Goal: Task Accomplishment & Management: Complete application form

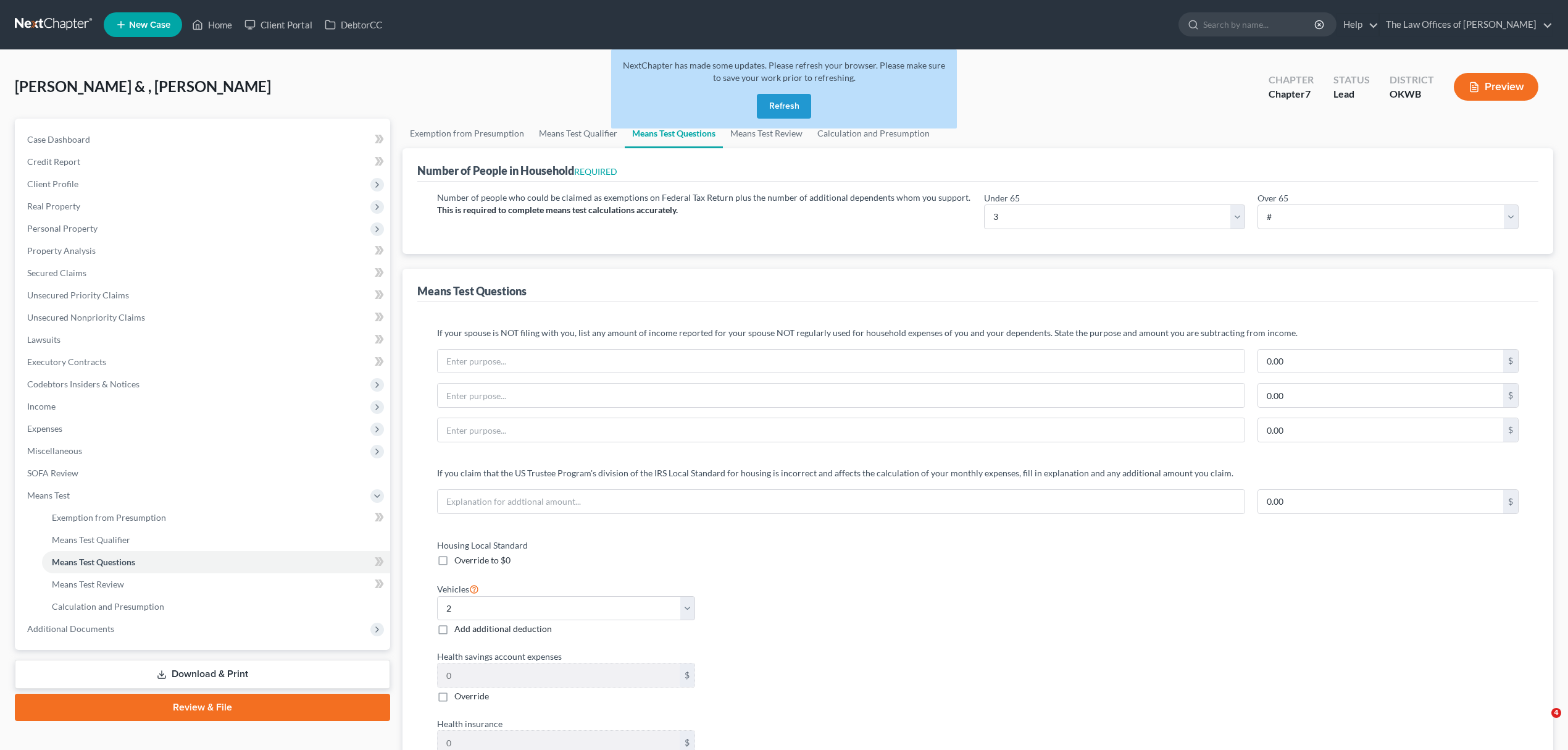
select select "3"
select select "2"
select select "1"
select select "60"
select select "0"
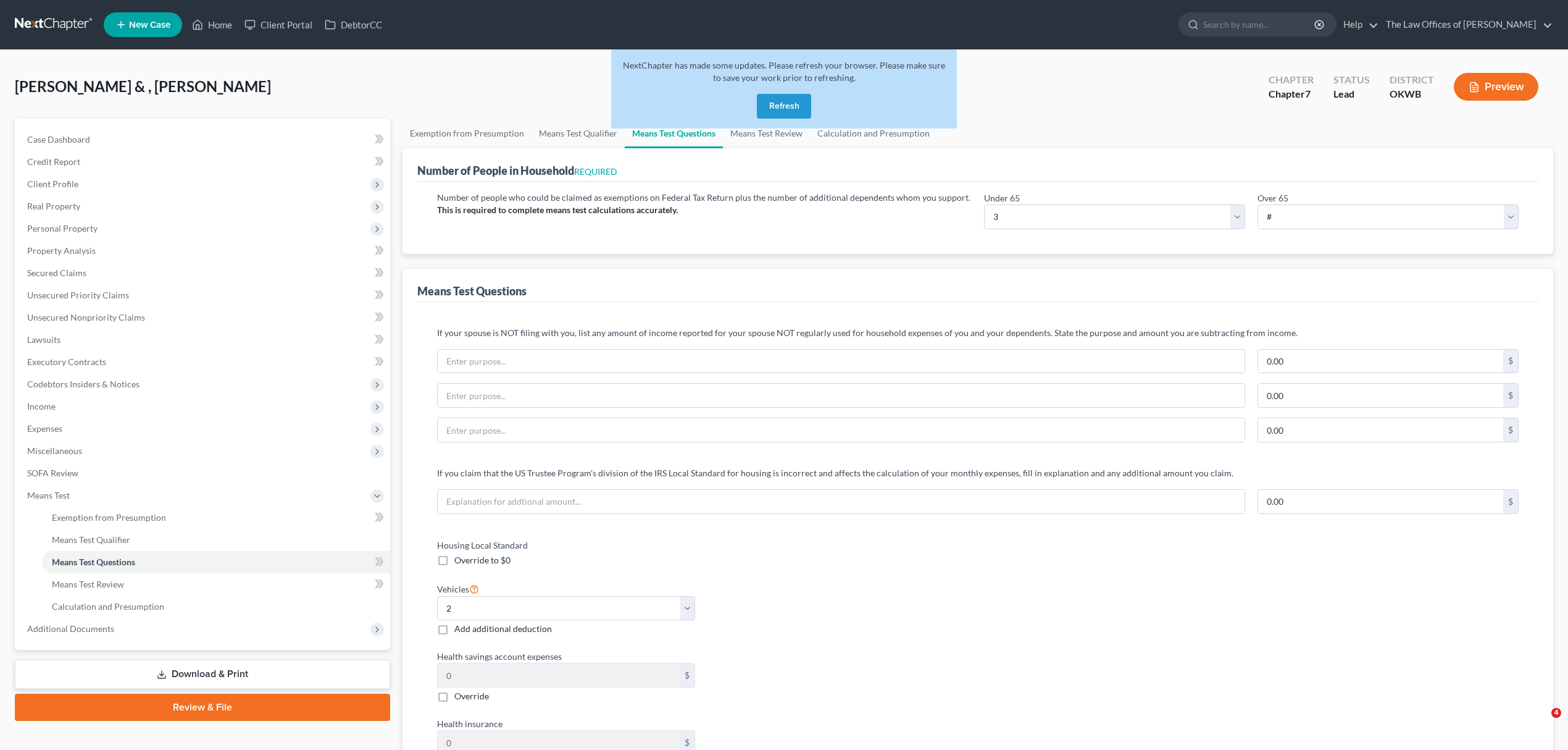
select select "60"
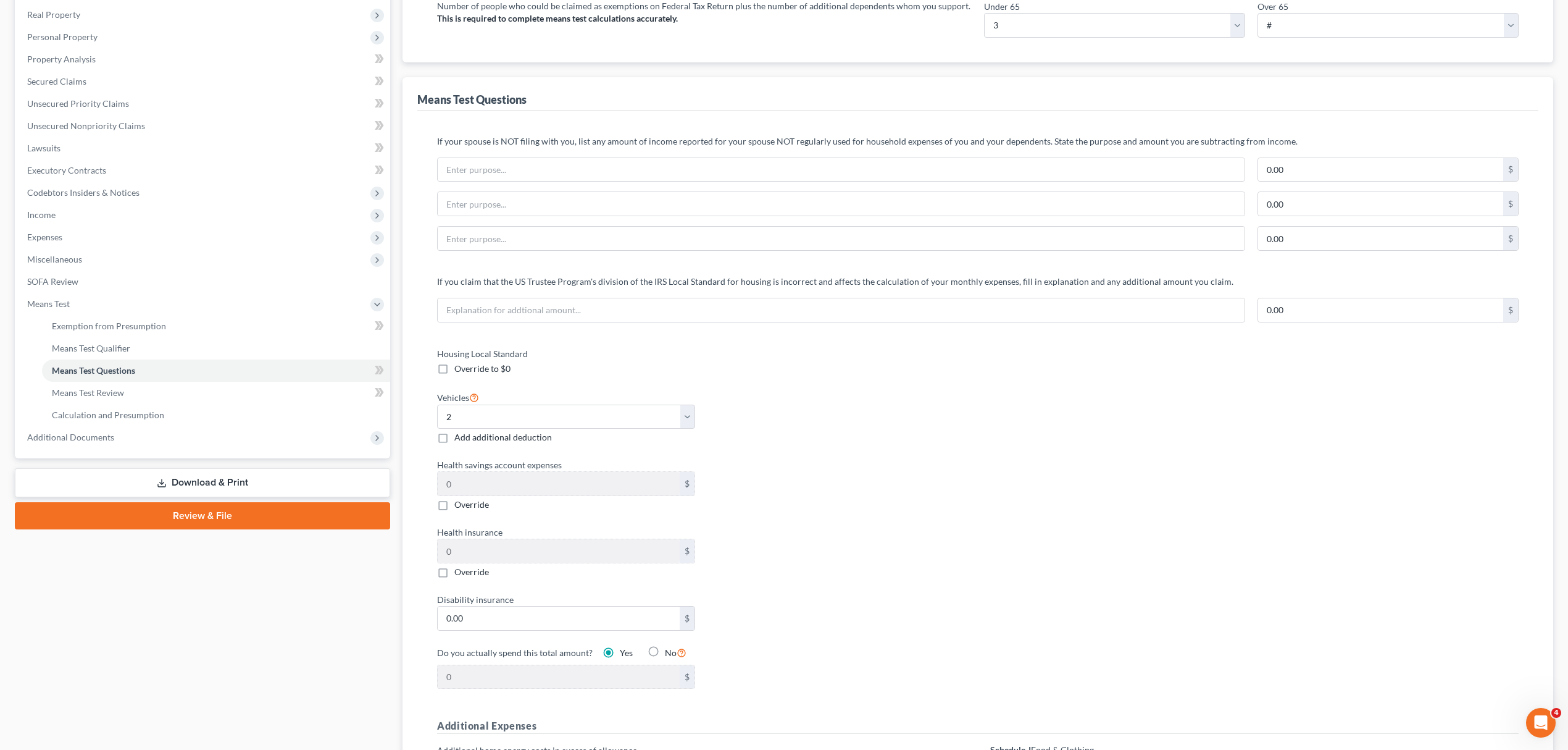
click at [1020, 85] on div "Means Test Questions" at bounding box center [978, 94] width 1121 height 34
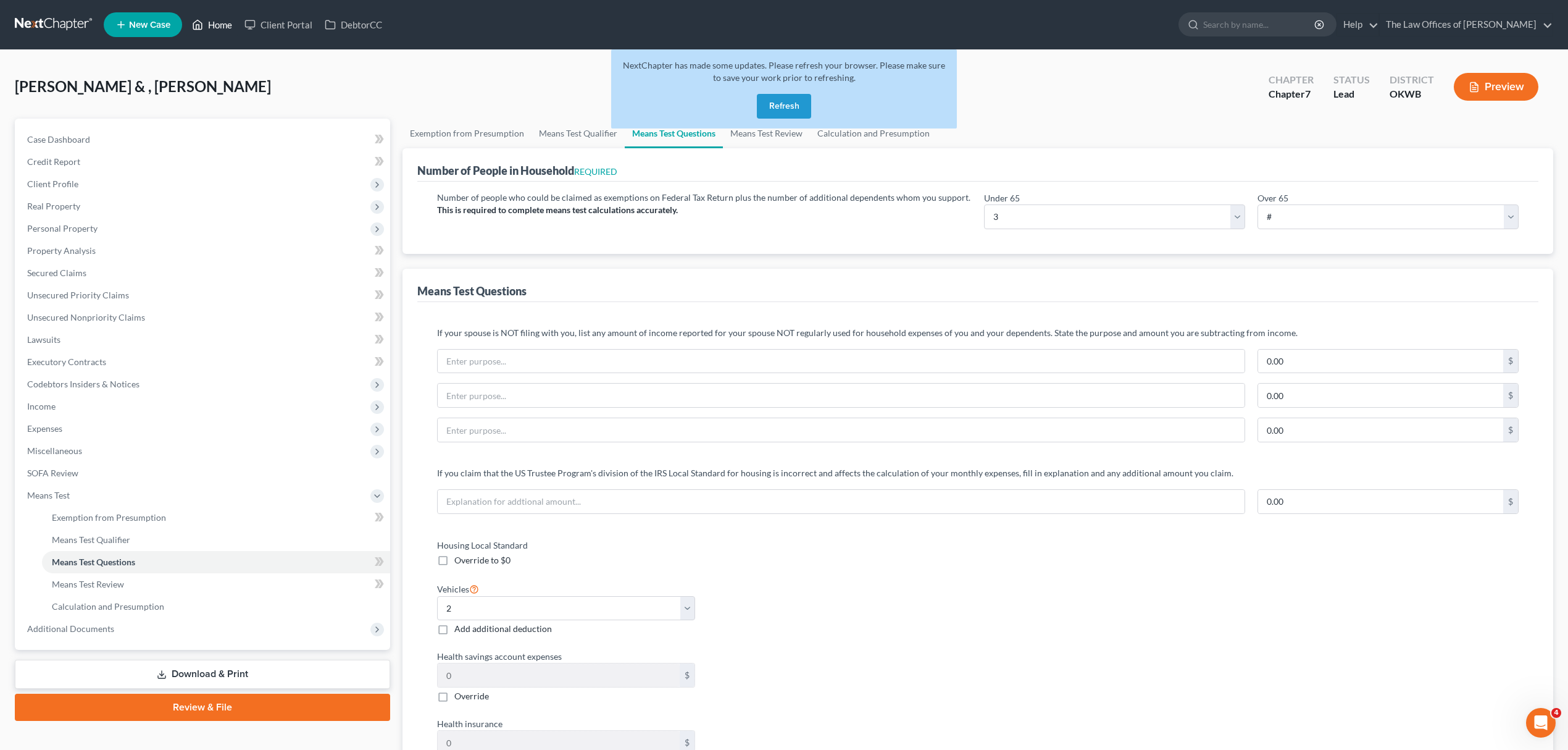
click at [219, 31] on link "Home" at bounding box center [212, 25] width 53 height 22
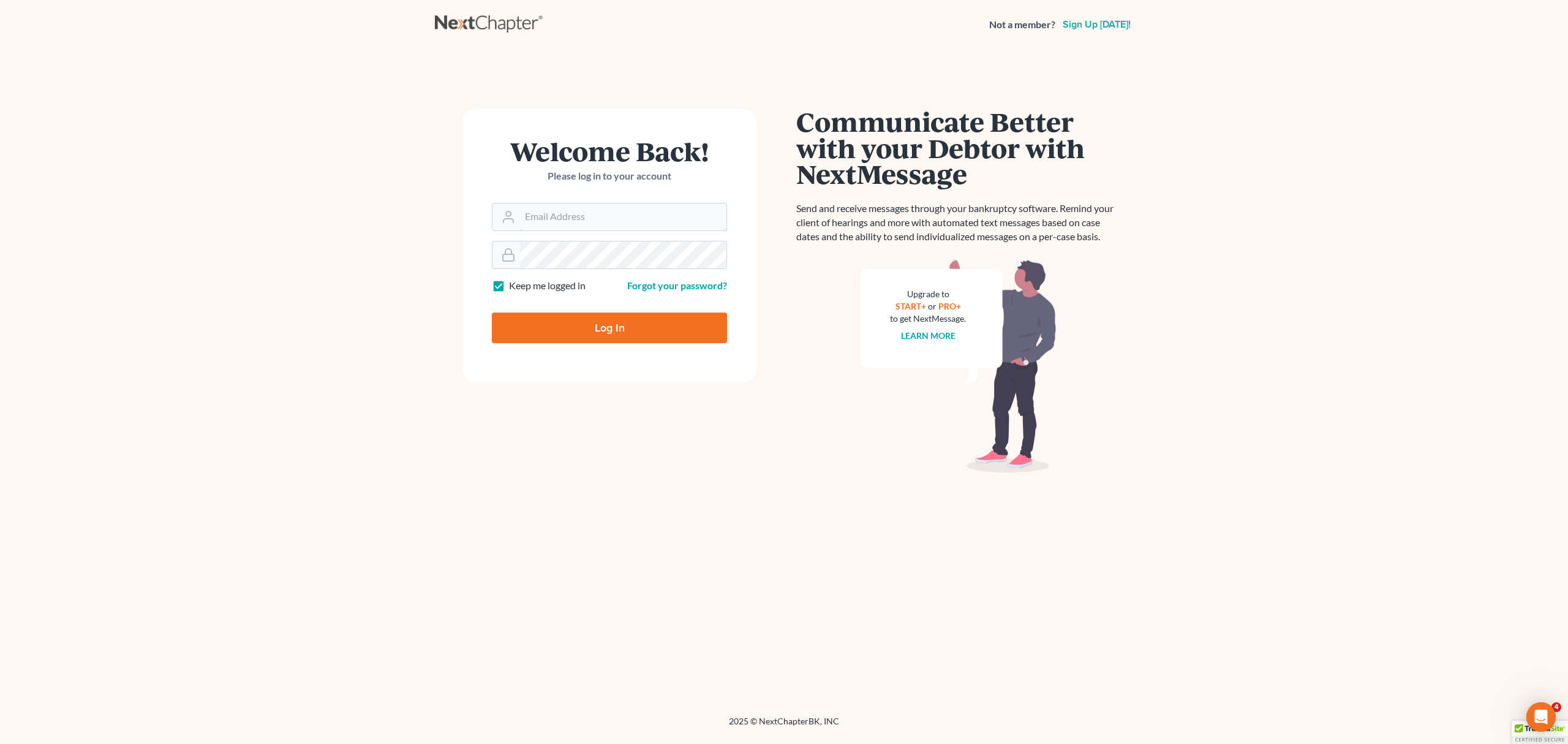
type input "[PERSON_NAME][EMAIL_ADDRESS][DOMAIN_NAME]"
click at [573, 319] on input "Log In" at bounding box center [610, 328] width 235 height 31
type input "Thinking..."
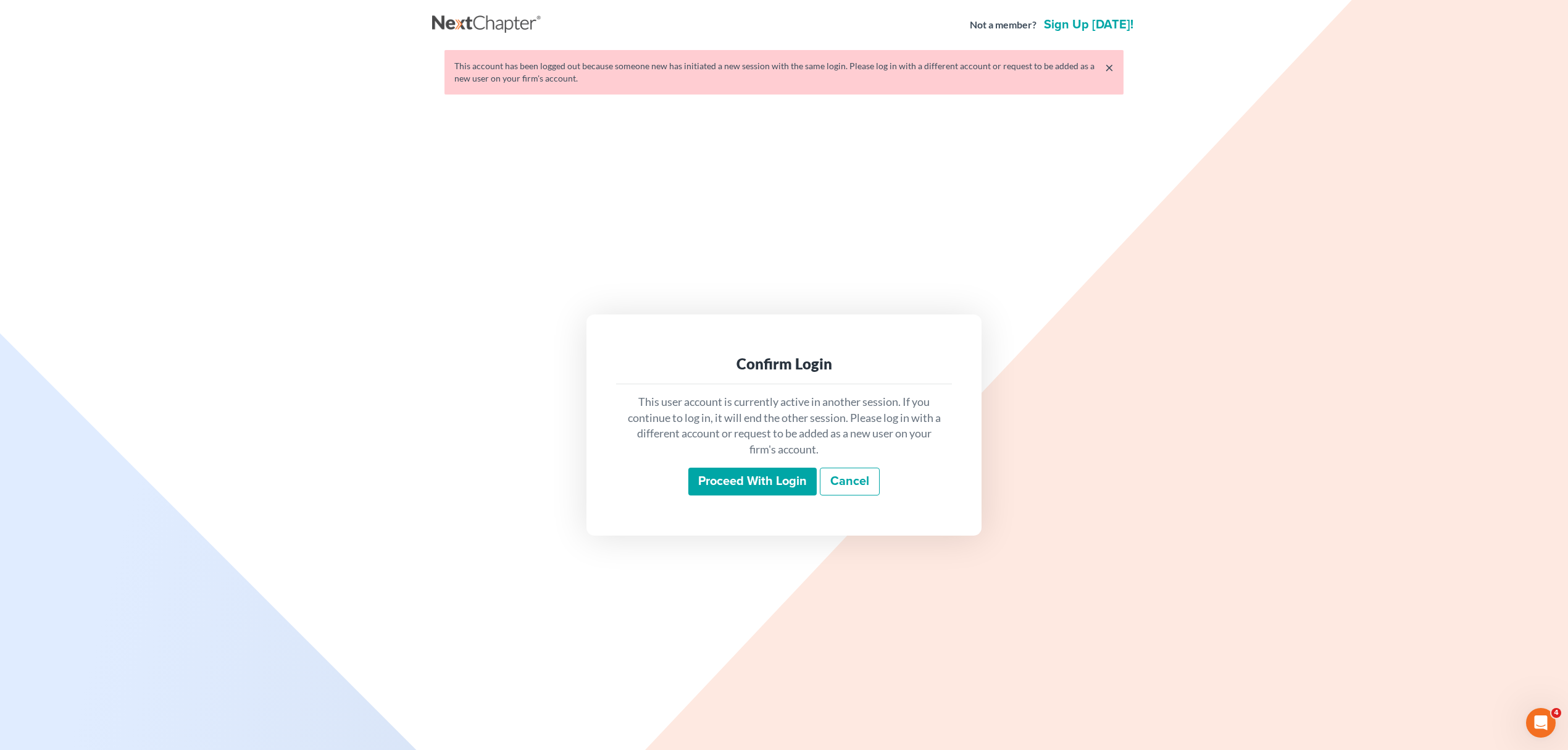
click at [769, 480] on input "Proceed with login" at bounding box center [752, 481] width 128 height 28
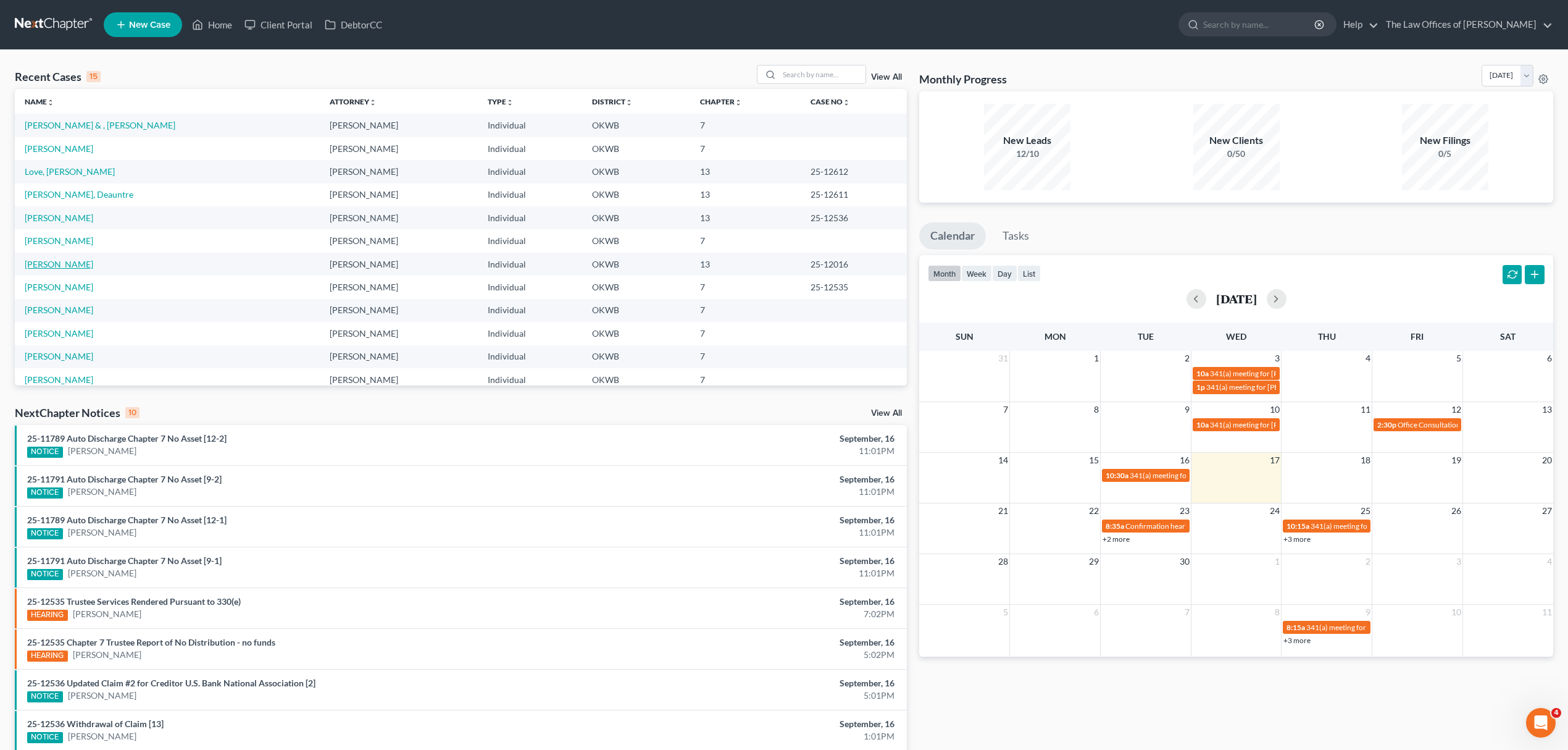
click at [85, 267] on link "Robinson, Shannon" at bounding box center [59, 264] width 69 height 11
select select "6"
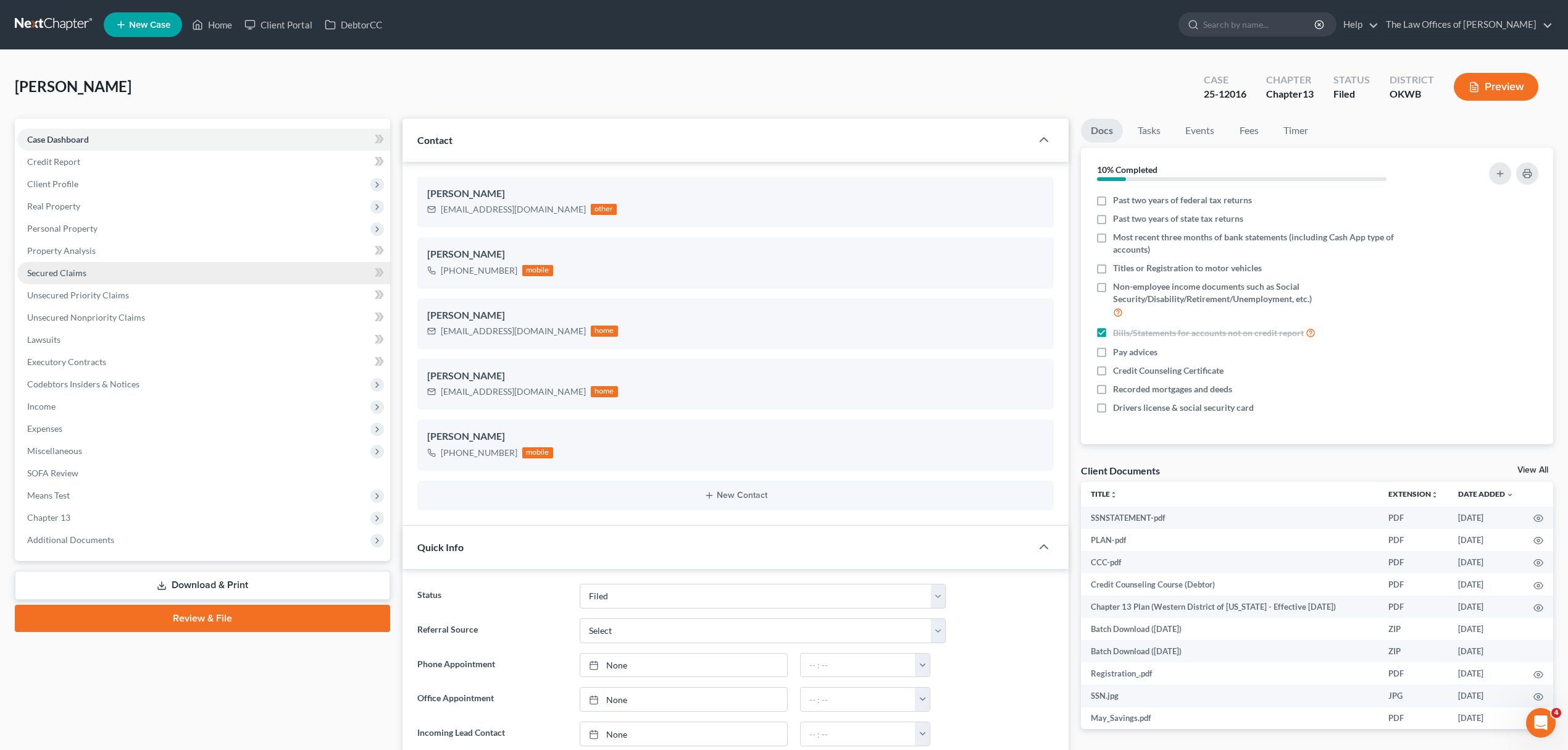
scroll to position [11, 0]
click at [91, 383] on span "Codebtors Insiders & Notices" at bounding box center [83, 384] width 112 height 11
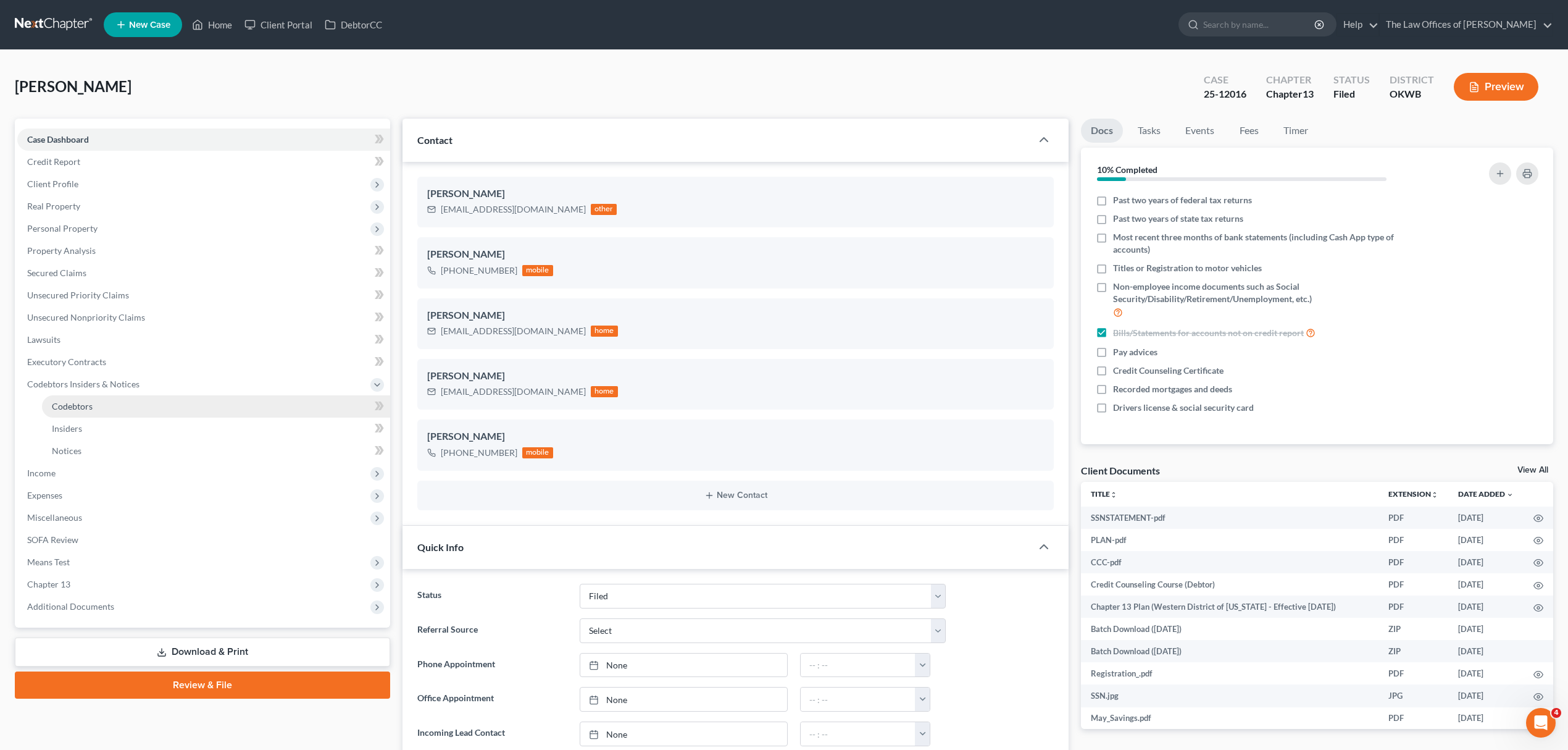
click at [95, 403] on link "Codebtors" at bounding box center [216, 406] width 348 height 22
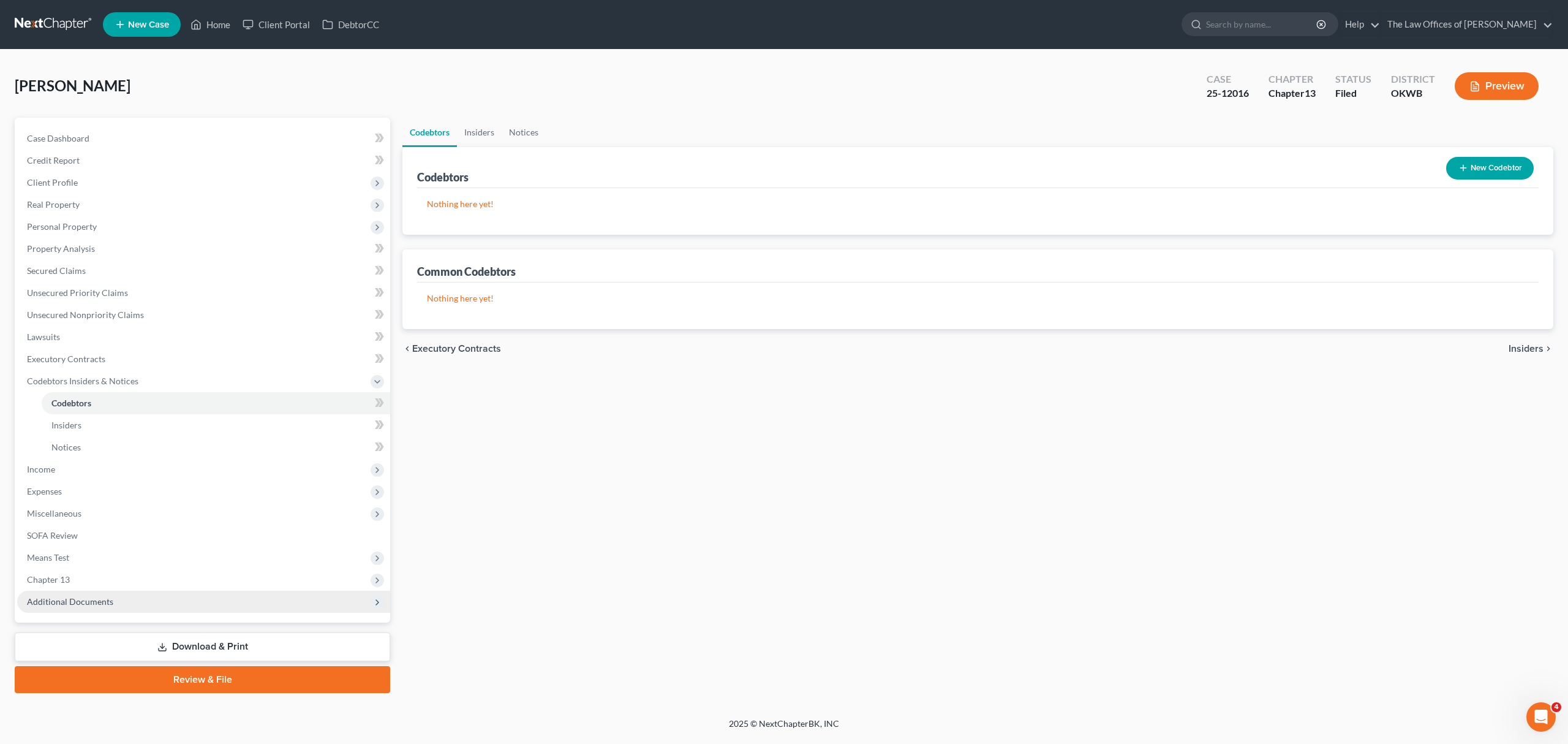
click at [76, 594] on span "Additional Documents" at bounding box center [204, 601] width 373 height 22
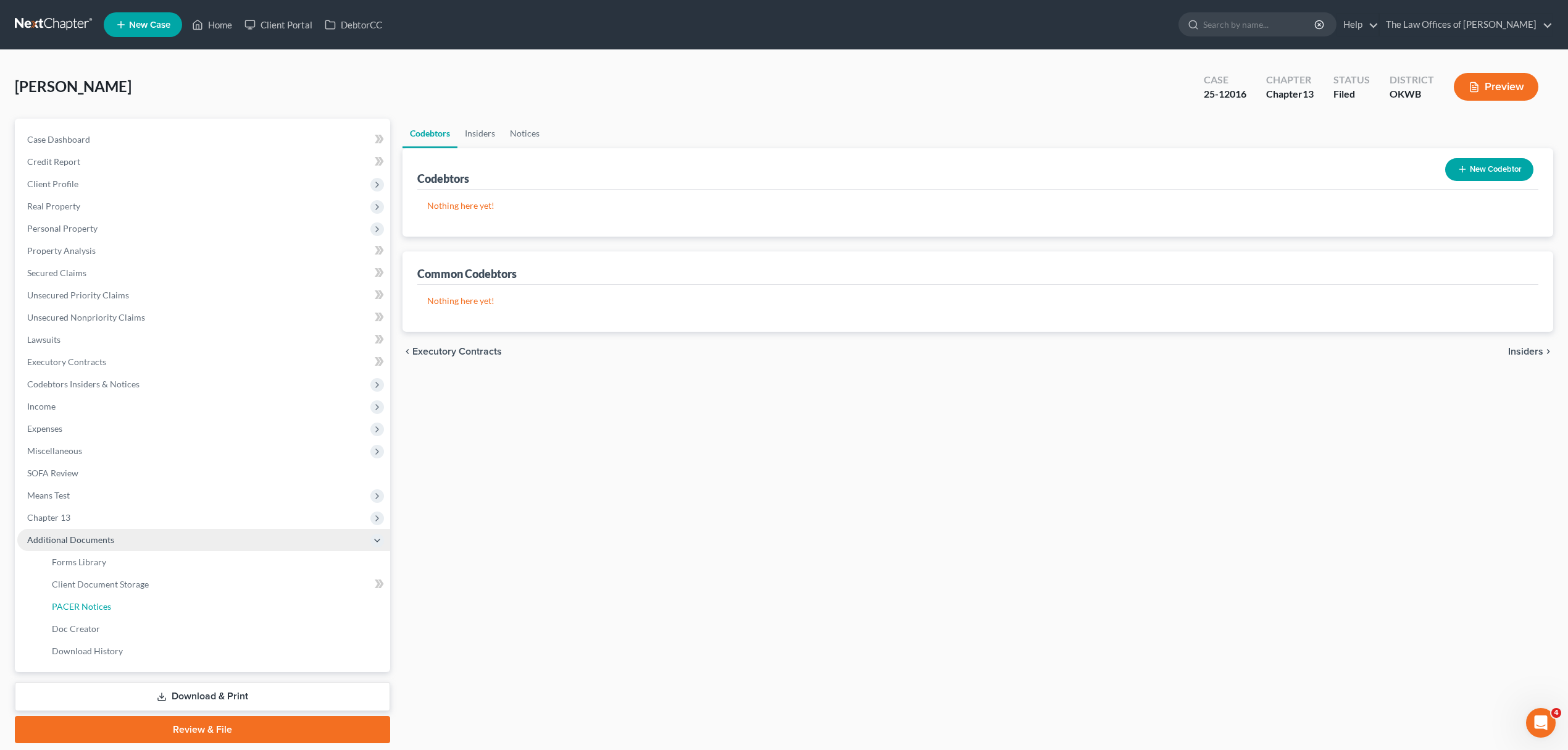
click at [76, 598] on link "PACER Notices" at bounding box center [216, 606] width 348 height 22
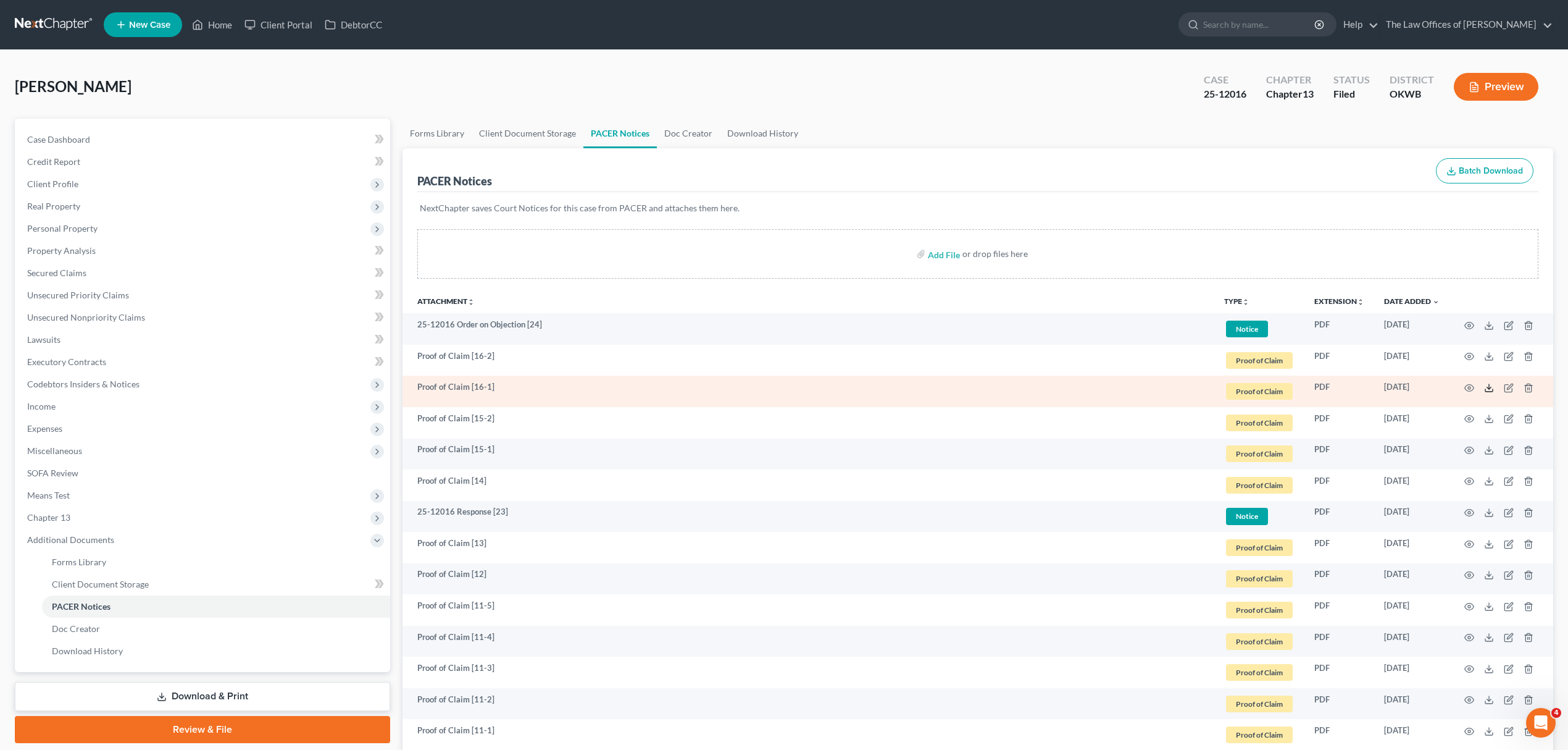
click at [1489, 384] on line at bounding box center [1489, 386] width 0 height 5
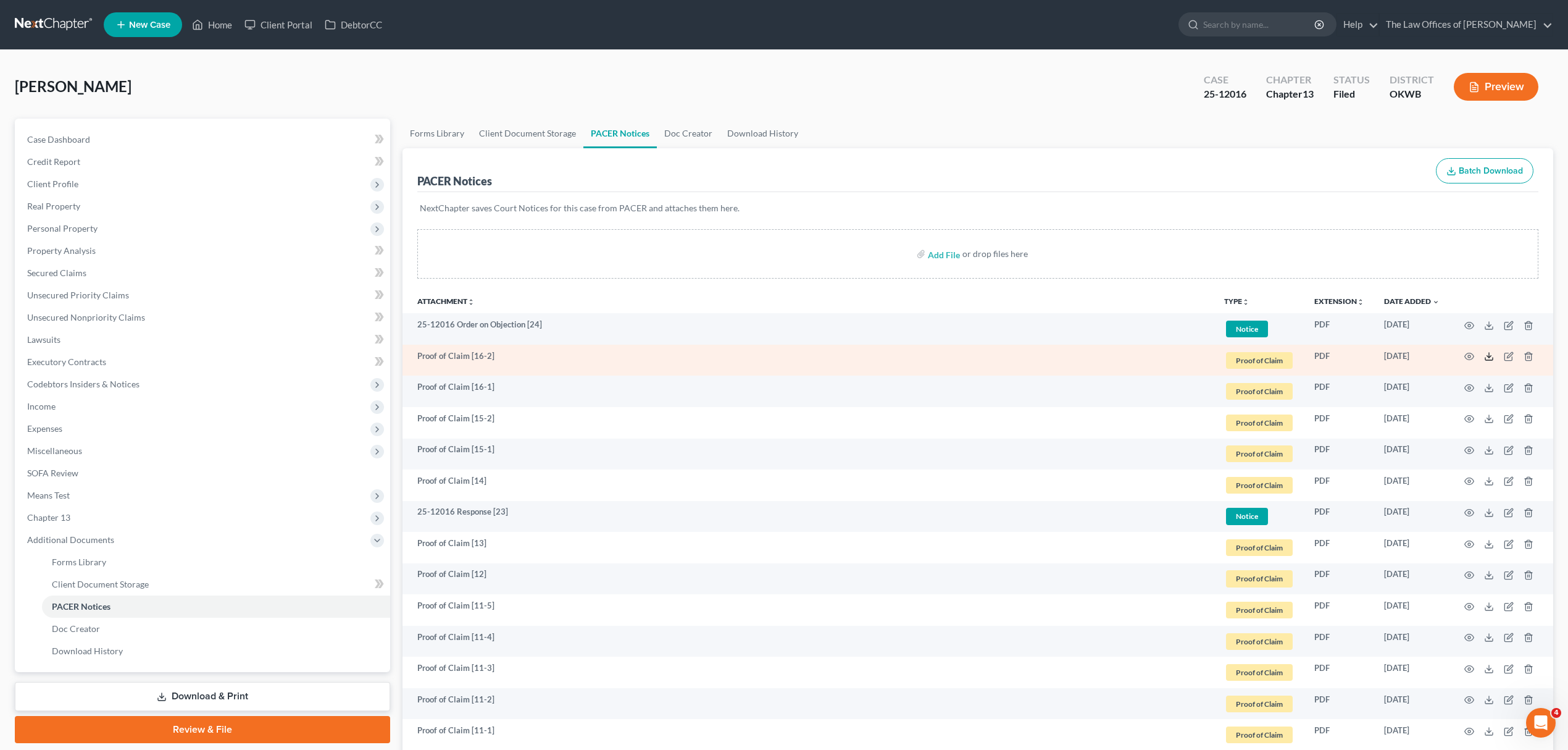
click at [1489, 356] on line at bounding box center [1489, 355] width 0 height 5
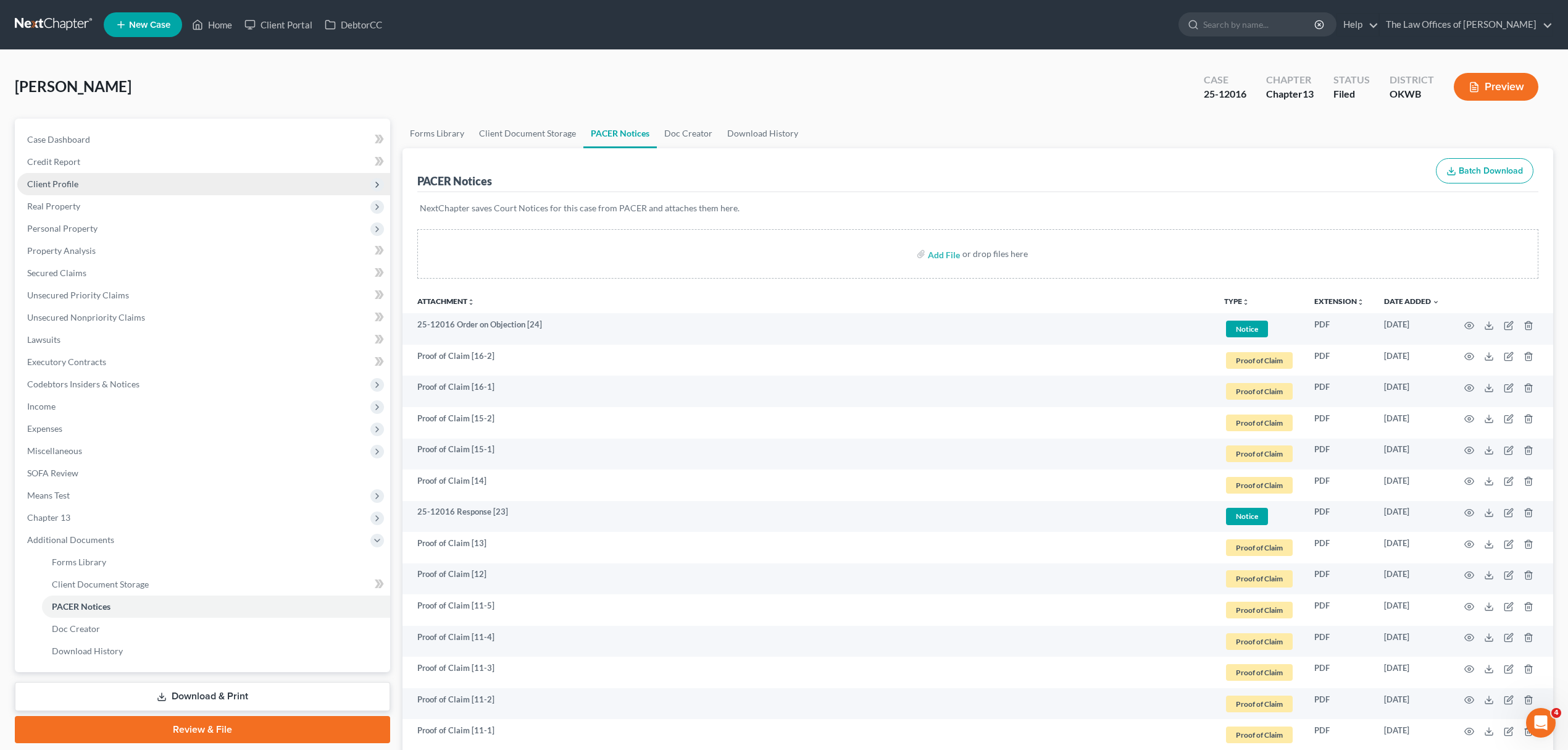
click at [78, 177] on span "Client Profile" at bounding box center [204, 184] width 373 height 22
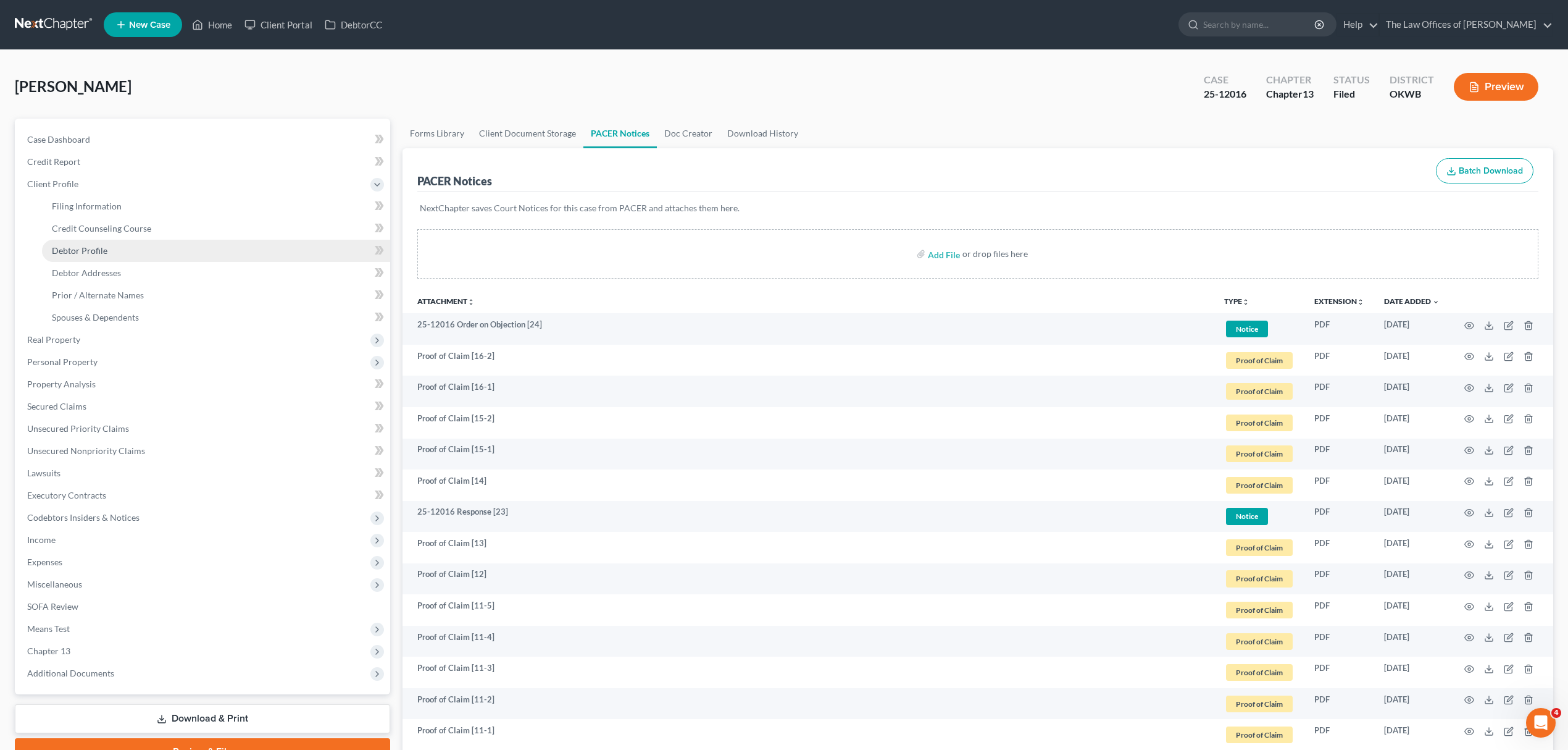
click at [90, 250] on span "Debtor Profile" at bounding box center [79, 250] width 55 height 11
select select "2"
select select "1"
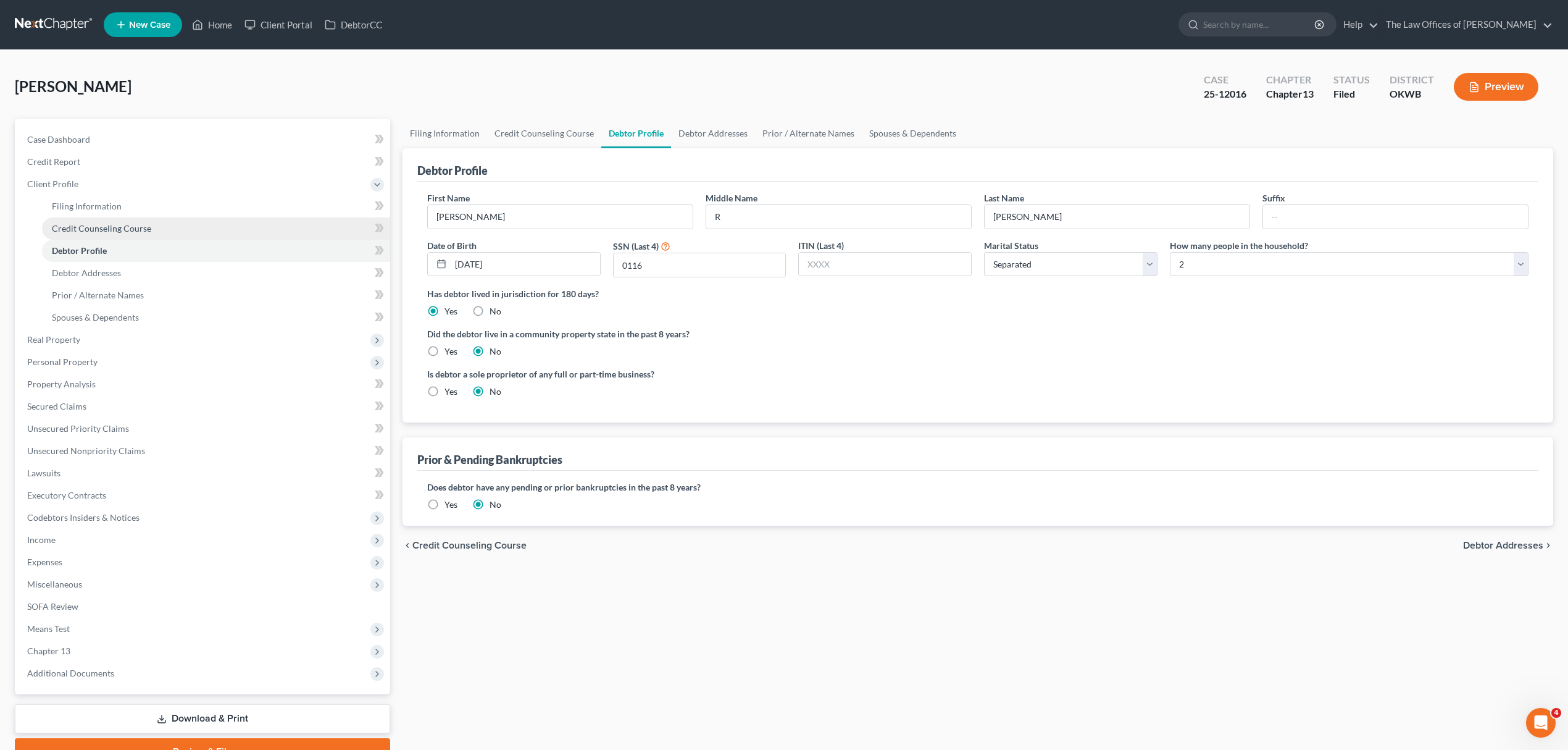
radio input "true"
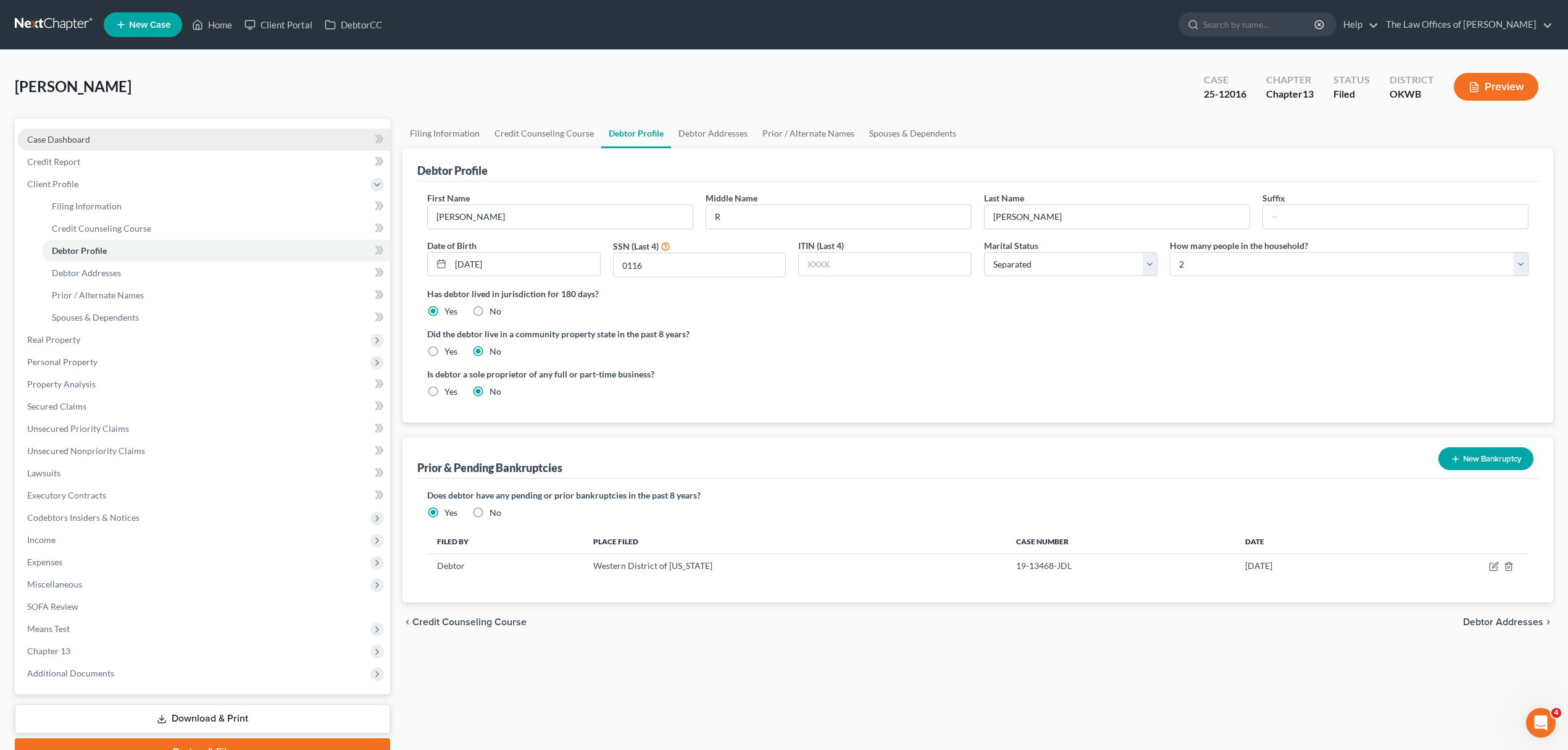
click at [85, 131] on link "Case Dashboard" at bounding box center [204, 140] width 373 height 22
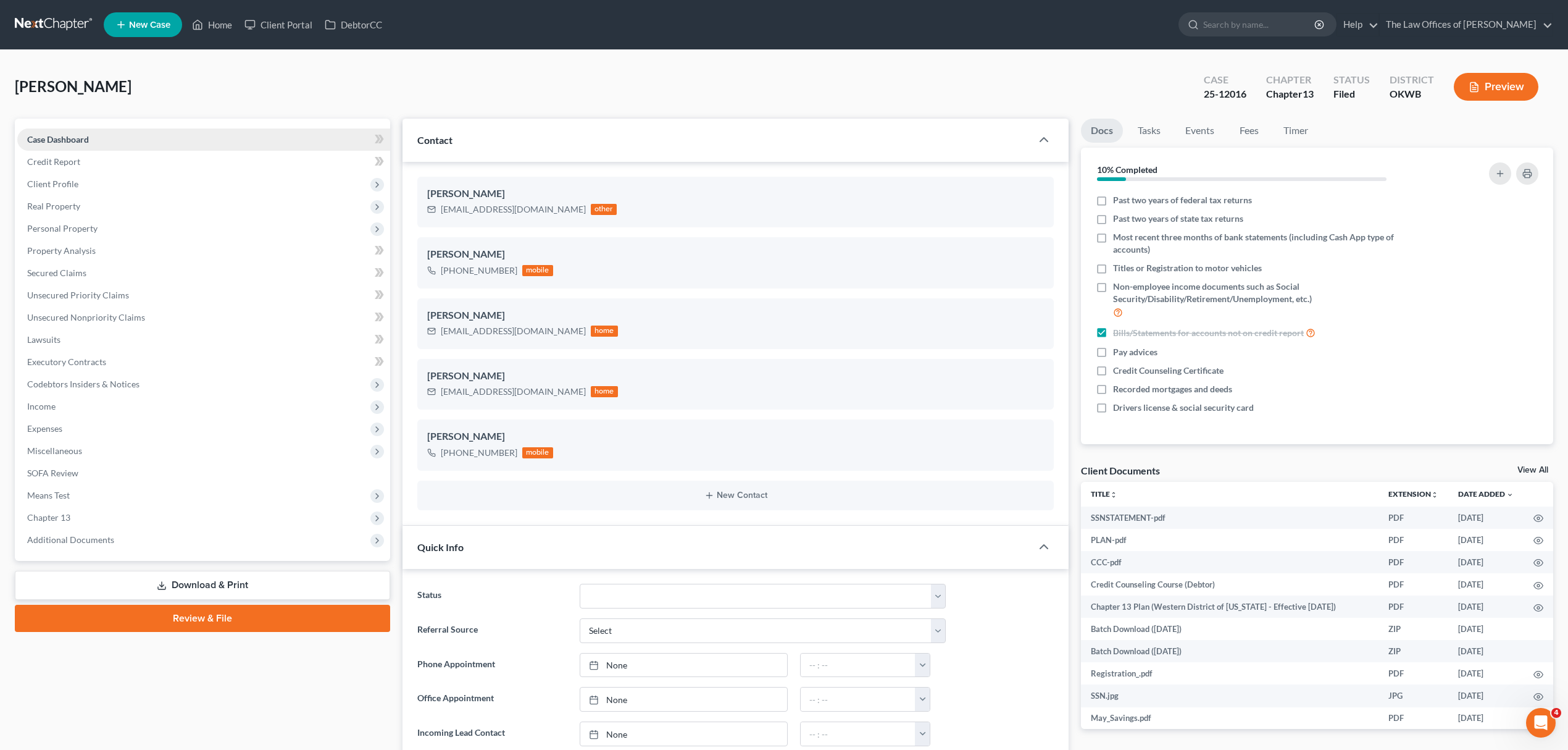
scroll to position [11, 0]
click at [101, 382] on span "Codebtors Insiders & Notices" at bounding box center [83, 384] width 112 height 11
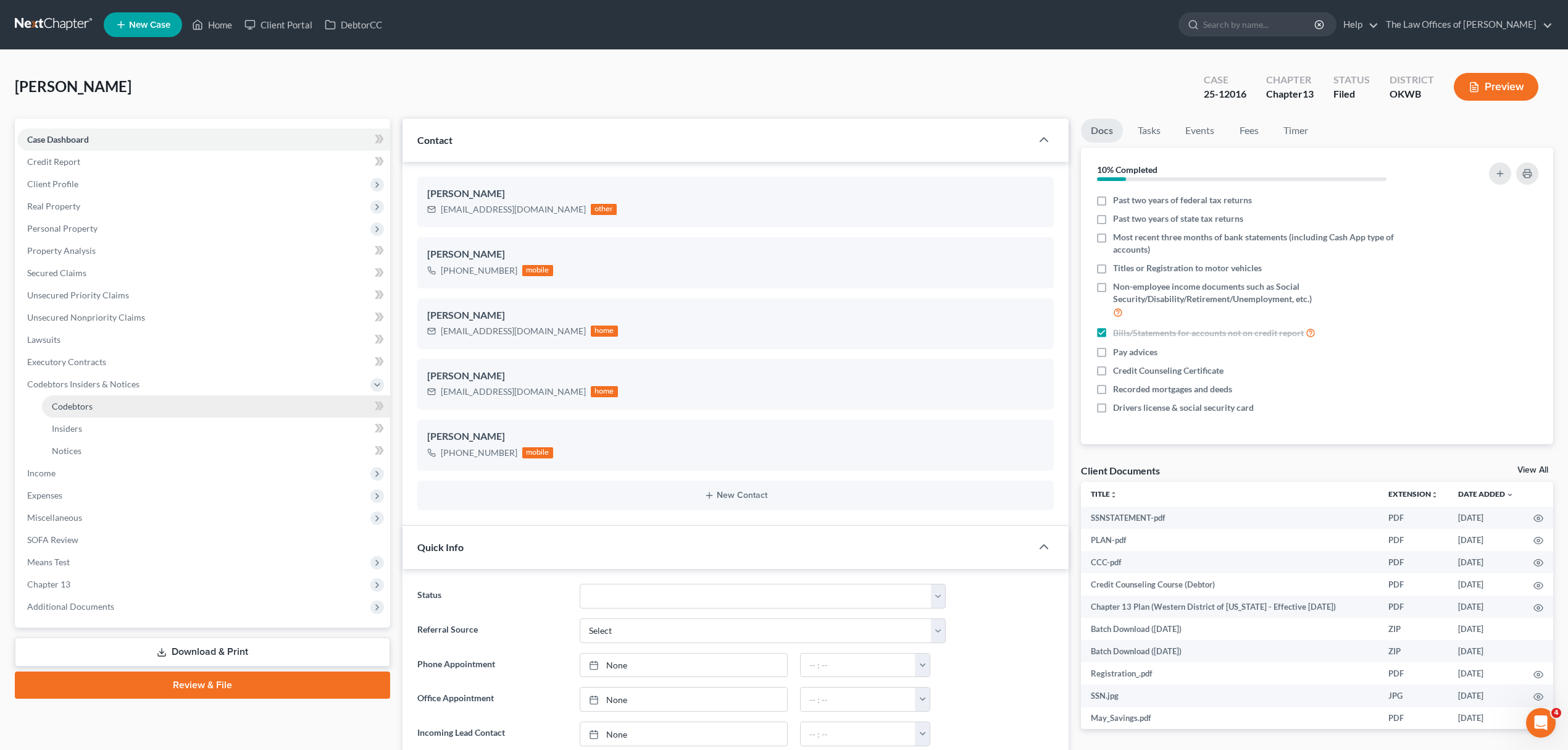
click at [95, 403] on link "Codebtors" at bounding box center [216, 406] width 348 height 22
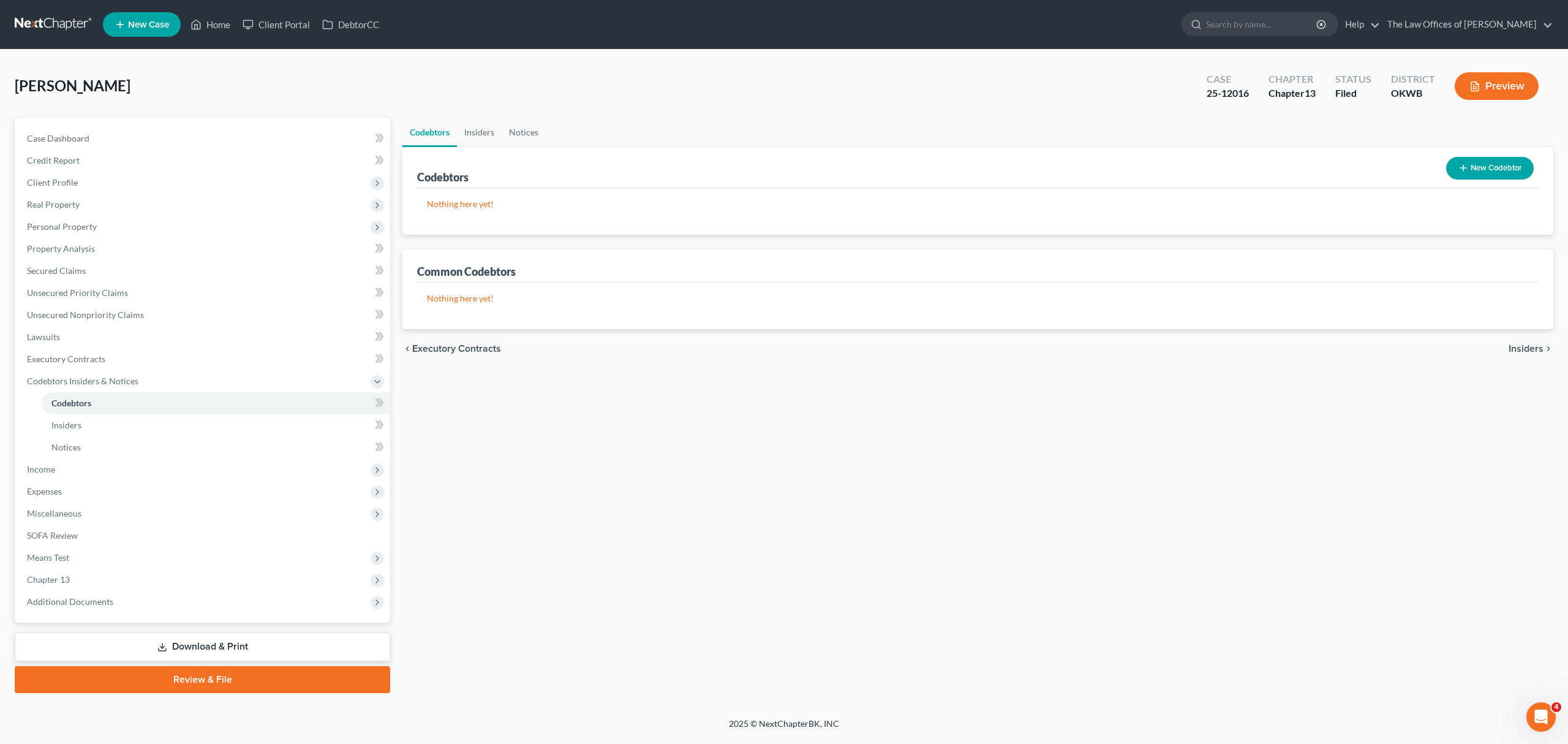
click at [1470, 167] on button "New Codebtor" at bounding box center [1490, 168] width 88 height 23
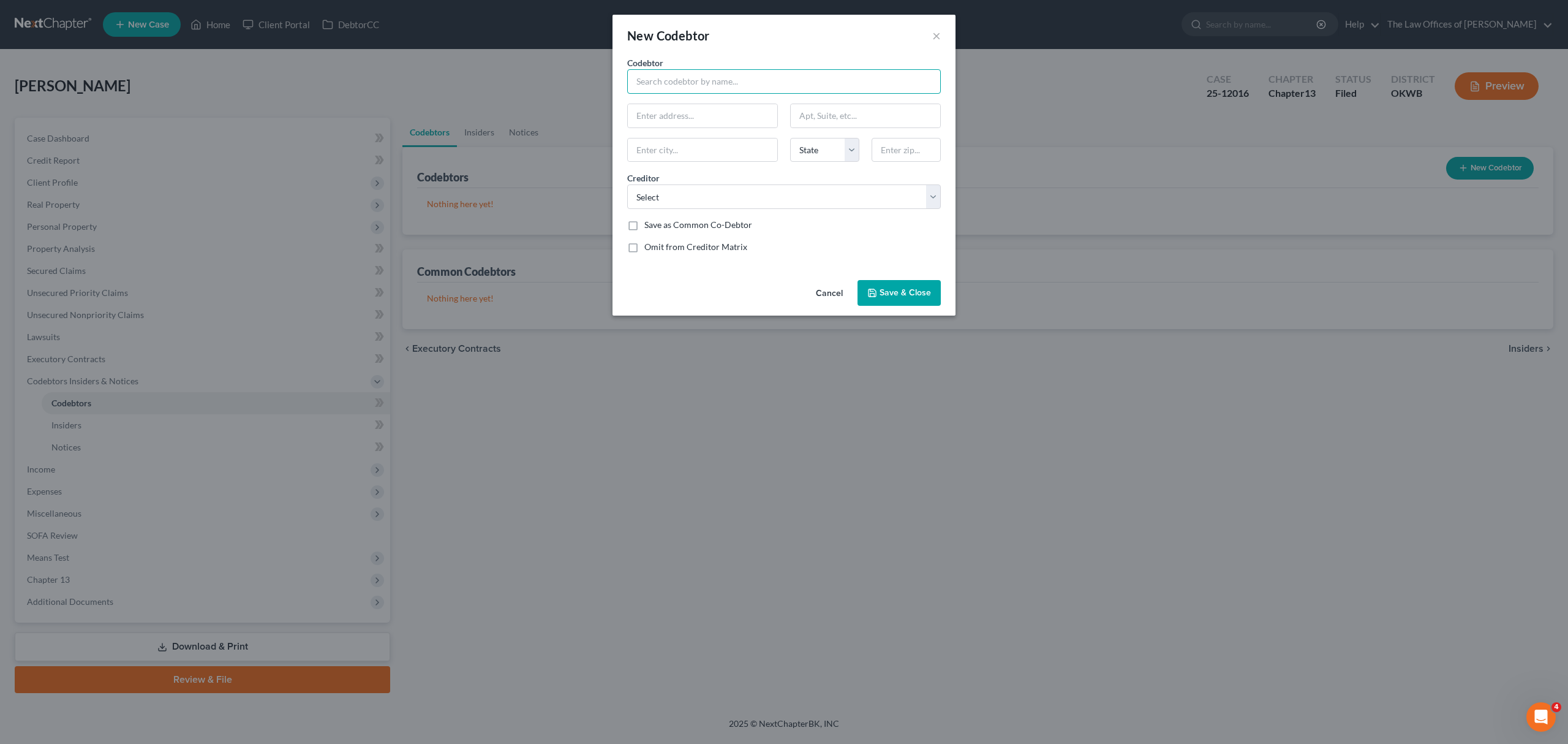
click at [697, 79] on input "text" at bounding box center [784, 81] width 314 height 24
click at [927, 35] on div "New Codebtor ×" at bounding box center [784, 35] width 343 height 42
click at [933, 35] on button "×" at bounding box center [937, 35] width 8 height 15
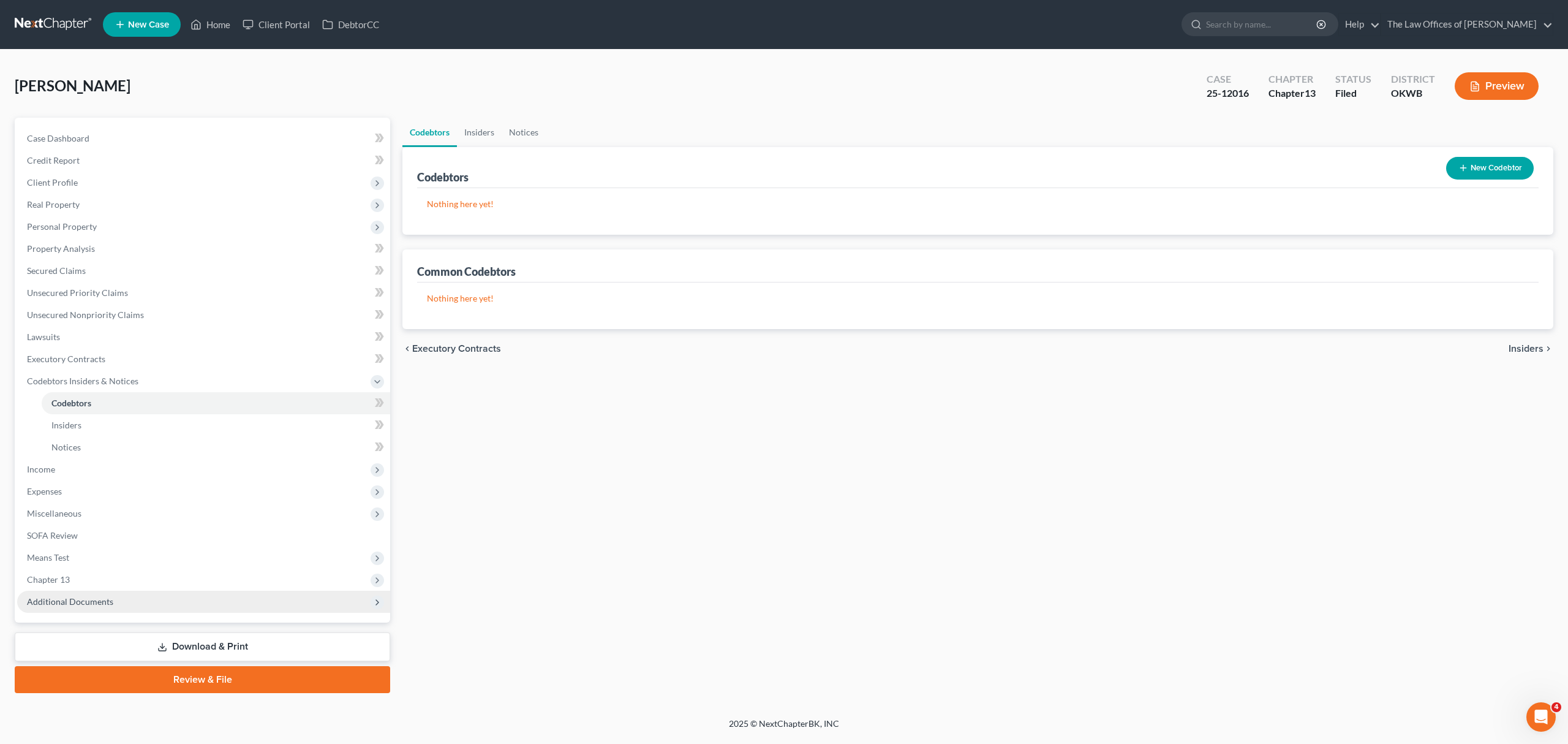
click at [136, 601] on span "Additional Documents" at bounding box center [204, 601] width 373 height 22
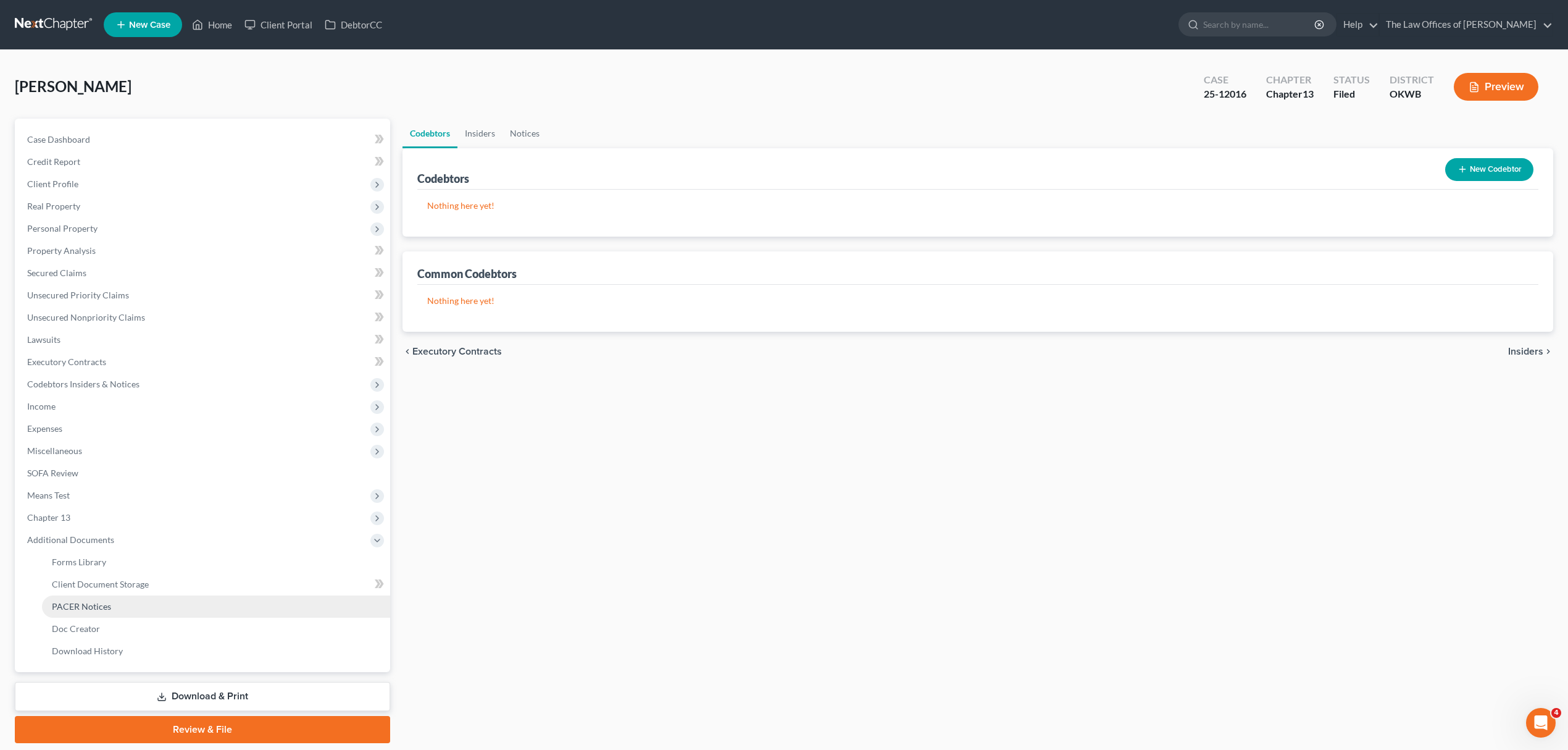
click at [156, 601] on link "PACER Notices" at bounding box center [216, 606] width 348 height 22
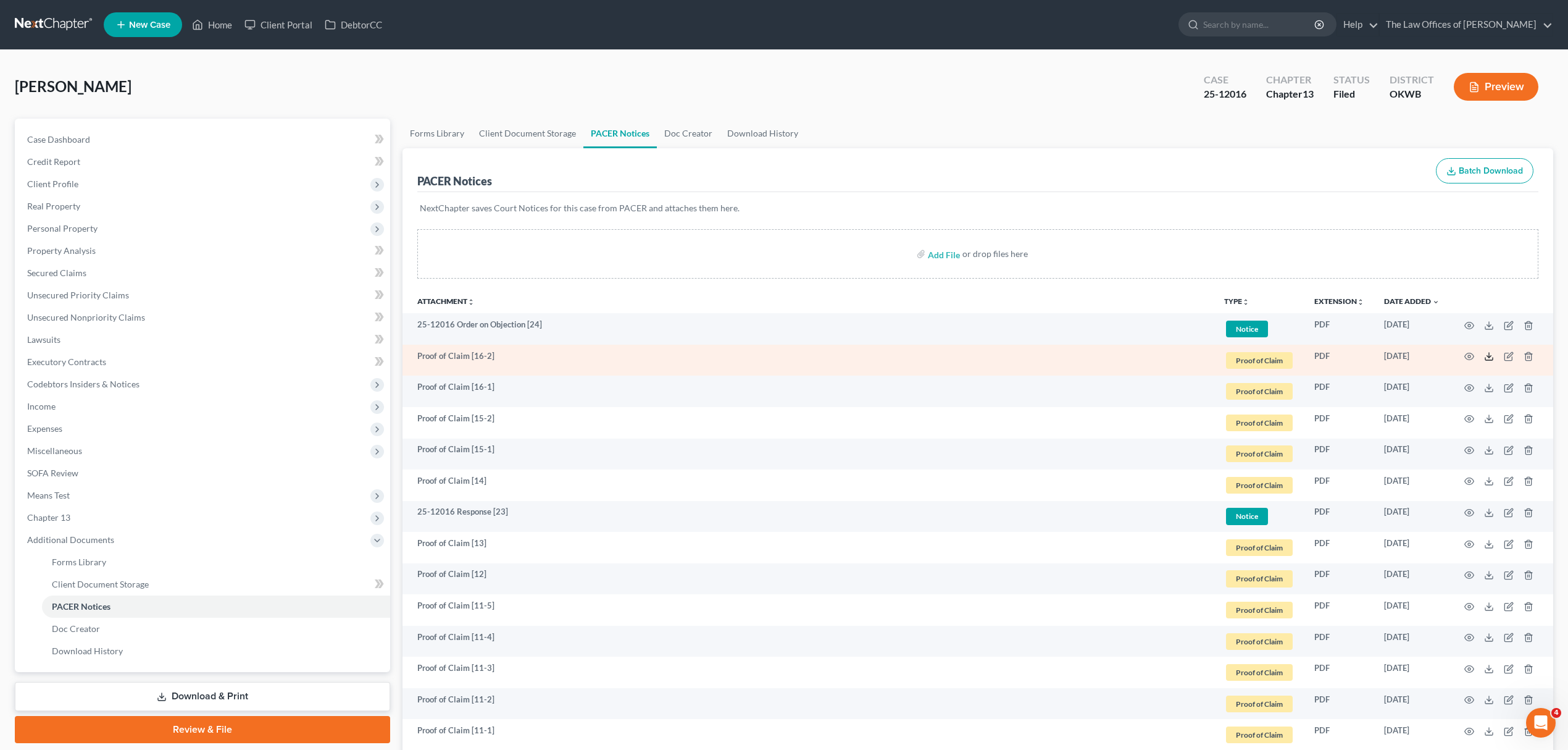
click at [1487, 356] on polyline at bounding box center [1489, 356] width 4 height 2
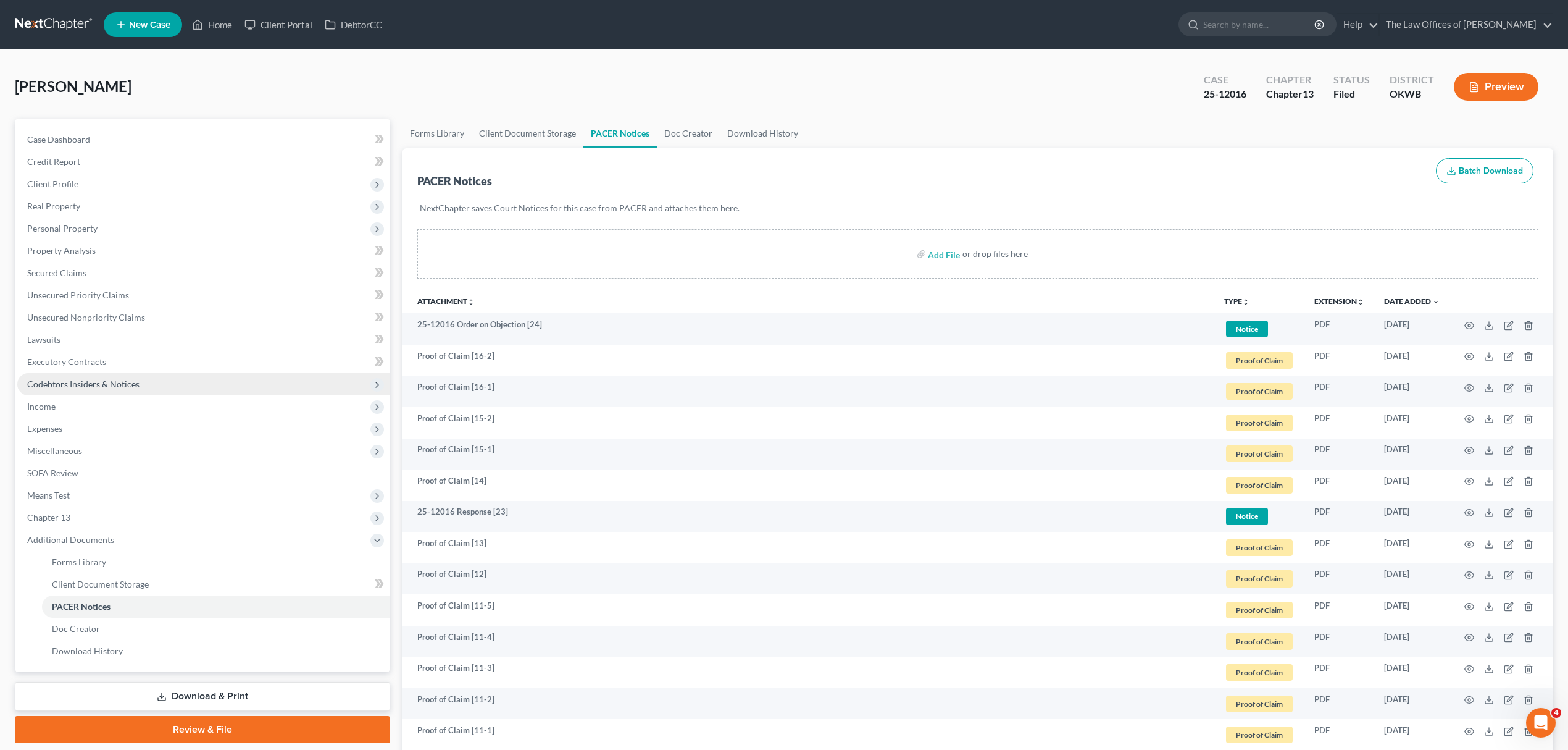
click at [77, 374] on span "Codebtors Insiders & Notices" at bounding box center [204, 384] width 373 height 22
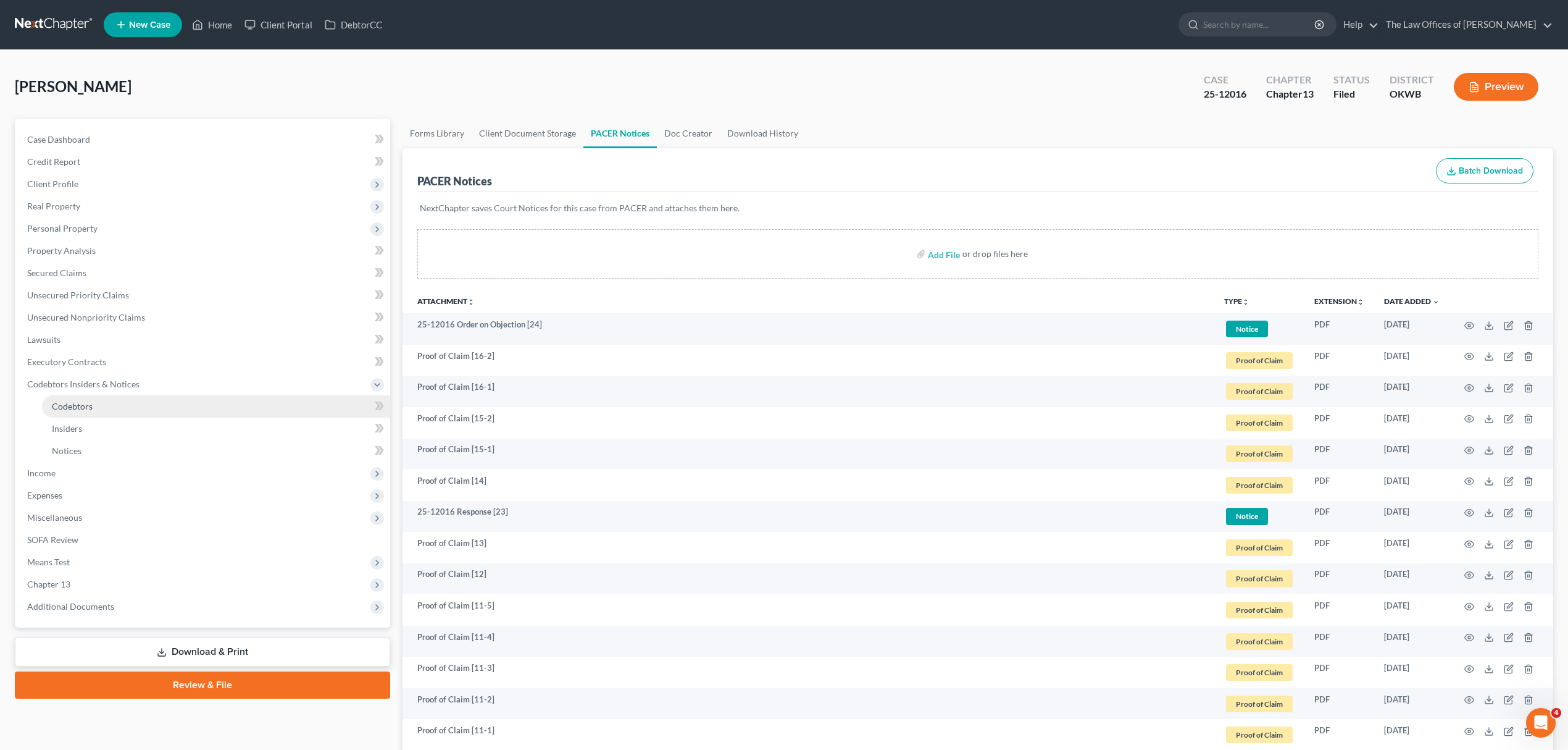
click at [163, 404] on link "Codebtors" at bounding box center [216, 406] width 348 height 22
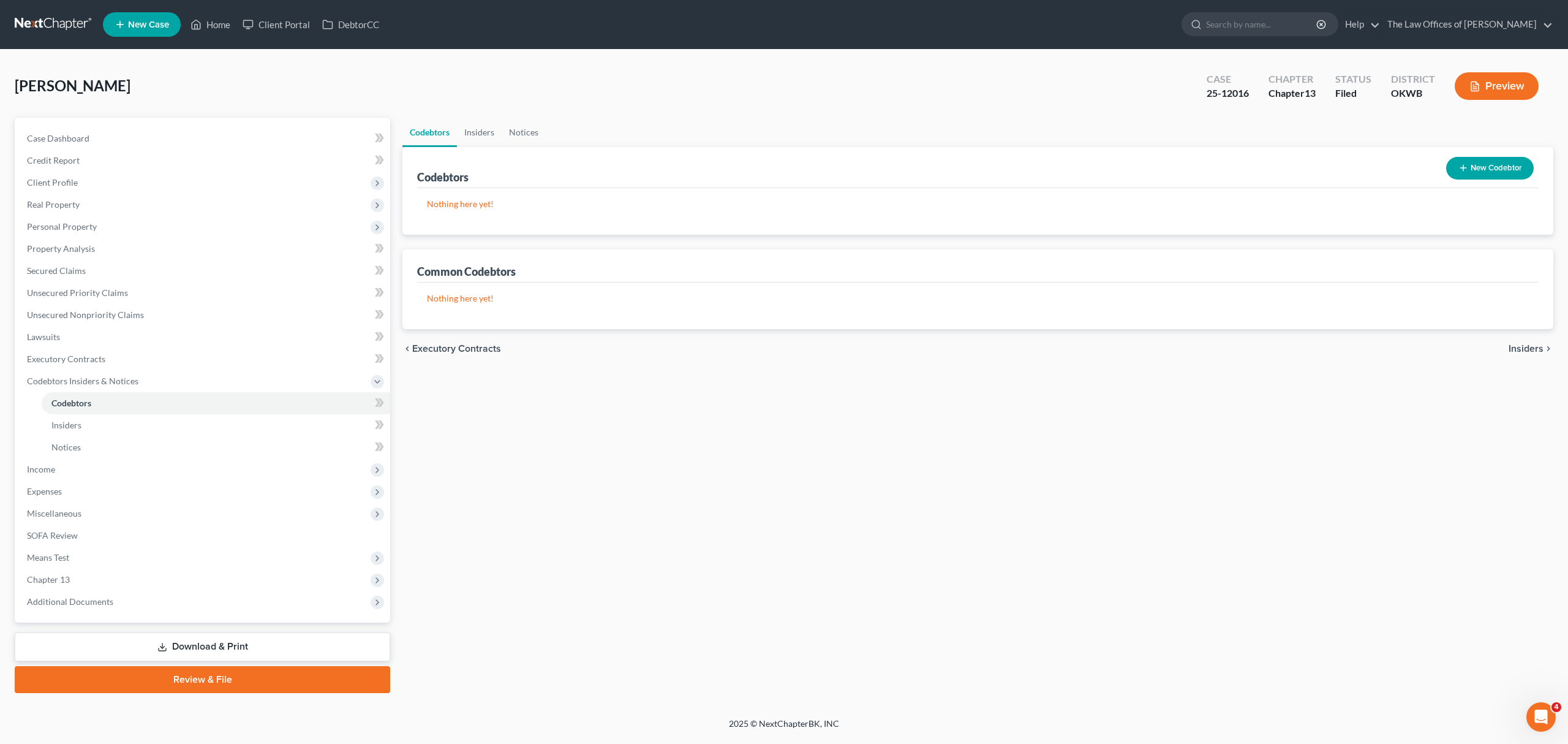
click at [1487, 173] on button "New Codebtor" at bounding box center [1490, 168] width 88 height 23
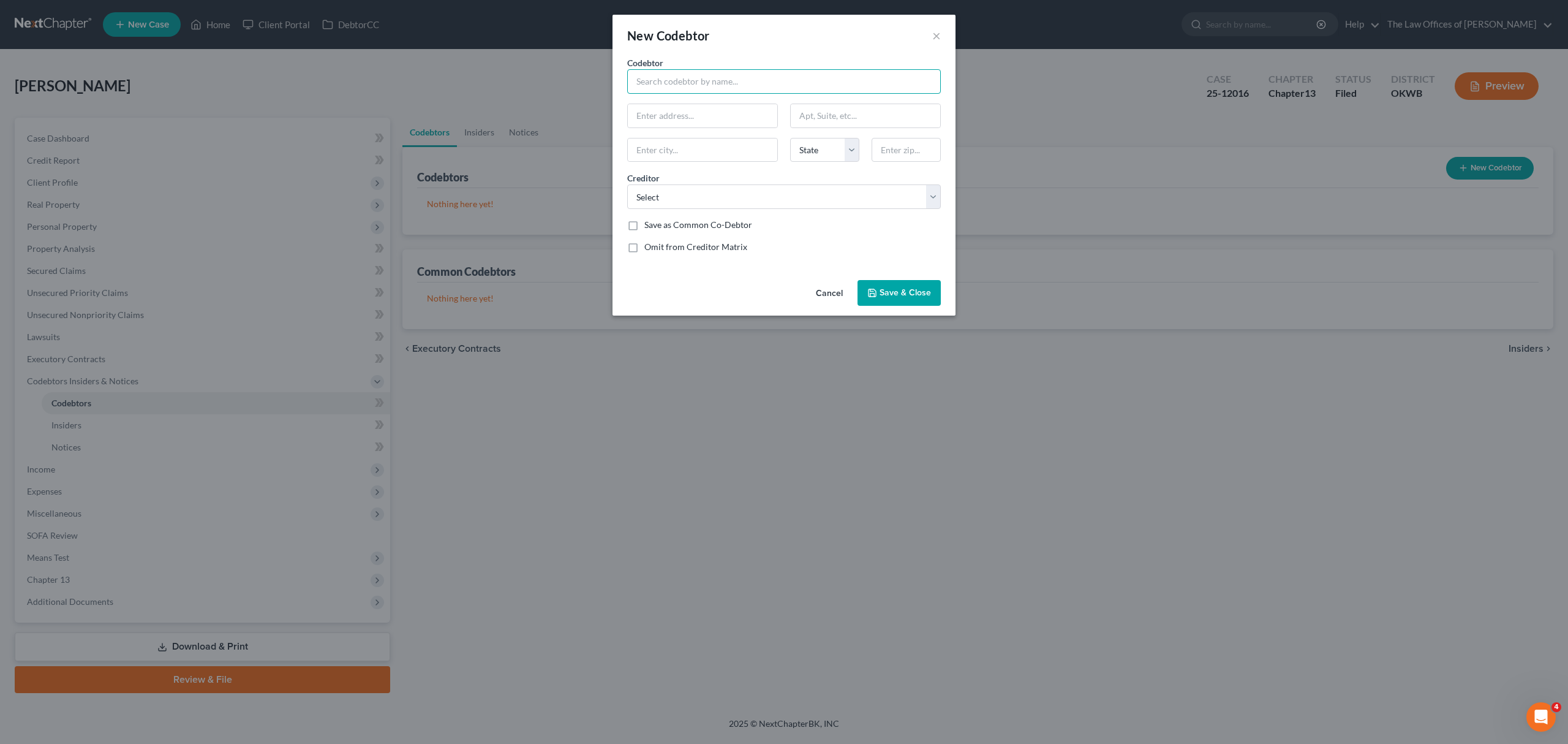
click at [685, 87] on input "text" at bounding box center [784, 81] width 314 height 24
type input "CARLTON ROBINSON"
type input "5003 SW MALCOM RD"
click at [684, 157] on input "text" at bounding box center [702, 150] width 150 height 23
type input "LAWTON"
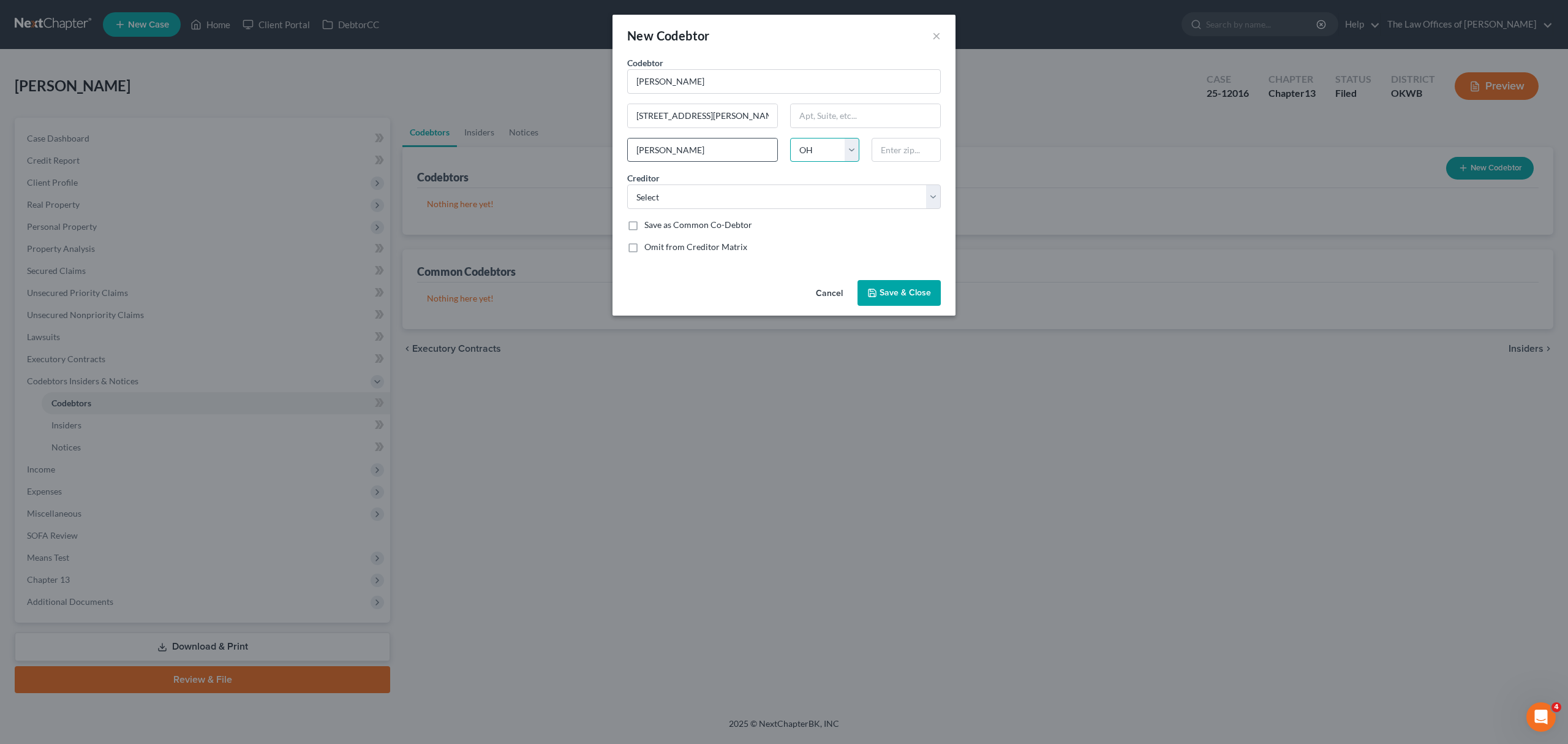
select select "37"
type input "73505"
type input "Lawton"
click at [690, 189] on select "Select Oklahoma’s Credit Union CAP ONE MARTY MARTIN BANKRUPTCY LAW DISCOVER NEL…" at bounding box center [784, 196] width 314 height 24
select select "14"
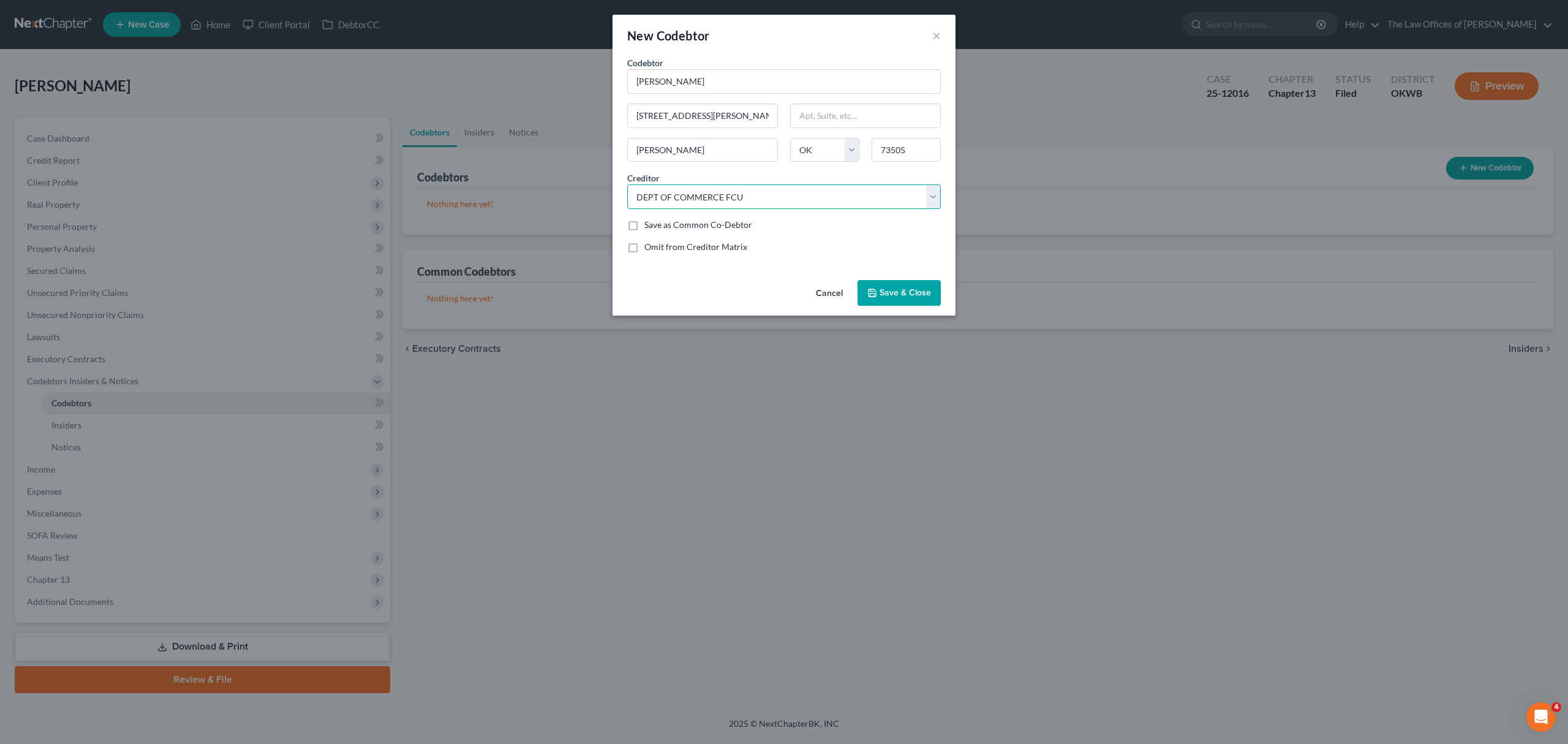
click at [627, 186] on select "Select Oklahoma’s Credit Union CAP ONE MARTY MARTIN BANKRUPTCY LAW DISCOVER NEL…" at bounding box center [784, 196] width 314 height 24
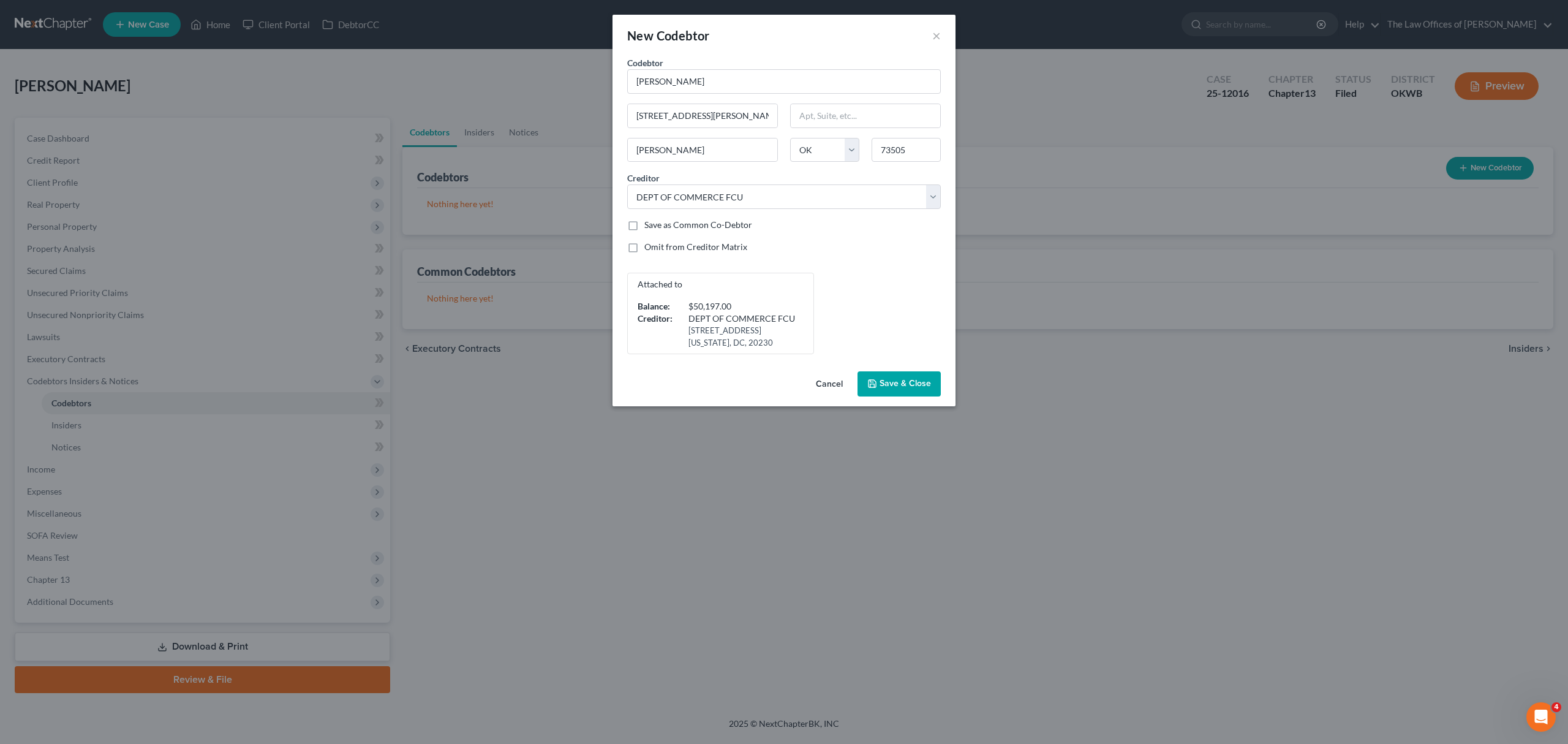
click at [704, 229] on label "Save as Common Co-Debtor" at bounding box center [698, 225] width 108 height 13
click at [657, 227] on input "Save as Common Co-Debtor" at bounding box center [653, 222] width 8 height 8
checkbox input "true"
click at [902, 373] on button "Save & Close" at bounding box center [899, 383] width 84 height 26
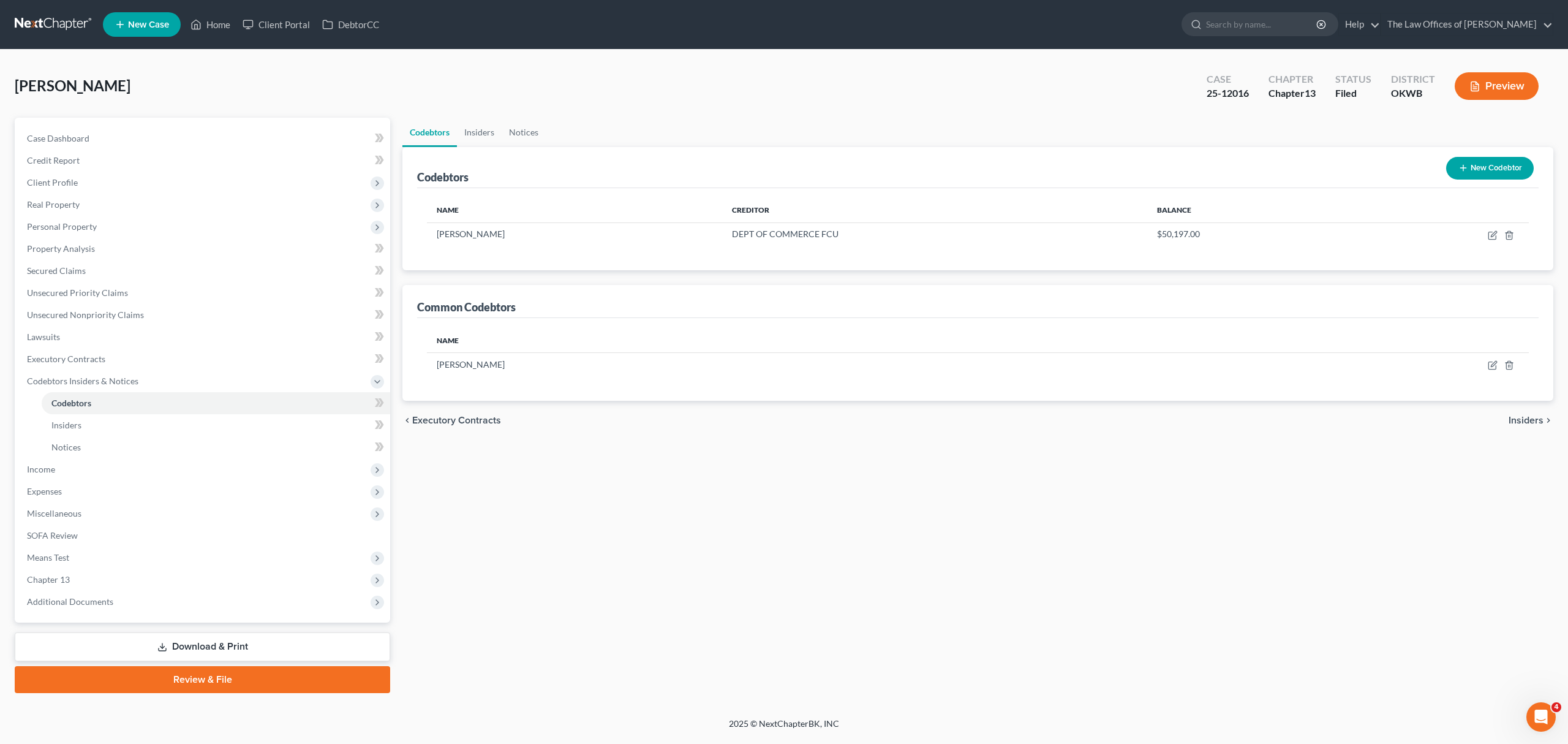
click at [285, 646] on link "Download & Print" at bounding box center [203, 646] width 376 height 29
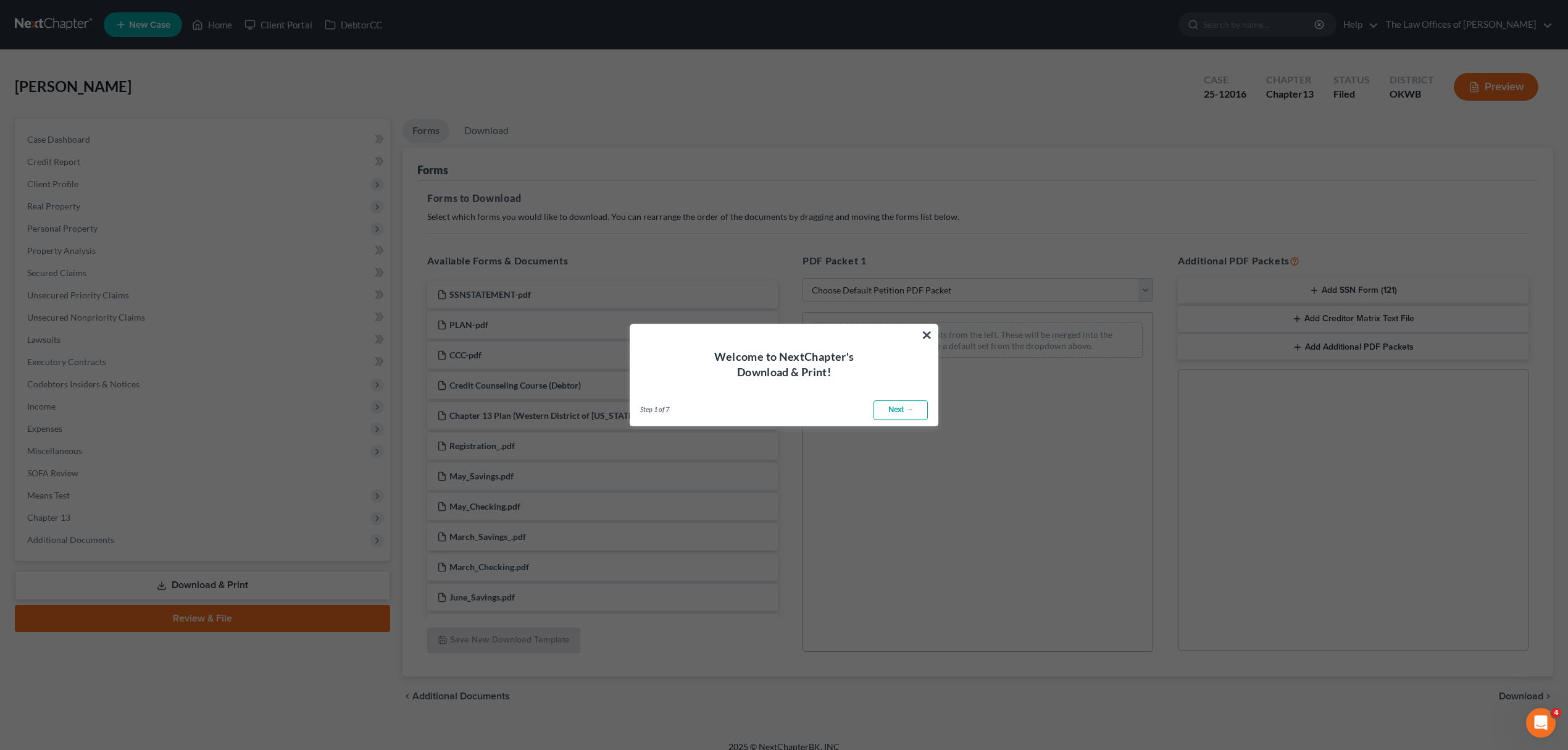
click at [886, 414] on link "Next →" at bounding box center [900, 410] width 54 height 20
select select "0"
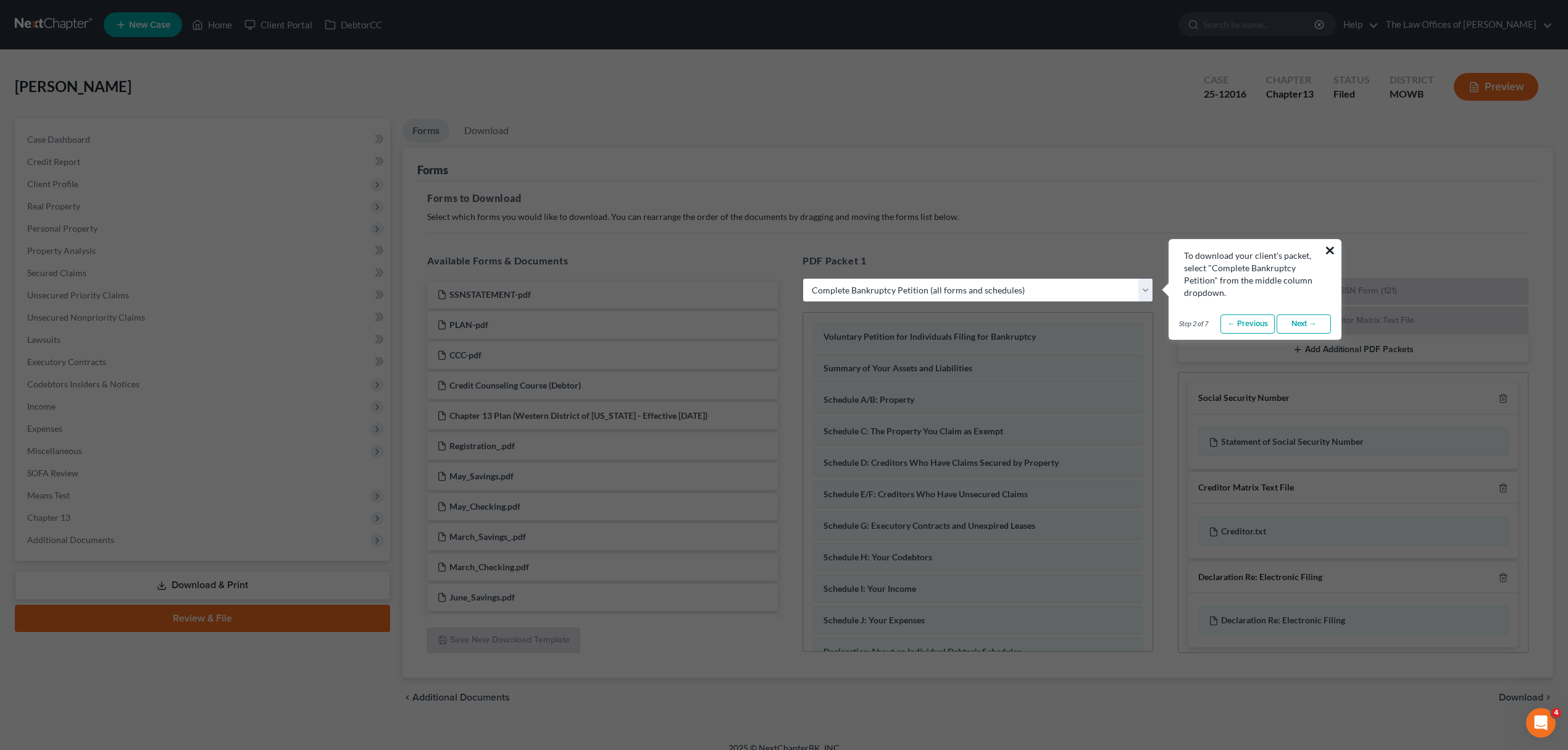
click at [1326, 245] on button "×" at bounding box center [1330, 250] width 12 height 20
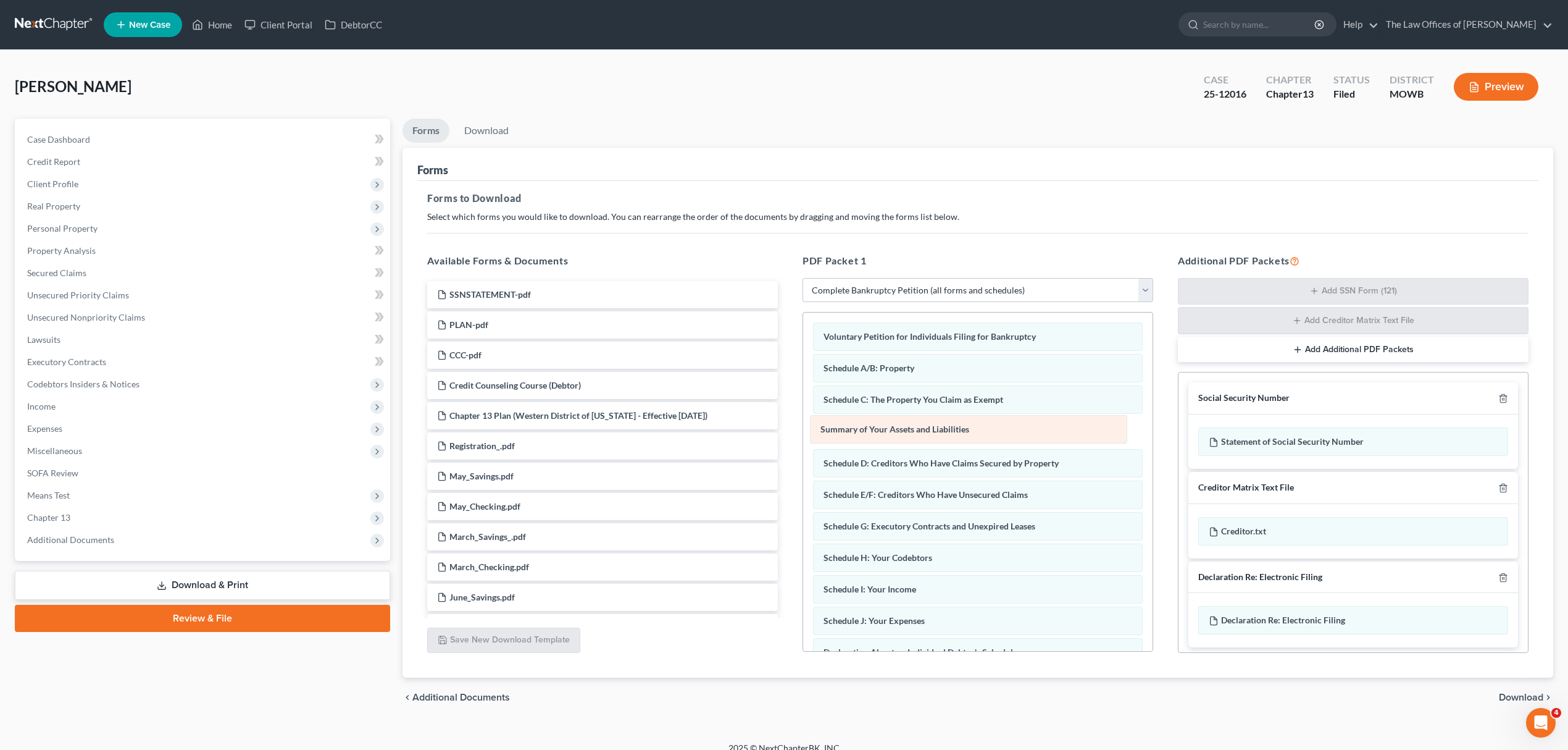
drag, startPoint x: 971, startPoint y: 368, endPoint x: 968, endPoint y: 429, distance: 61.1
click at [968, 429] on div "Summary of Your Assets and Liabilities Voluntary Petition for Individuals Filin…" at bounding box center [978, 608] width 349 height 591
click at [952, 295] on select "Choose Default Petition PDF Packet Complete Bankruptcy Petition (all forms and …" at bounding box center [978, 290] width 351 height 25
select select
click at [802, 278] on select "Choose Default Petition PDF Packet Complete Bankruptcy Petition (all forms and …" at bounding box center [978, 290] width 351 height 25
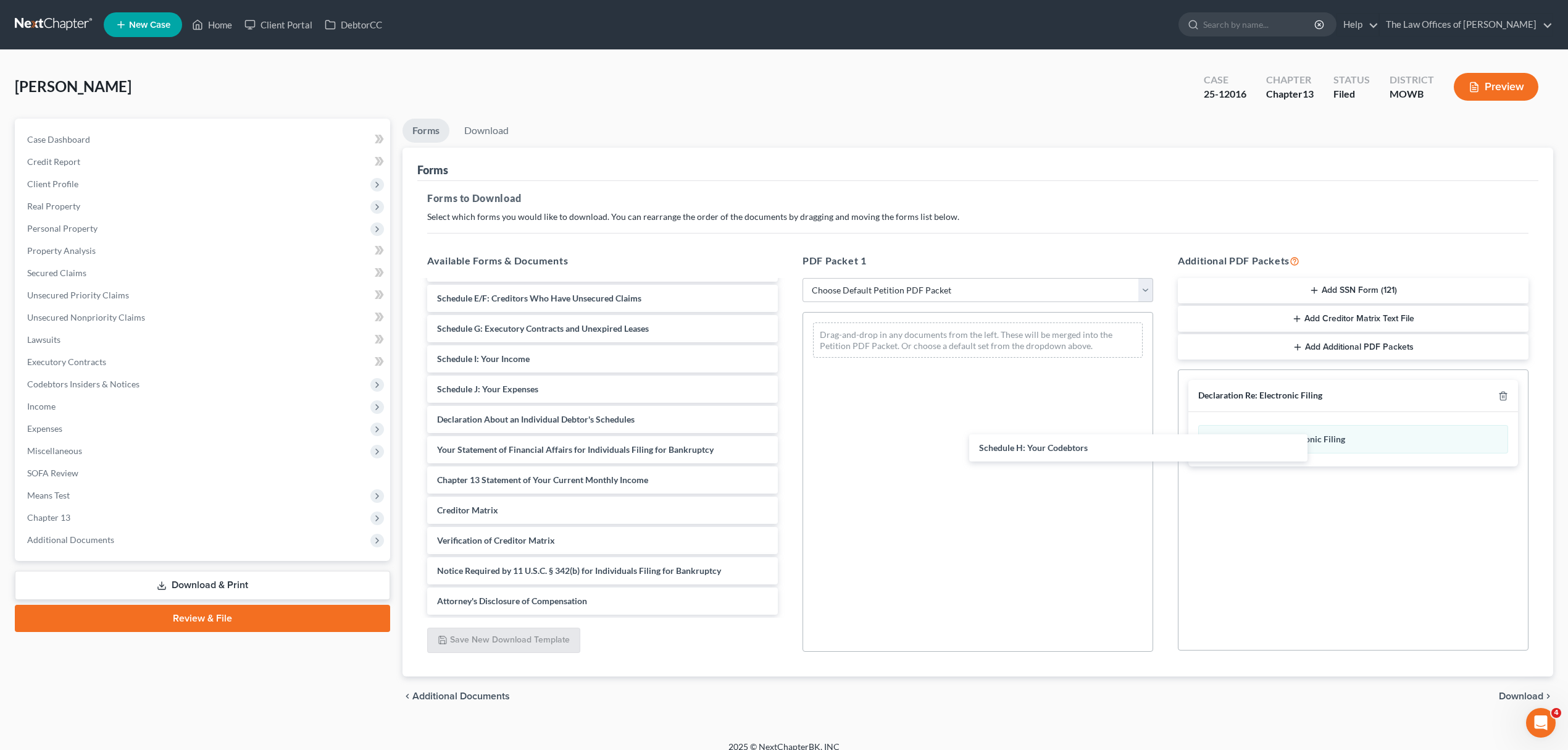
scroll to position [812, 0]
drag, startPoint x: 539, startPoint y: 323, endPoint x: 996, endPoint y: 438, distance: 471.2
click at [788, 438] on div "Schedule H: Your Codebtors SSNSTATEMENT-pdf PLAN-pdf CCC-pdf Credit Counseling …" at bounding box center [602, 41] width 370 height 1146
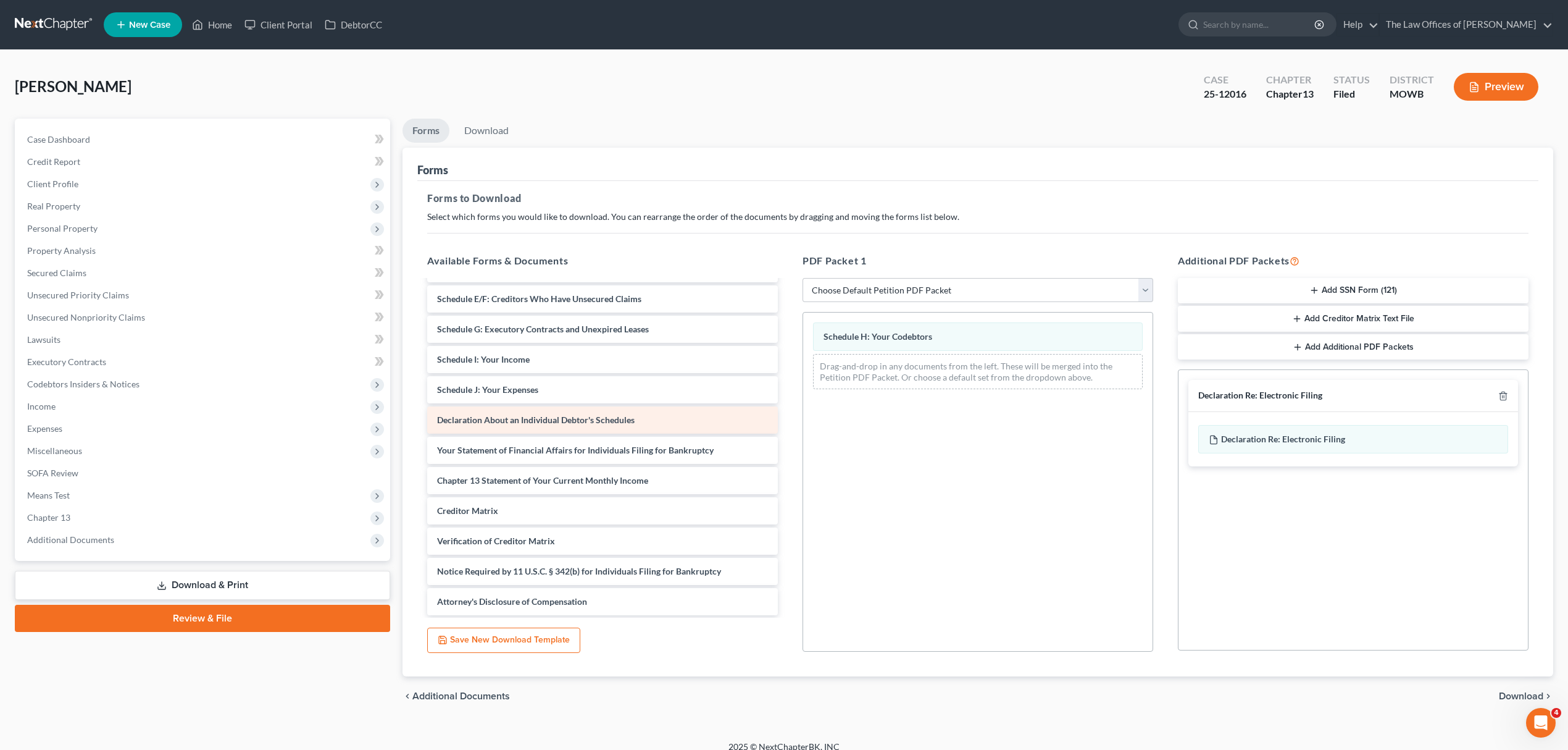
scroll to position [428, 0]
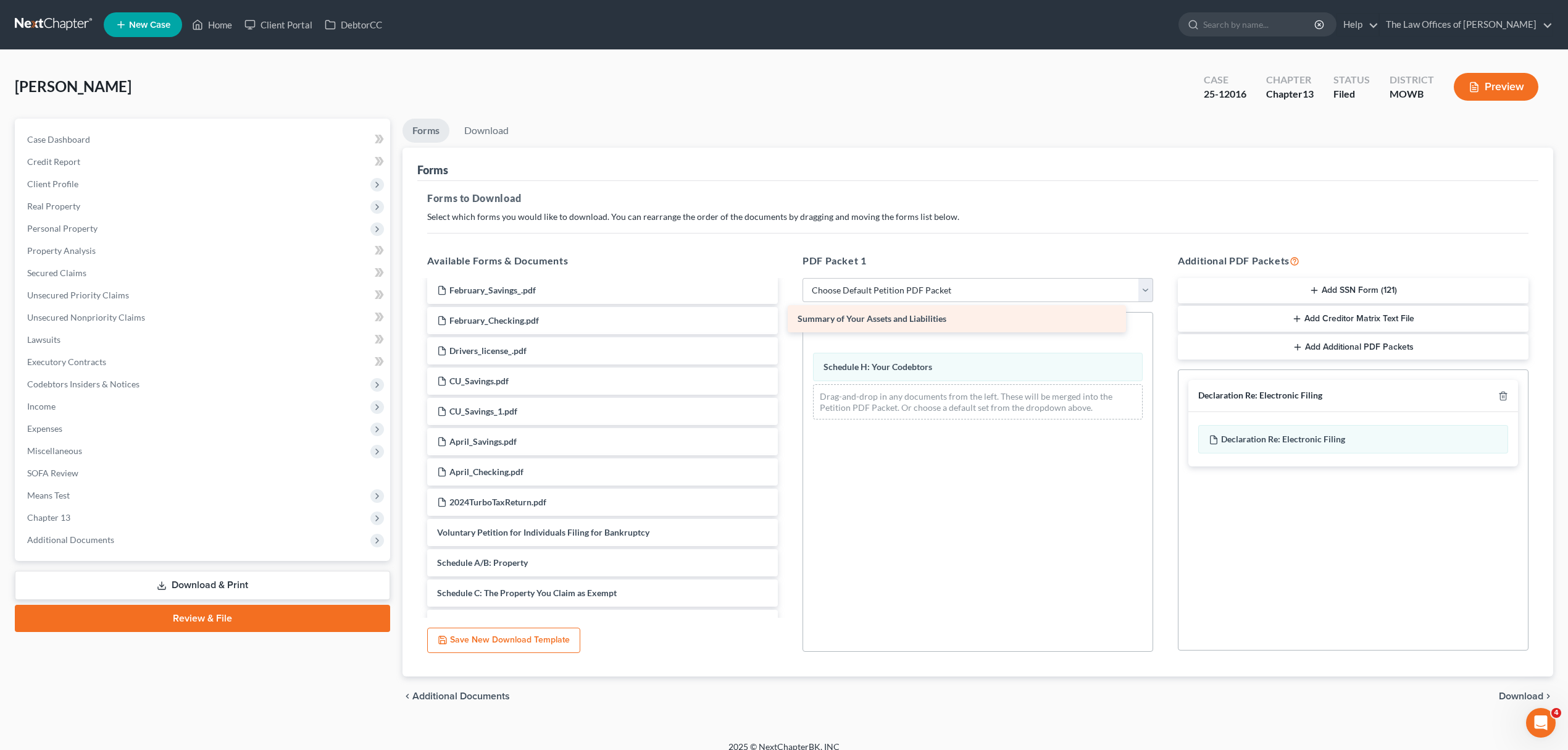
drag, startPoint x: 590, startPoint y: 564, endPoint x: 951, endPoint y: 321, distance: 435.2
click at [788, 321] on div "Summary of Your Assets and Liabilities SSNSTATEMENT-pdf PLAN-pdf CCC-pdf Credit…" at bounding box center [602, 411] width 370 height 1116
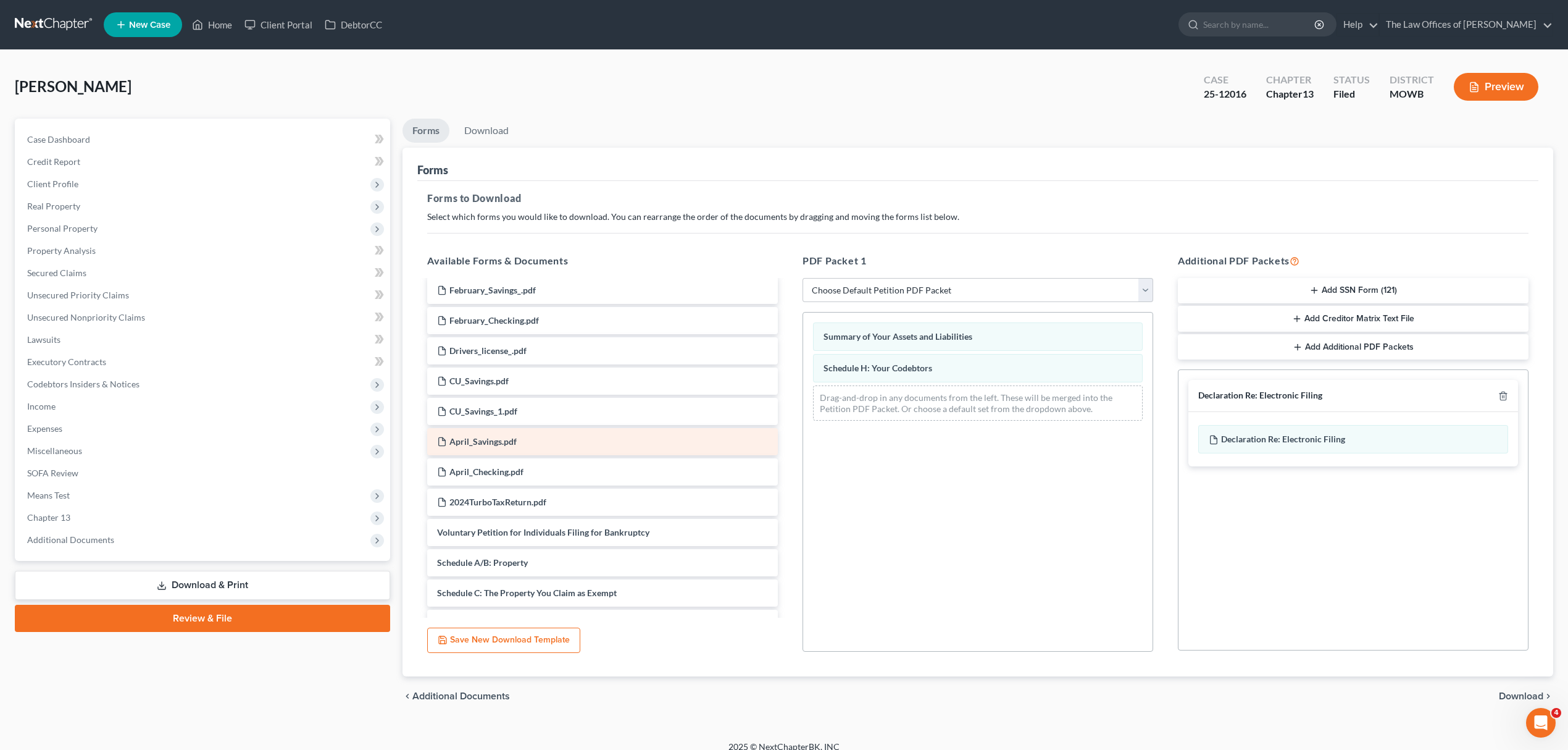
scroll to position [621, 0]
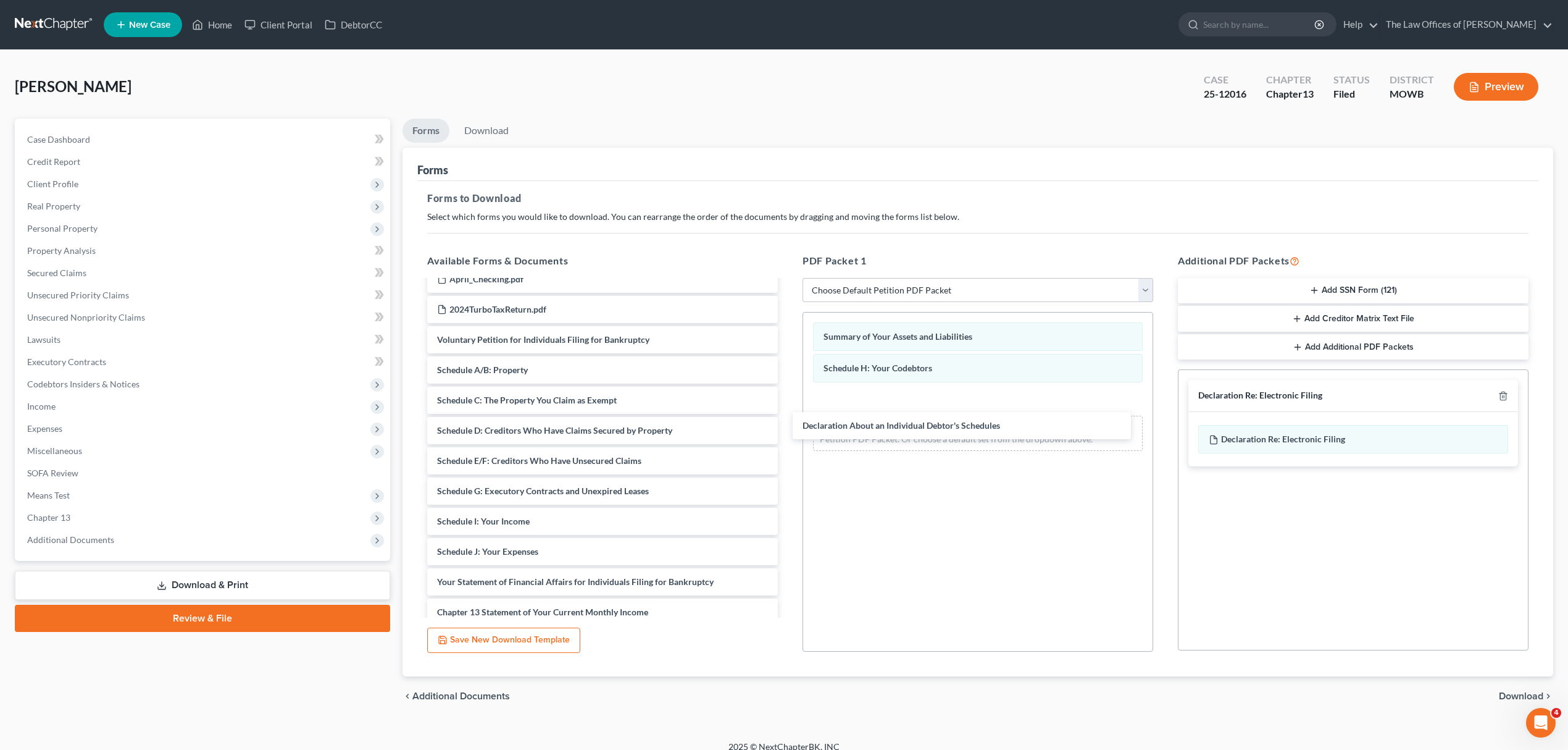
drag, startPoint x: 564, startPoint y: 573, endPoint x: 945, endPoint y: 391, distance: 422.2
click at [788, 403] on div "Declaration About an Individual Debtor's Schedules SSNSTATEMENT-pdf PLAN-pdf CC…" at bounding box center [602, 203] width 370 height 1086
click at [1515, 695] on span "Download" at bounding box center [1520, 696] width 44 height 10
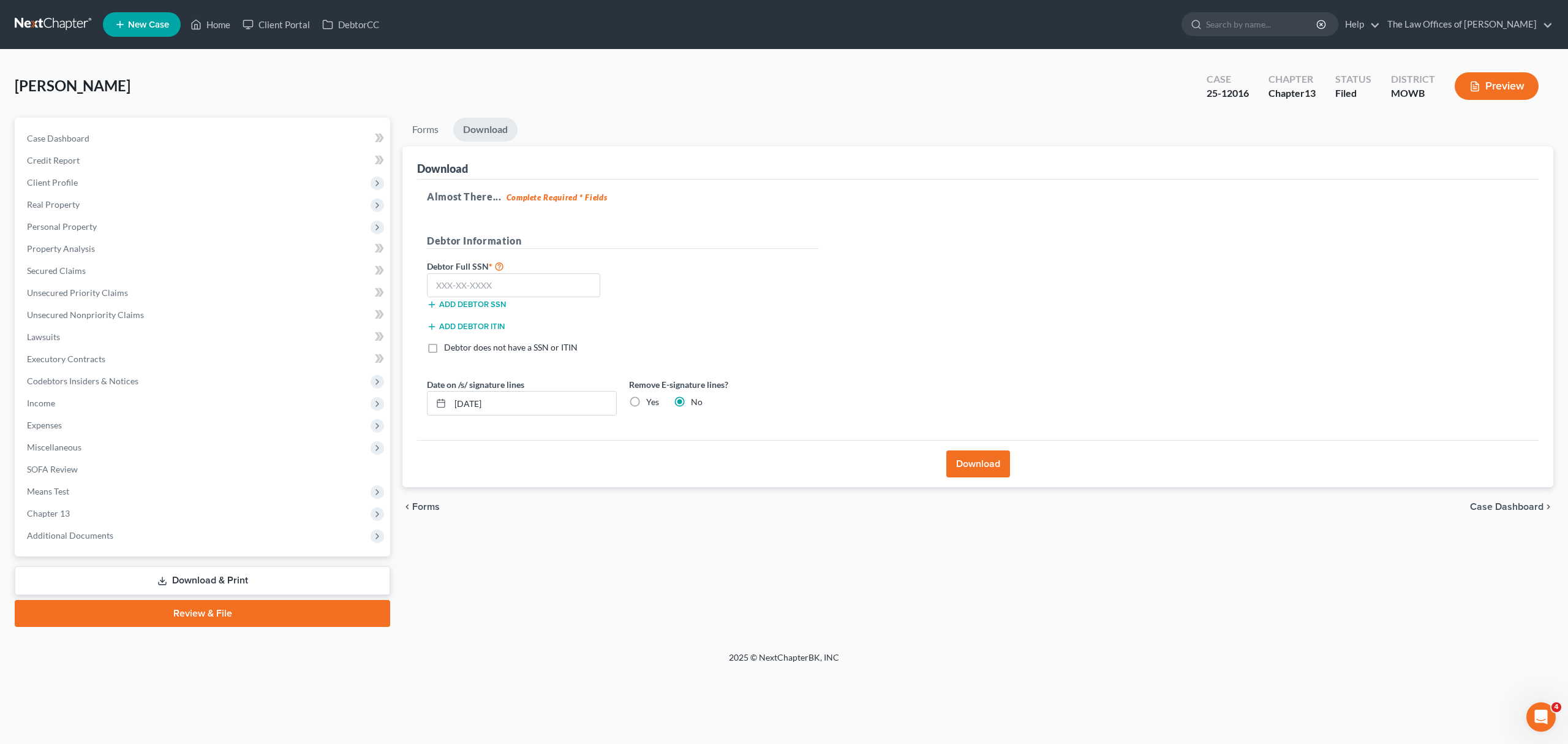
click at [984, 461] on button "Download" at bounding box center [979, 464] width 64 height 27
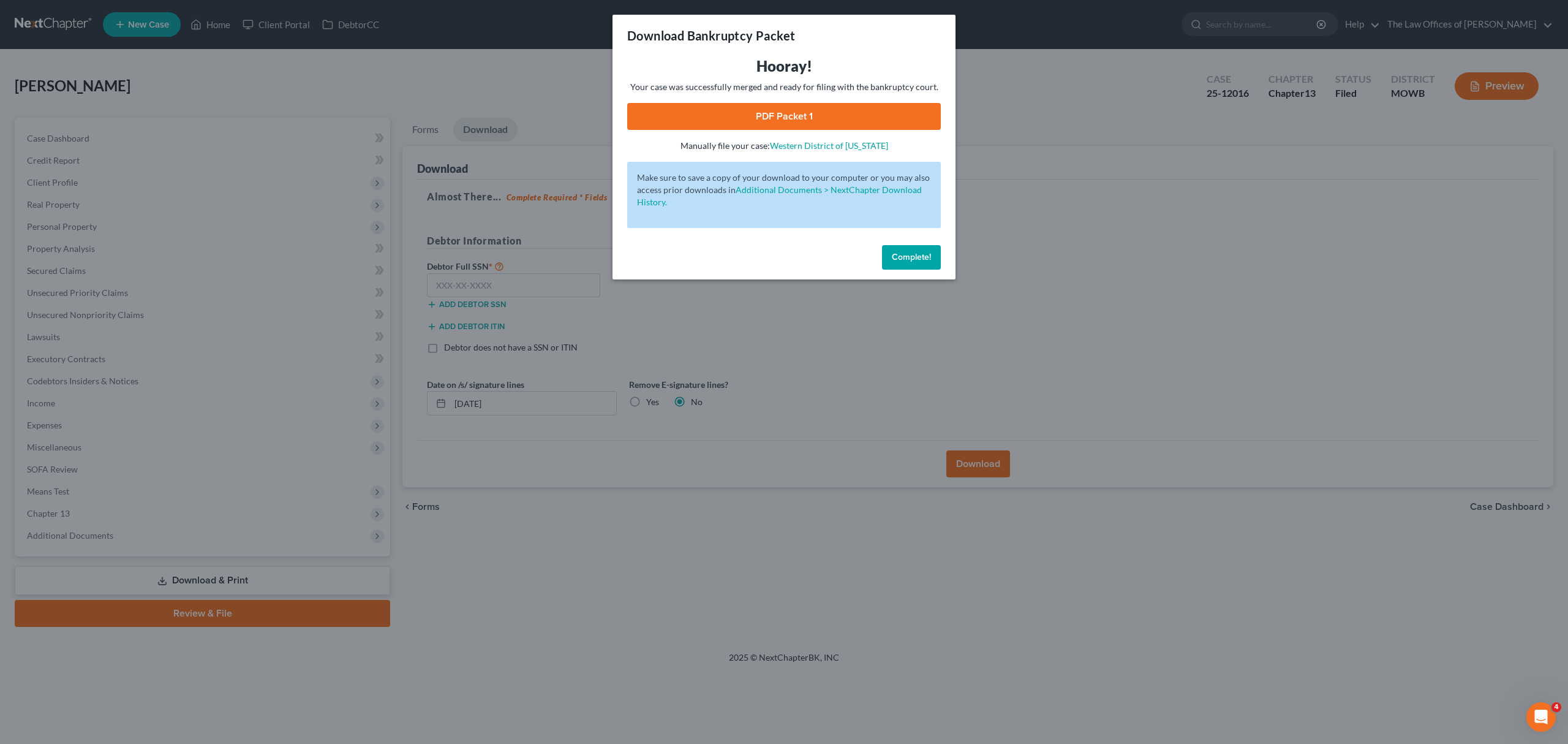
click at [782, 108] on link "PDF Packet 1" at bounding box center [784, 116] width 314 height 27
click at [928, 260] on span "Complete!" at bounding box center [912, 257] width 39 height 10
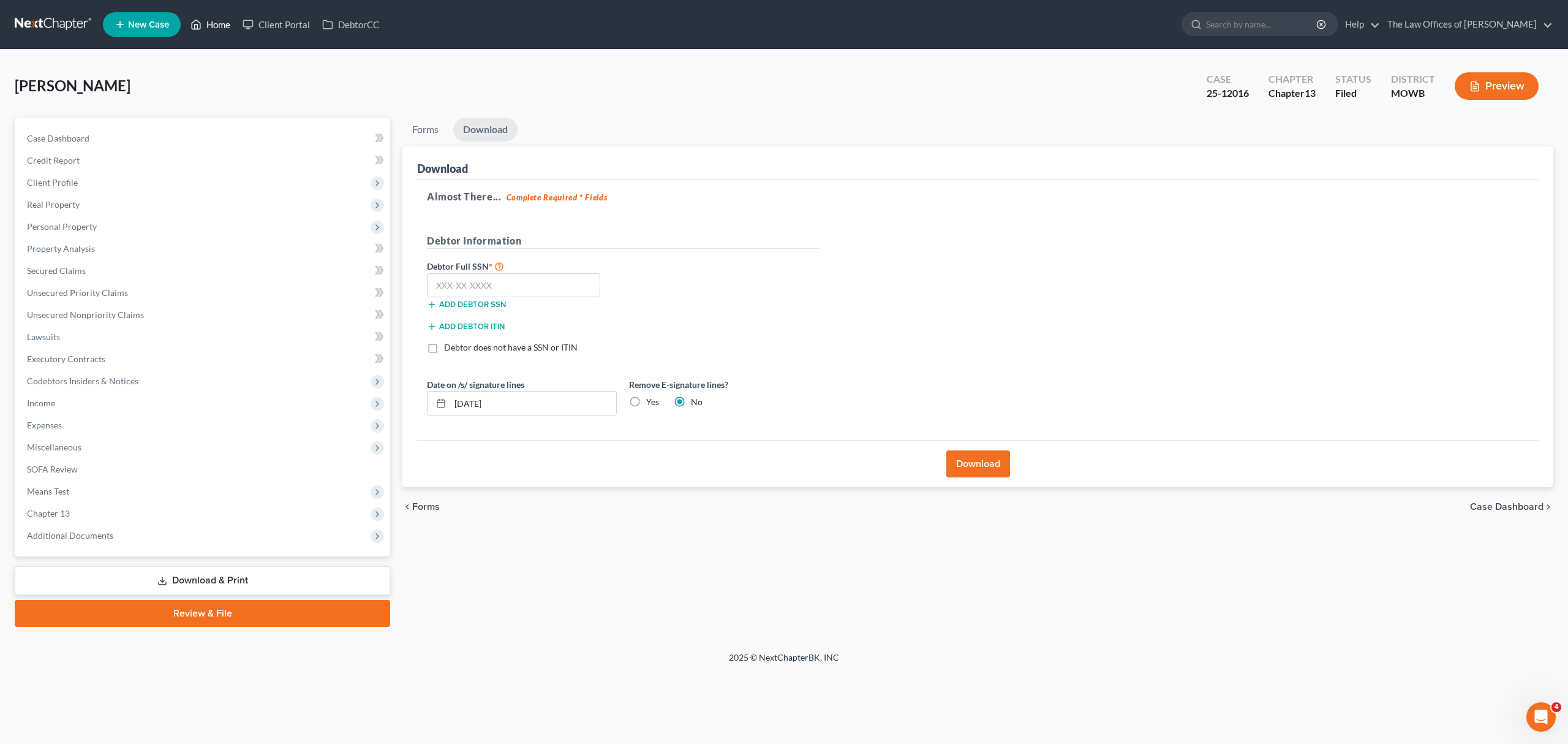
click at [224, 21] on link "Home" at bounding box center [210, 24] width 52 height 22
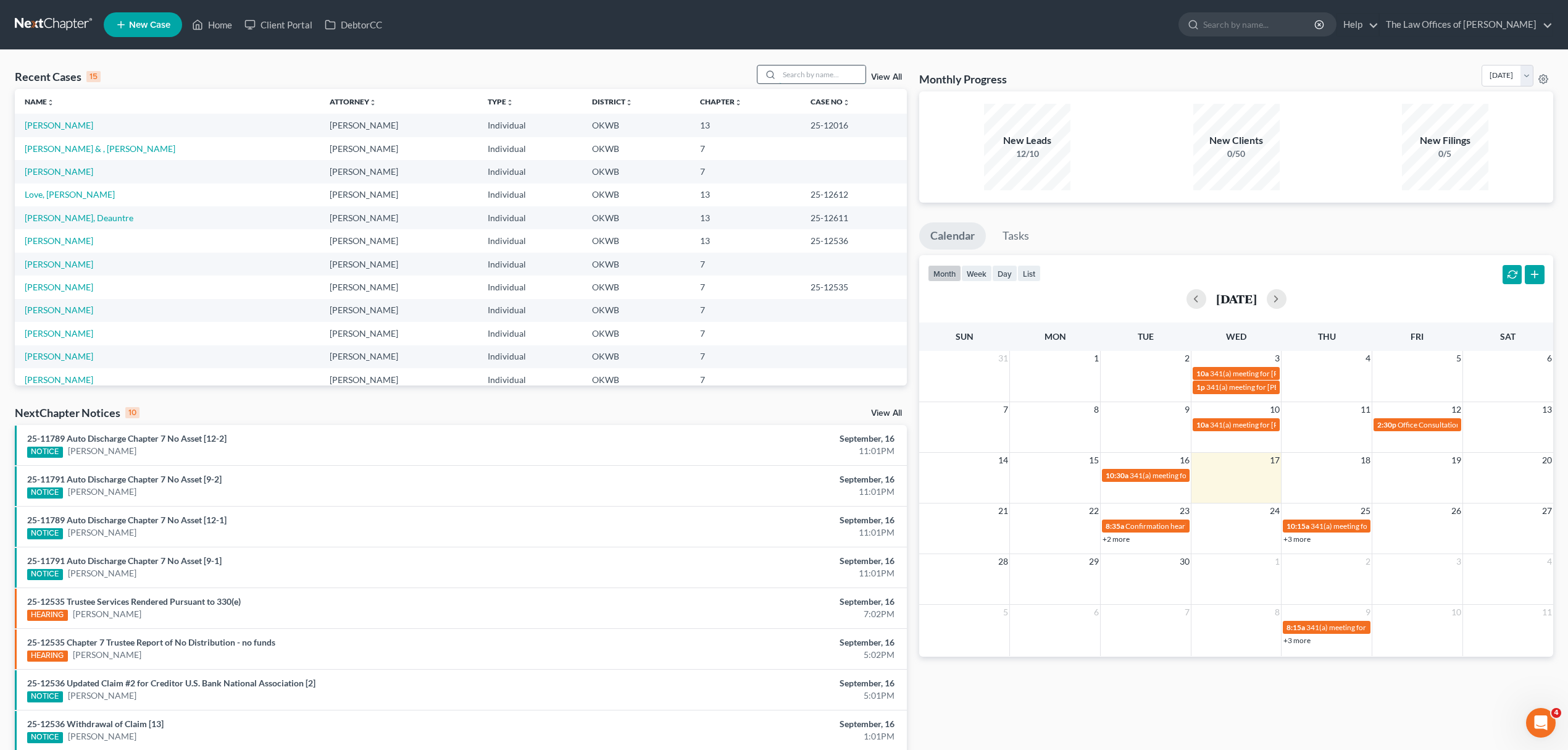
click at [797, 78] on input "search" at bounding box center [822, 74] width 86 height 18
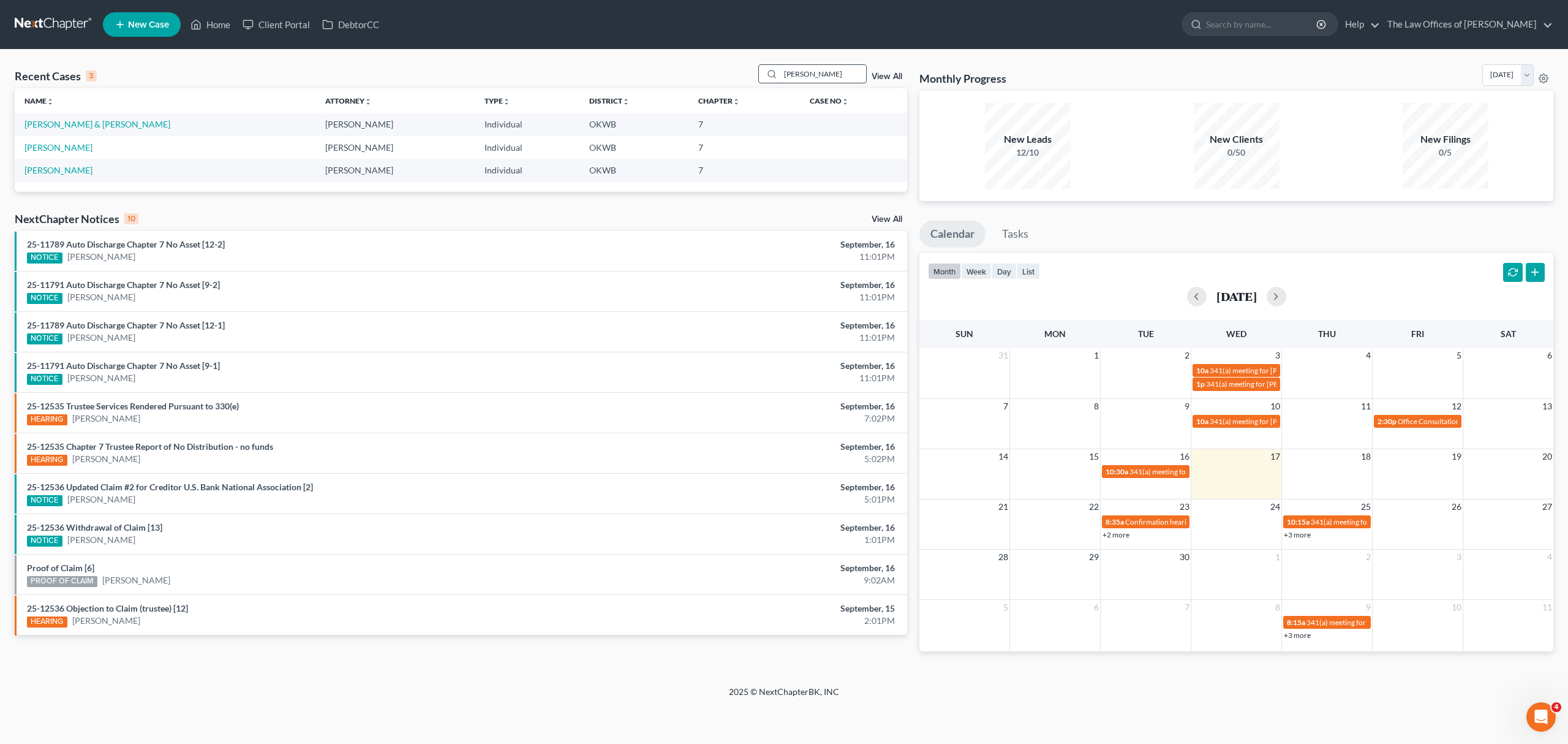
type input "kennedy"
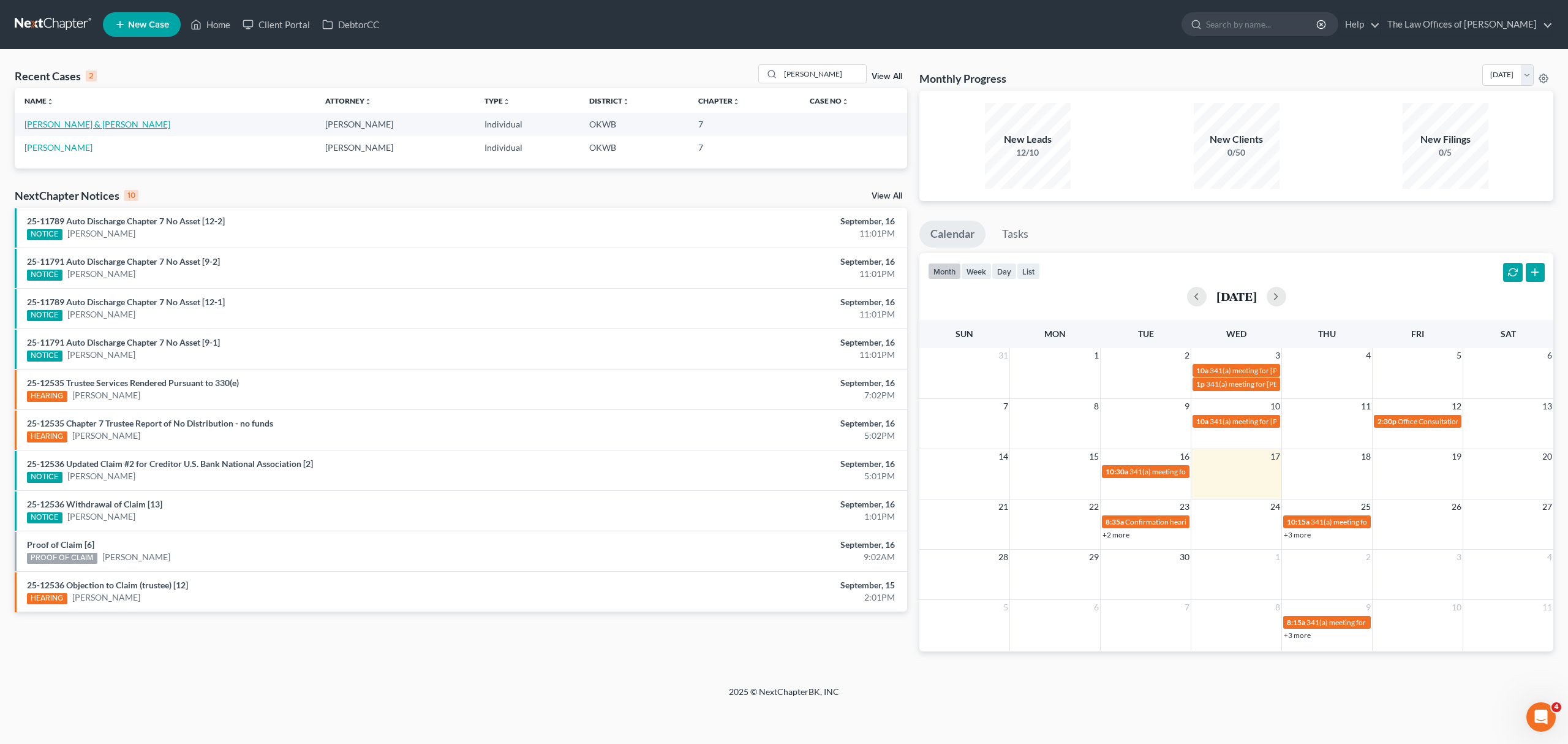
click at [110, 123] on link "Kennedy, Jason & Ashley" at bounding box center [97, 124] width 145 height 10
select select "10"
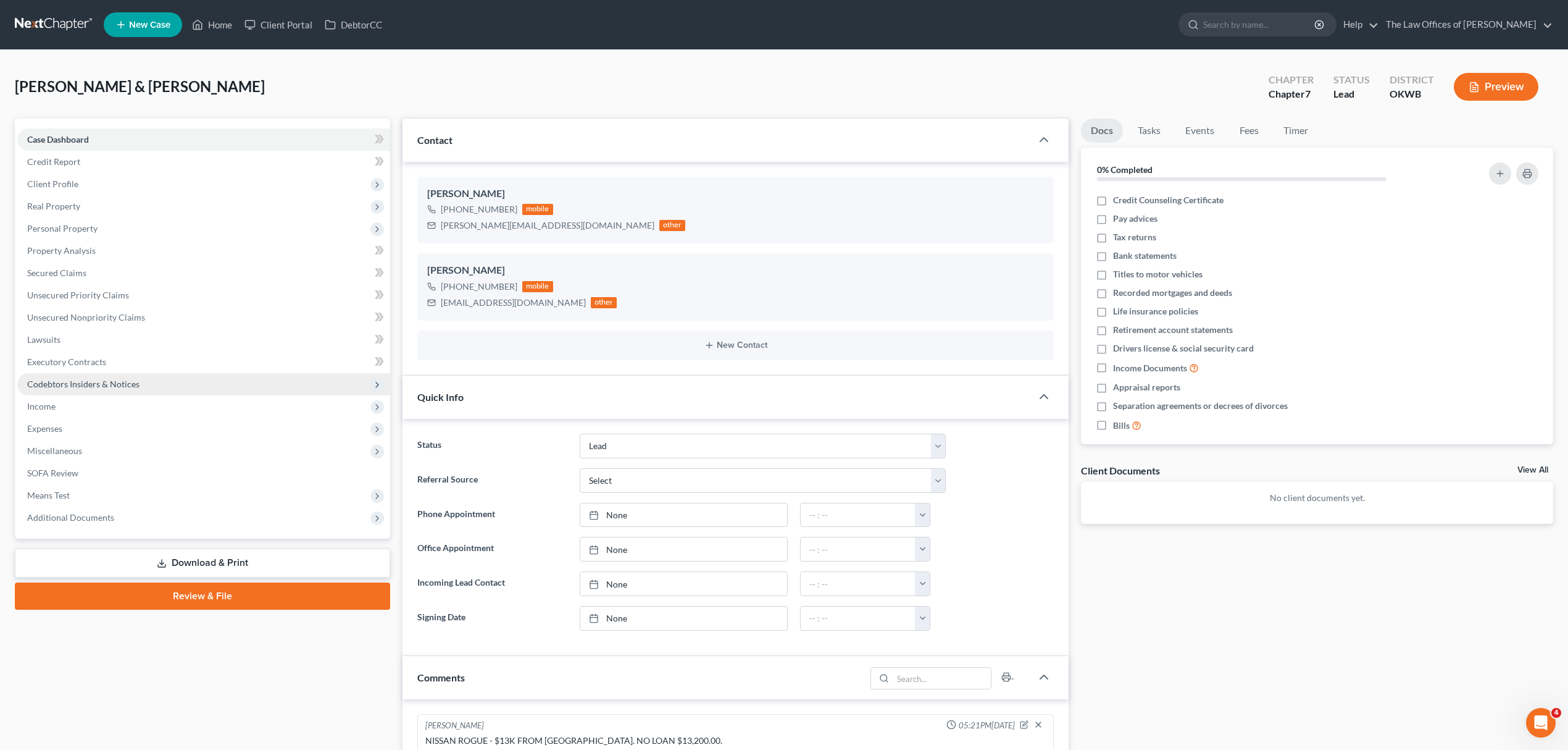
scroll to position [579, 0]
click at [95, 396] on span "Income" at bounding box center [204, 406] width 373 height 22
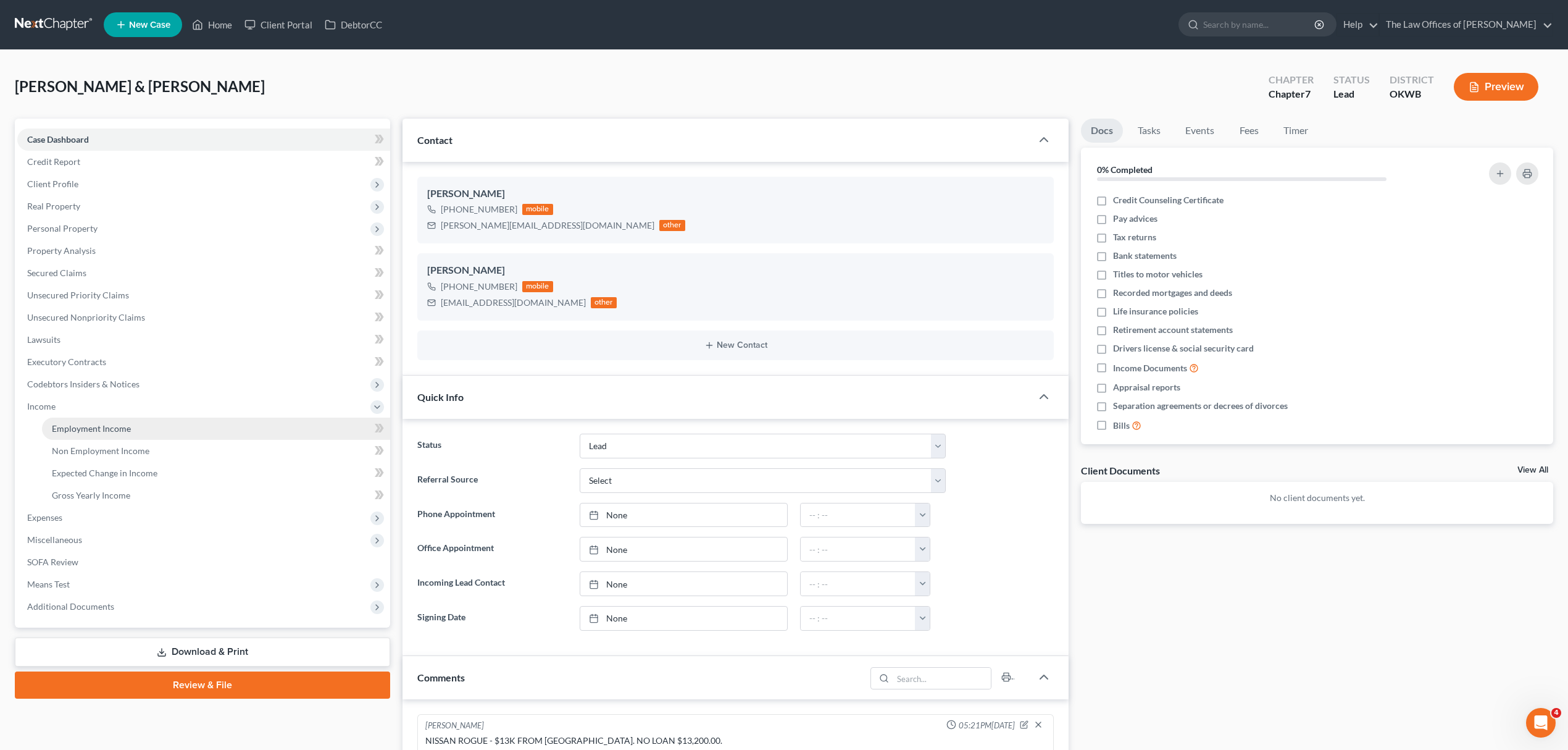
click at [170, 430] on link "Employment Income" at bounding box center [216, 429] width 348 height 22
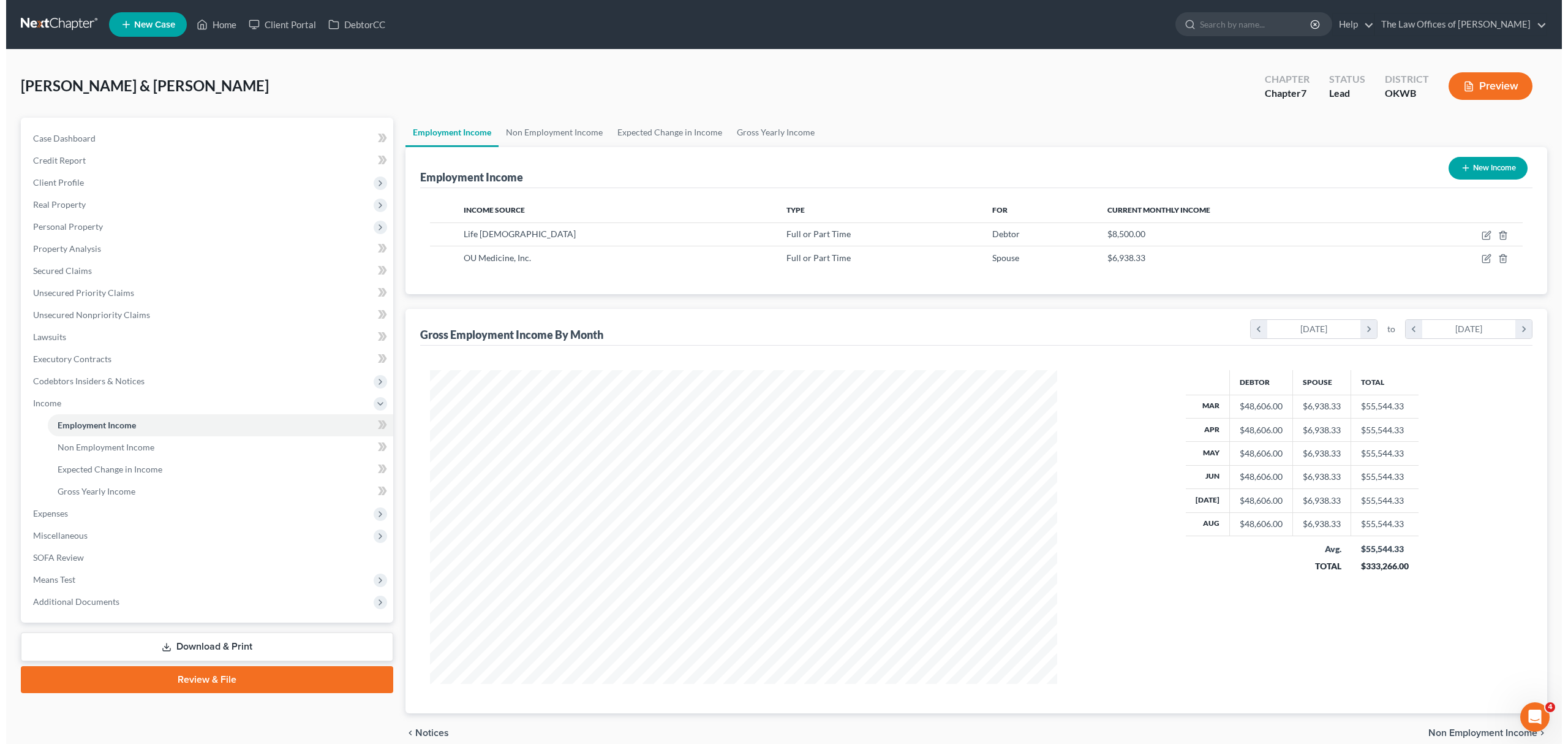
scroll to position [314, 652]
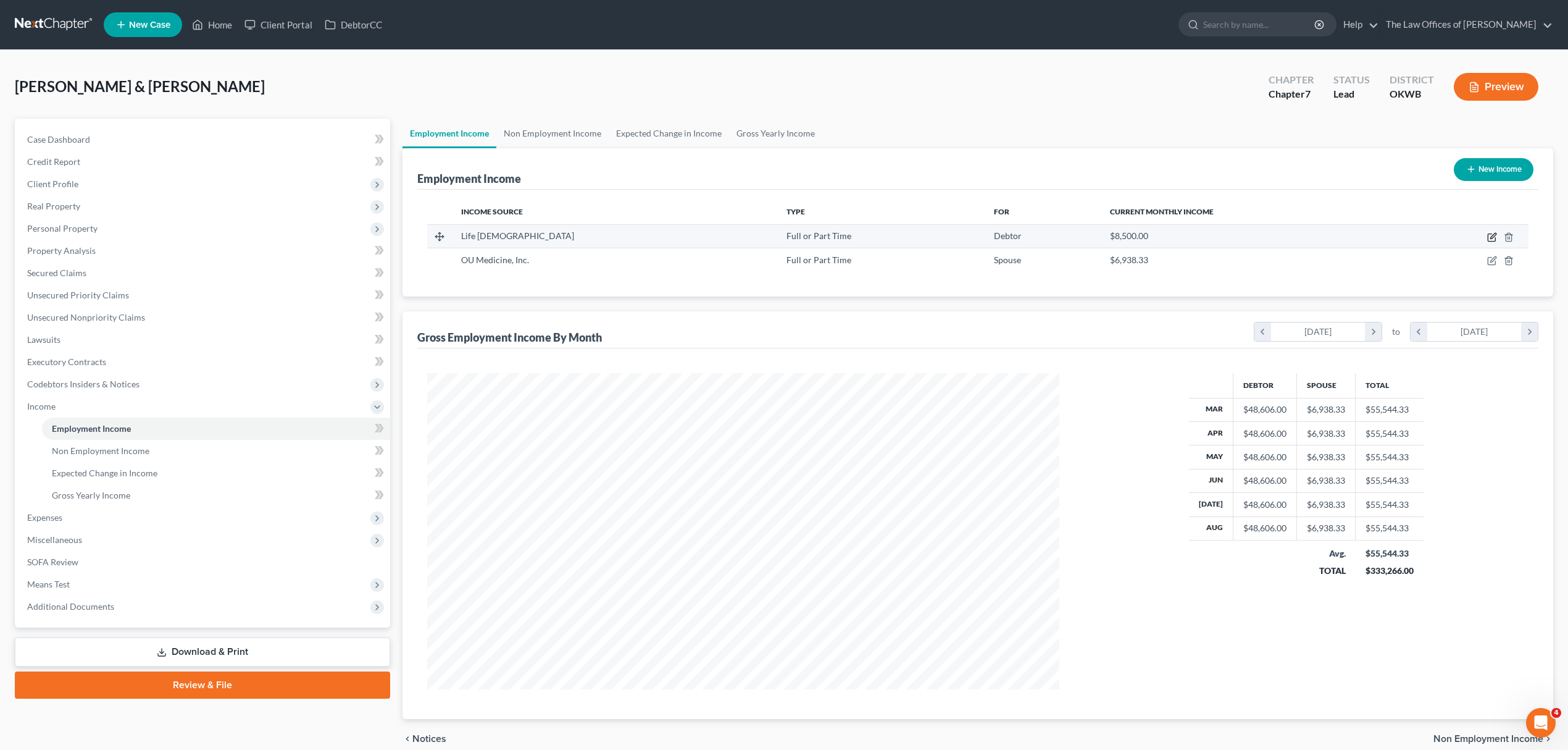
click at [1495, 233] on icon "button" at bounding box center [1493, 236] width 6 height 6
select select "0"
select select "37"
select select "1"
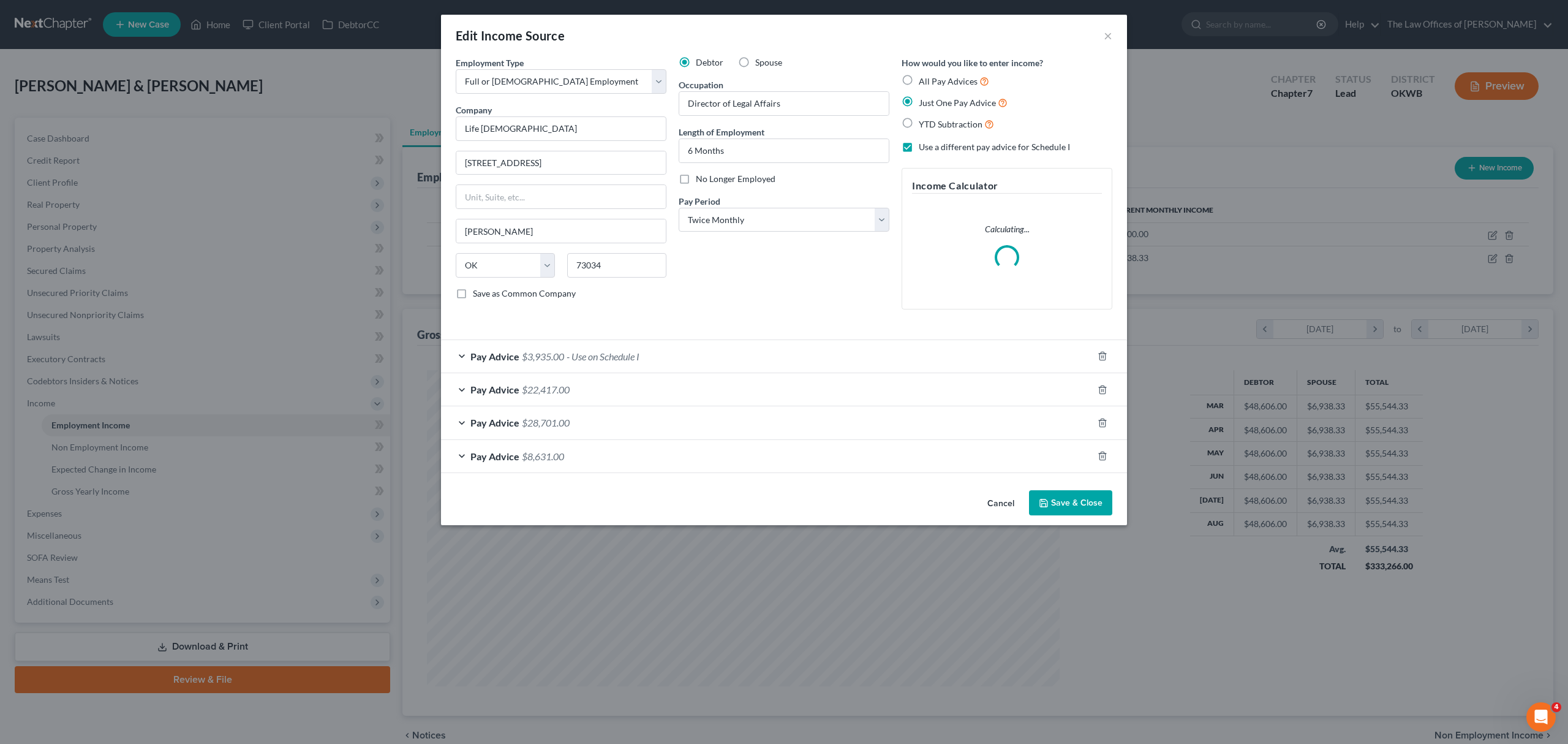
scroll to position [316, 657]
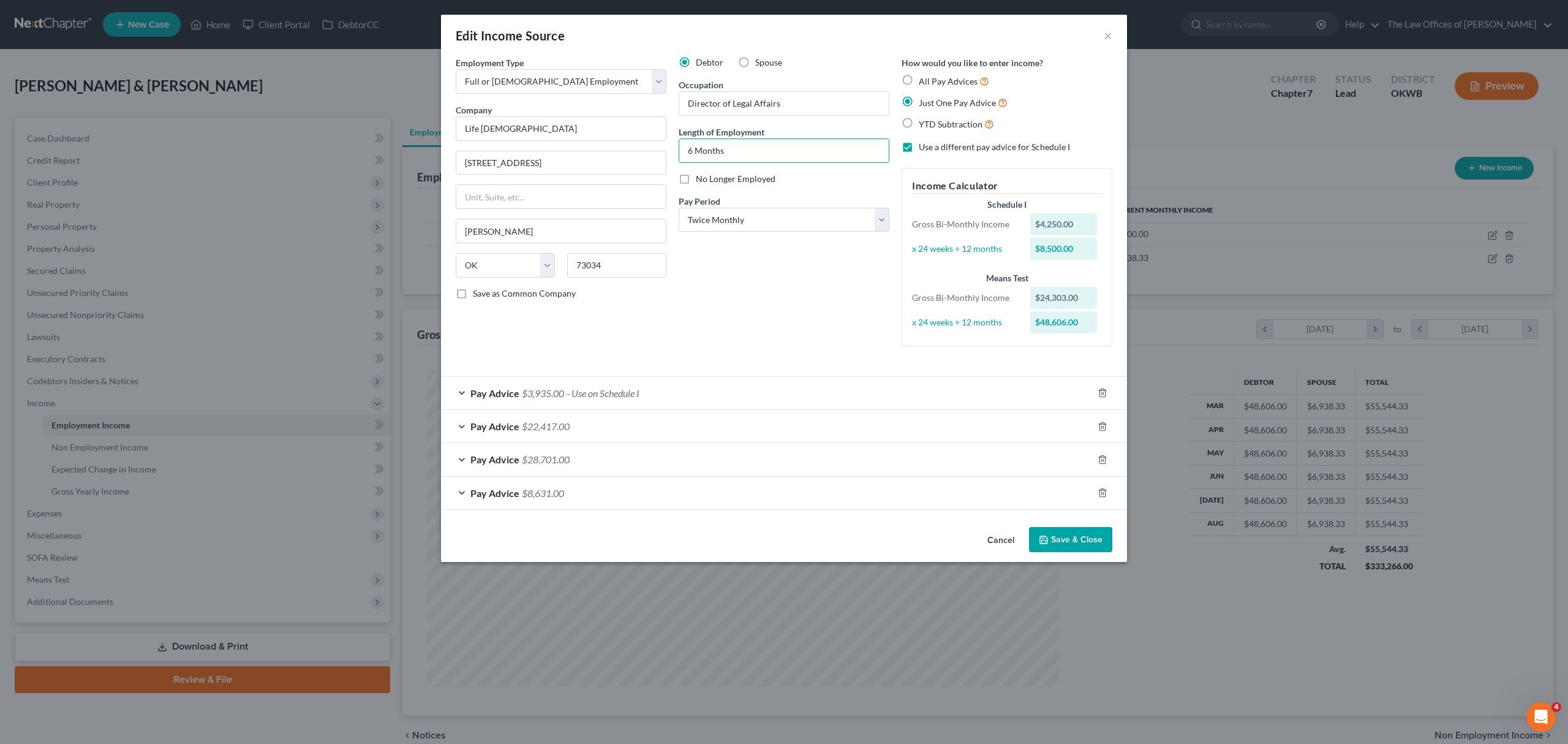
drag, startPoint x: 770, startPoint y: 147, endPoint x: 670, endPoint y: 155, distance: 100.3
click at [670, 155] on div "Employment Type * Select Full or Part Time Employment Self Employment Company *…" at bounding box center [784, 211] width 669 height 310
type input "1 YEAR"
click at [1099, 390] on icon "button" at bounding box center [1102, 393] width 10 height 10
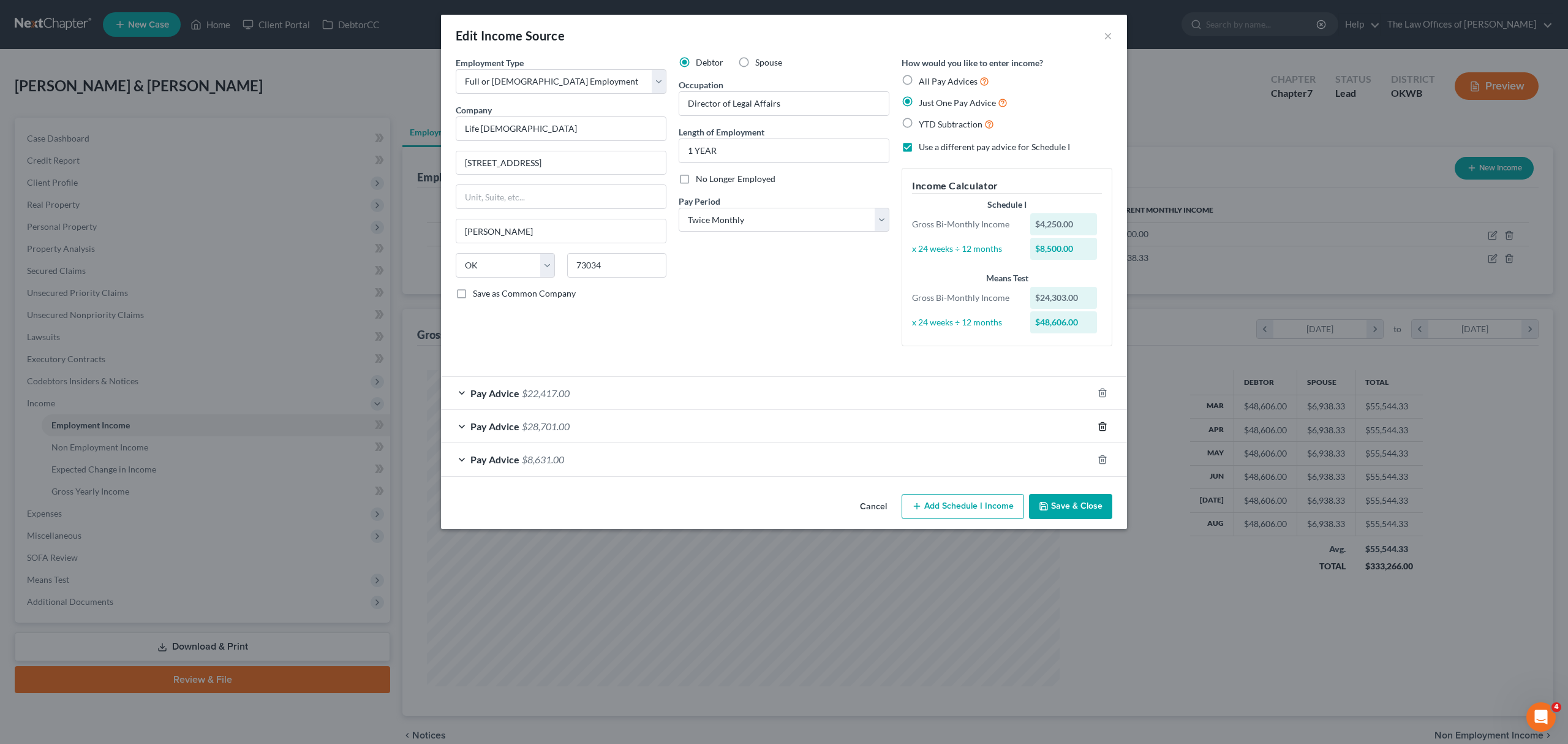
click at [1103, 422] on icon "button" at bounding box center [1102, 427] width 10 height 10
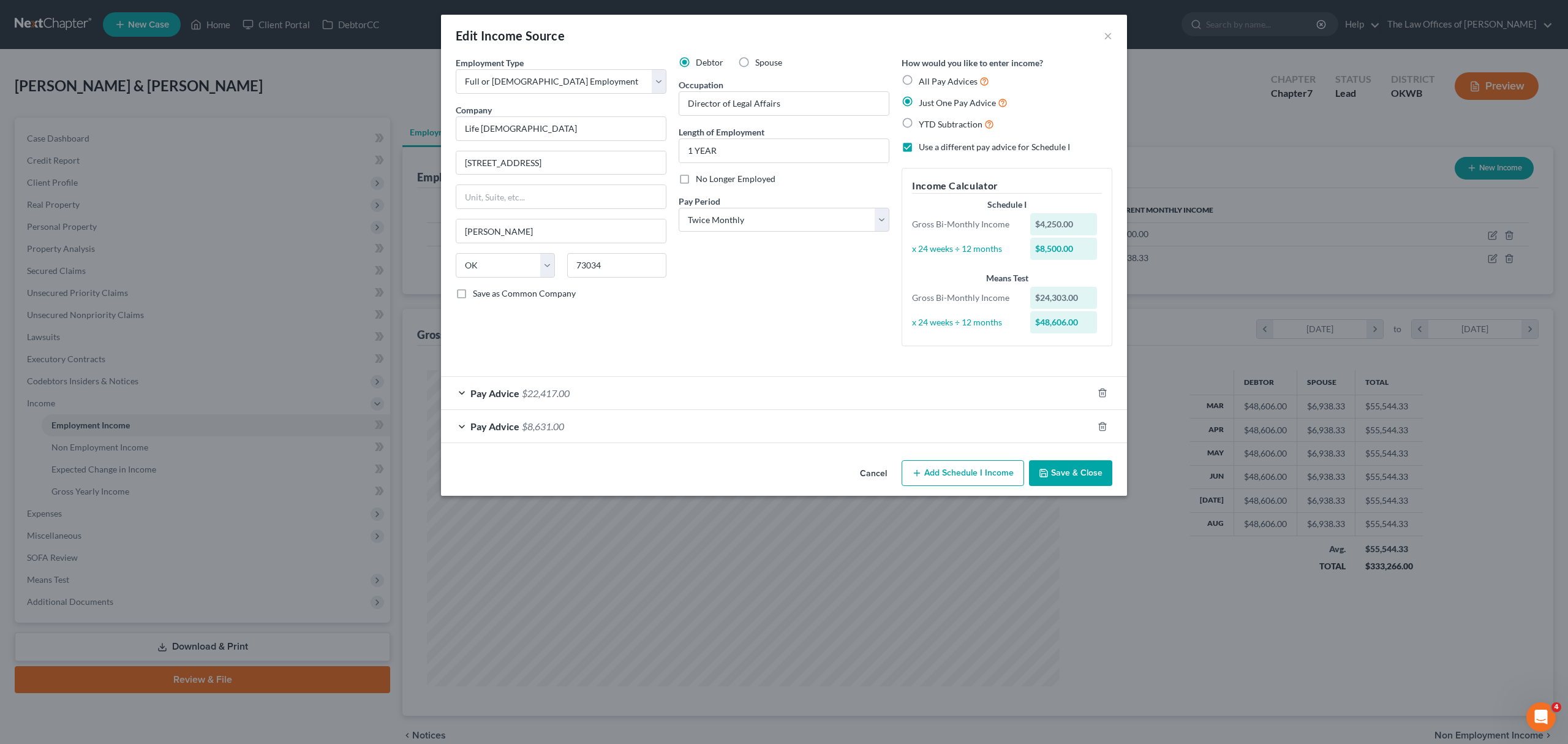
click at [1105, 399] on div at bounding box center [1109, 393] width 34 height 19
click at [1105, 395] on icon "button" at bounding box center [1102, 393] width 6 height 8
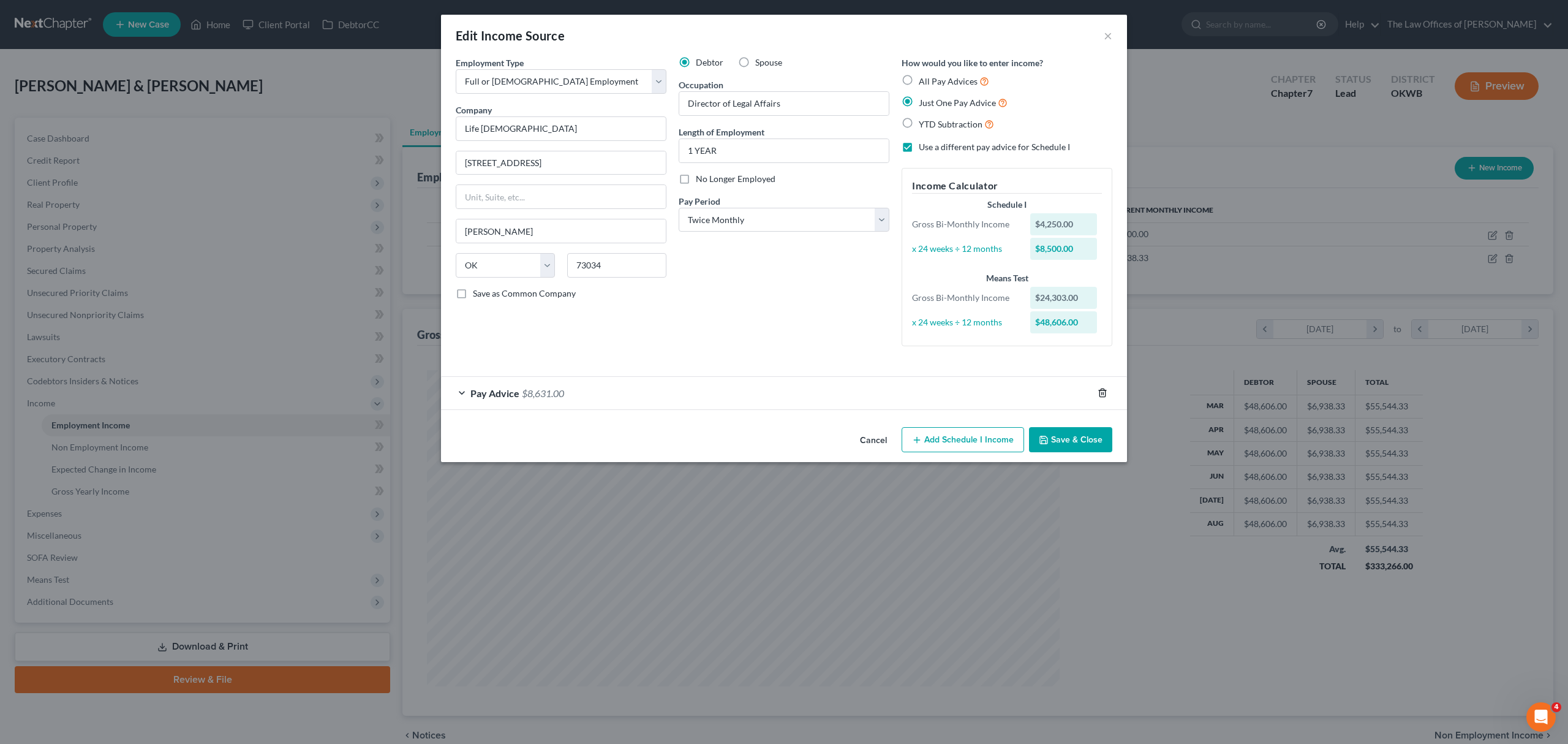
click at [1101, 395] on icon "button" at bounding box center [1102, 393] width 10 height 10
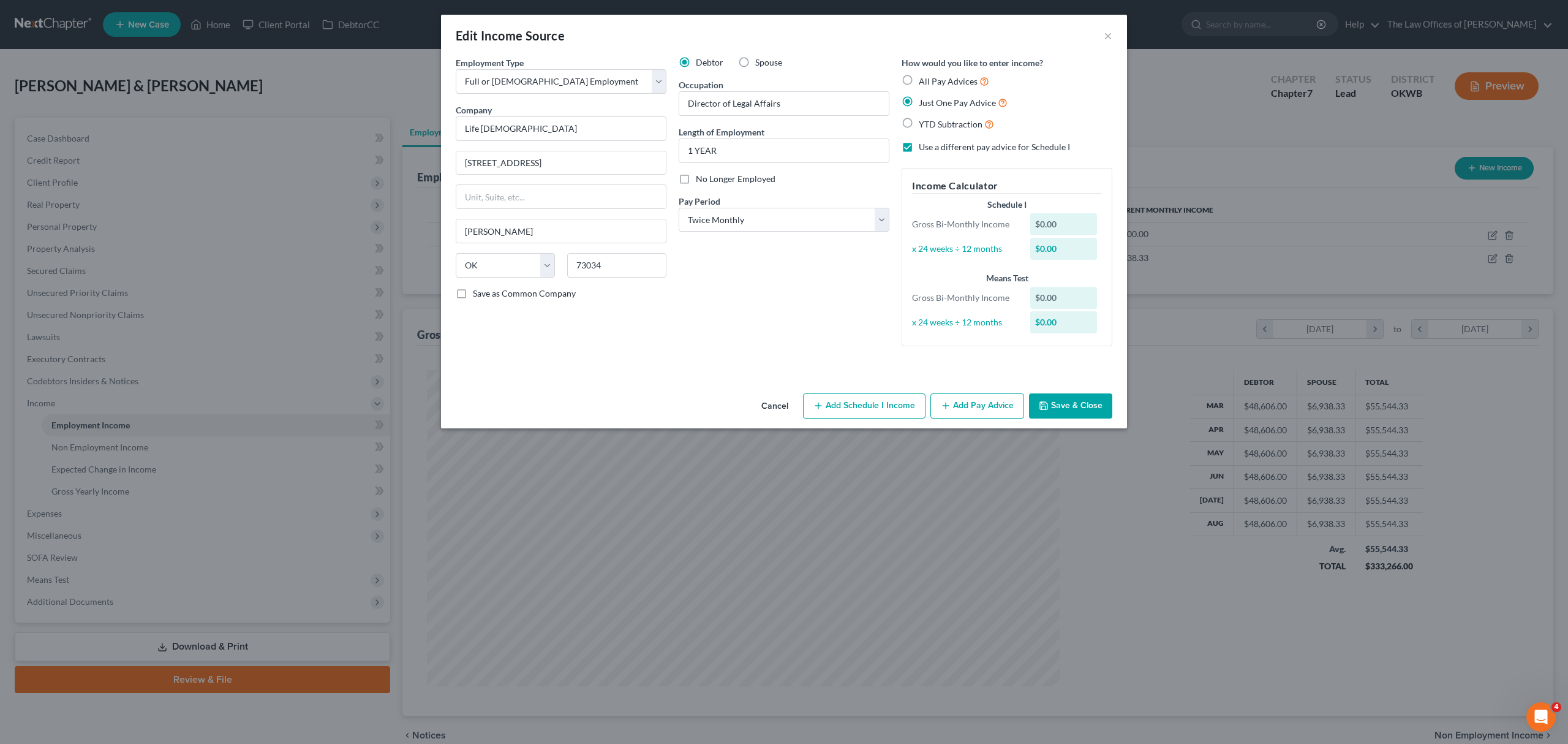
click at [919, 147] on label "Use a different pay advice for Schedule I" at bounding box center [994, 147] width 151 height 13
click at [924, 147] on input "Use a different pay advice for Schedule I" at bounding box center [927, 144] width 8 height 8
checkbox input "false"
click at [811, 209] on select "Select Monthly Twice Monthly Every Other Week Weekly" at bounding box center [784, 219] width 211 height 24
select select "0"
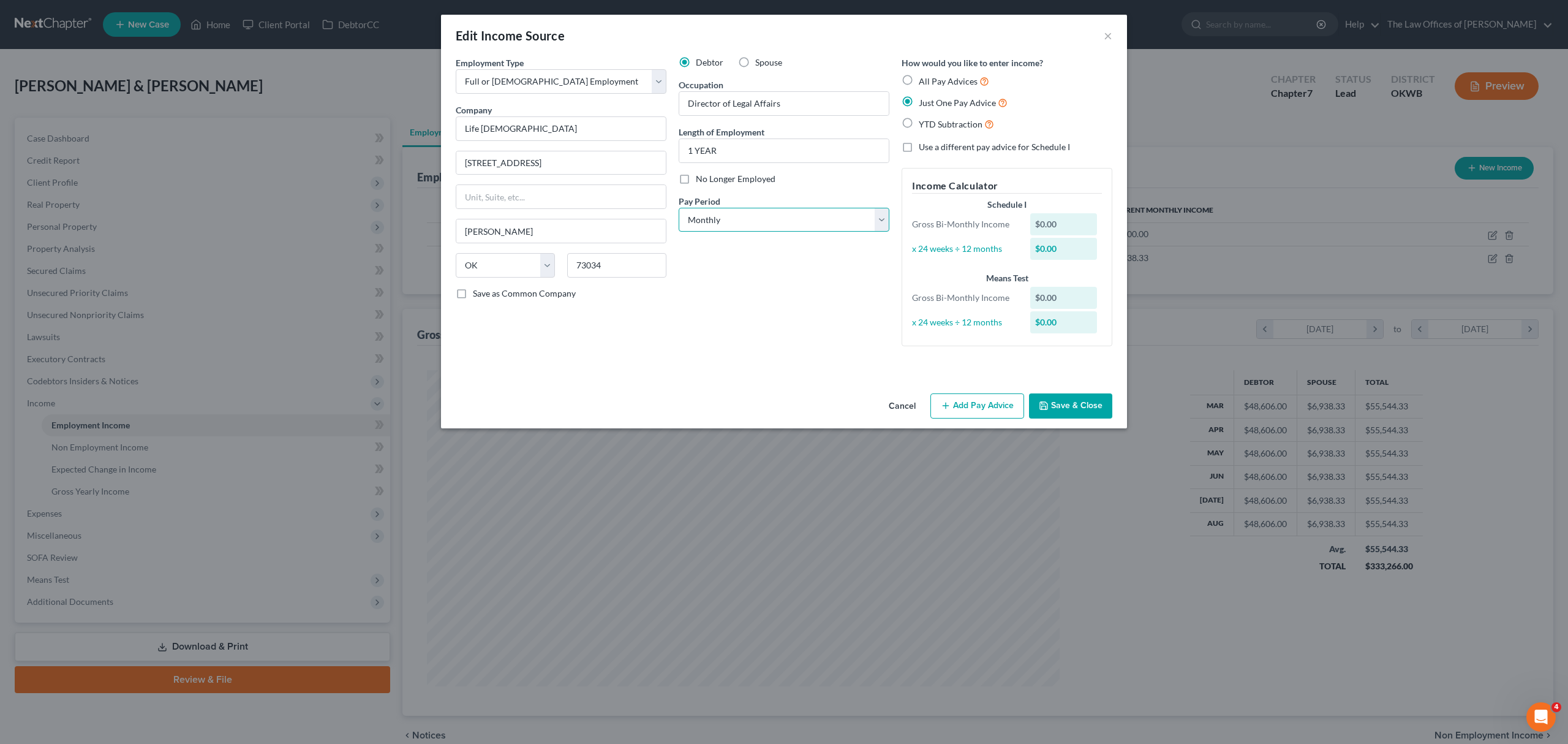
click at [679, 207] on select "Select Monthly Twice Monthly Every Other Week Weekly" at bounding box center [784, 219] width 211 height 24
click at [994, 406] on button "Add Pay Advice" at bounding box center [977, 406] width 94 height 26
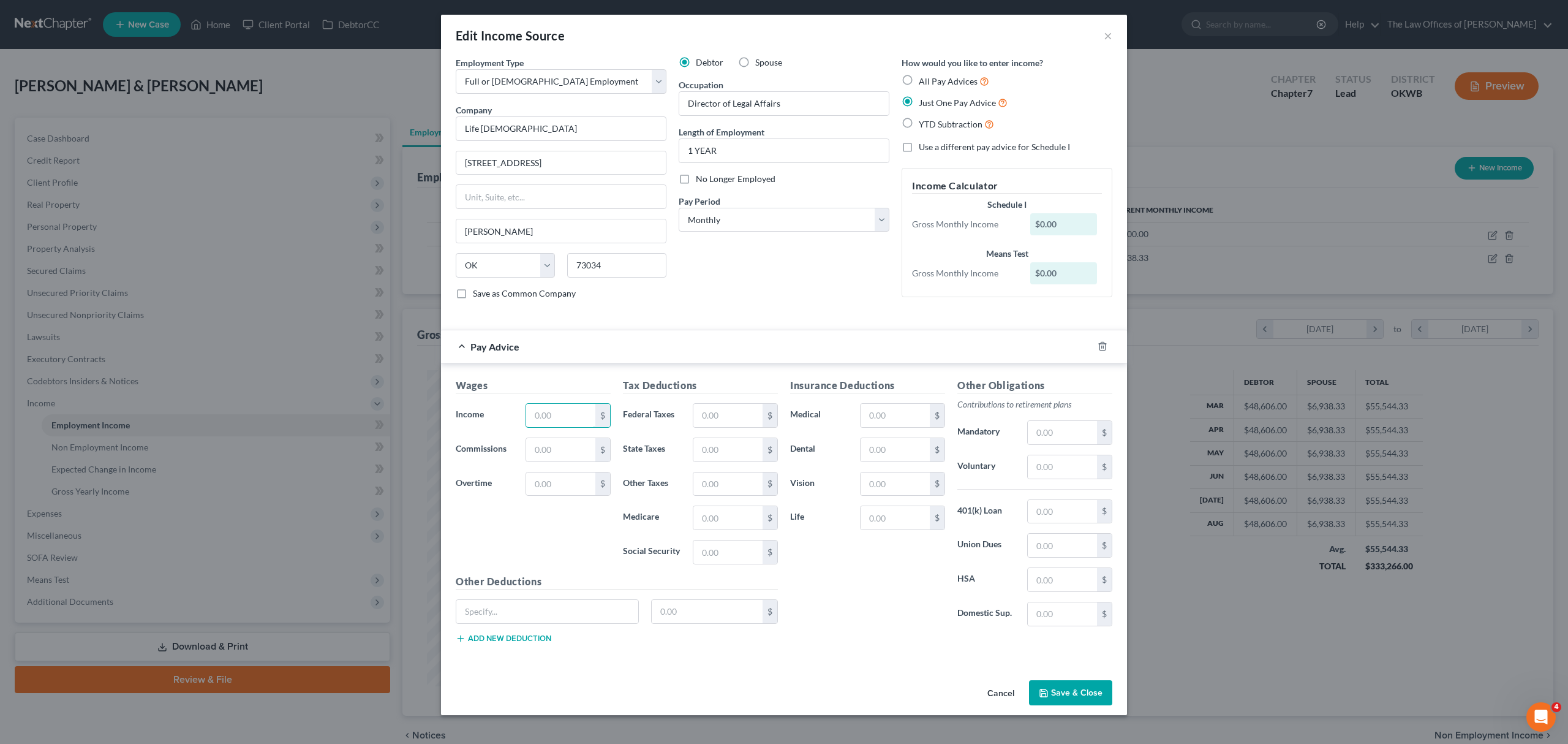
drag, startPoint x: 573, startPoint y: 412, endPoint x: 574, endPoint y: 404, distance: 8.1
click at [573, 406] on input "text" at bounding box center [560, 415] width 69 height 23
type input "8,366"
click at [712, 452] on input "text" at bounding box center [727, 449] width 69 height 23
type input "84"
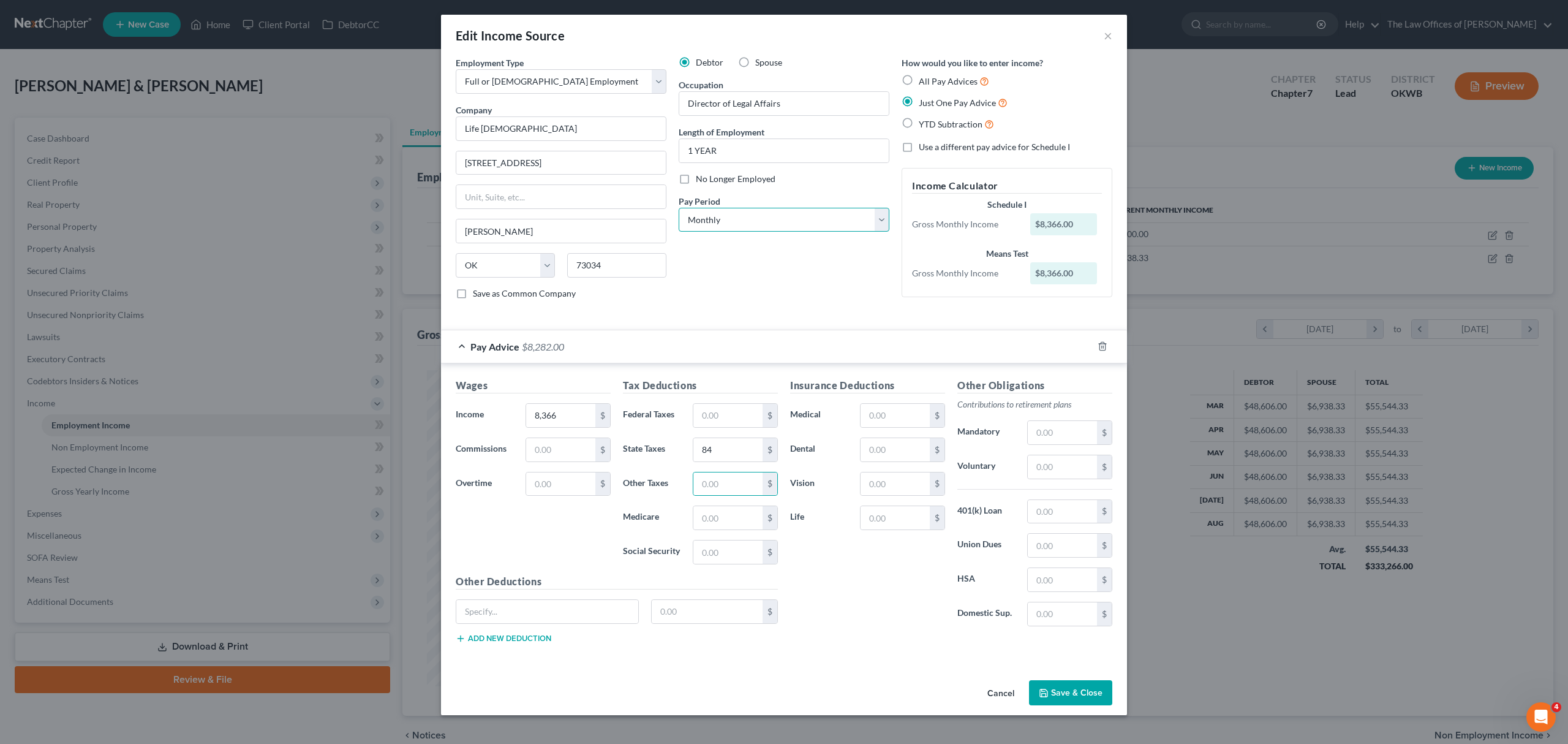
click at [760, 218] on select "Select Monthly Twice Monthly Every Other Week Weekly" at bounding box center [784, 219] width 211 height 24
select select "1"
click at [679, 207] on select "Select Monthly Twice Monthly Every Other Week Weekly" at bounding box center [784, 219] width 211 height 24
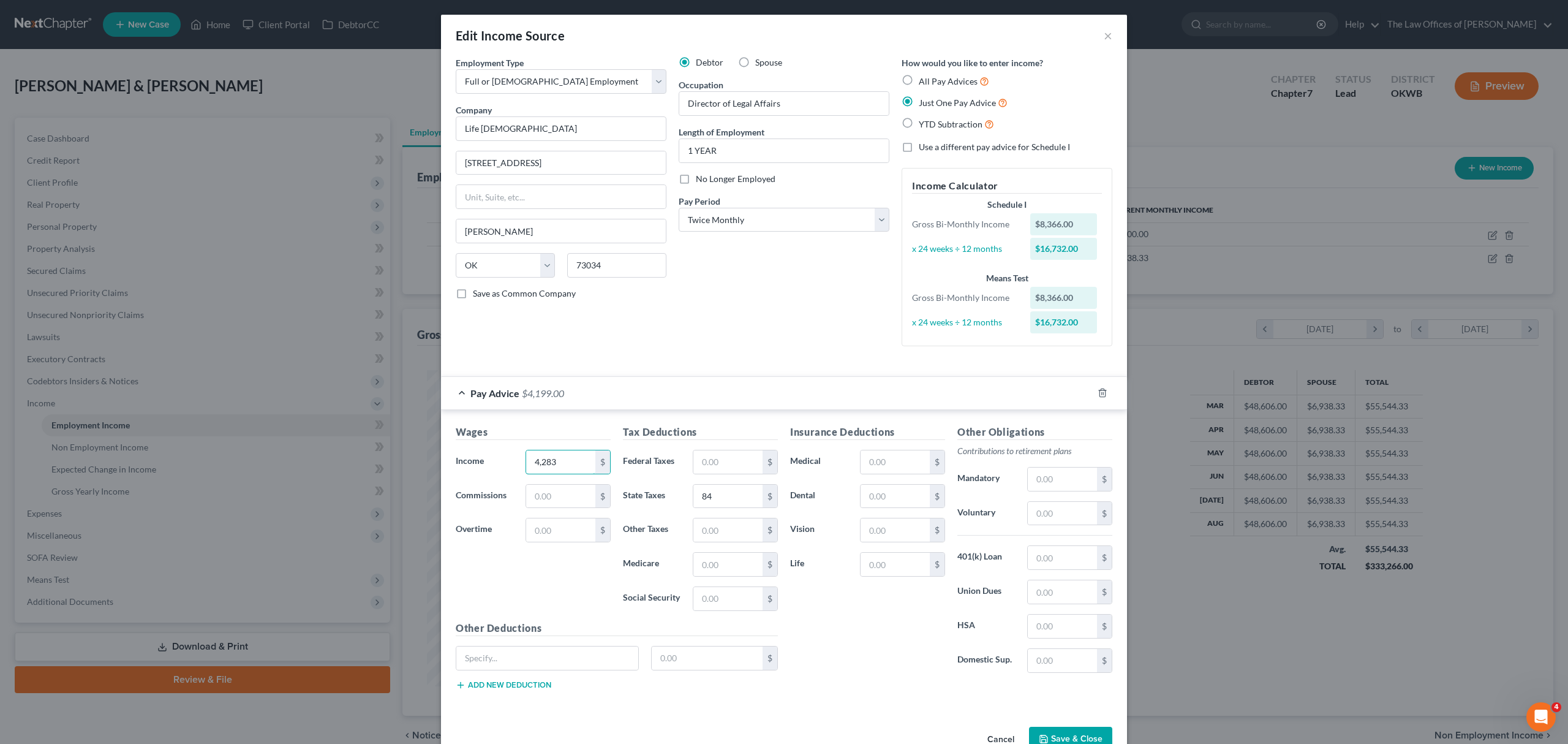
type input "4,283"
type input "47"
click at [875, 488] on input "text" at bounding box center [895, 496] width 69 height 23
type input "54"
click at [871, 462] on input "text" at bounding box center [895, 461] width 69 height 23
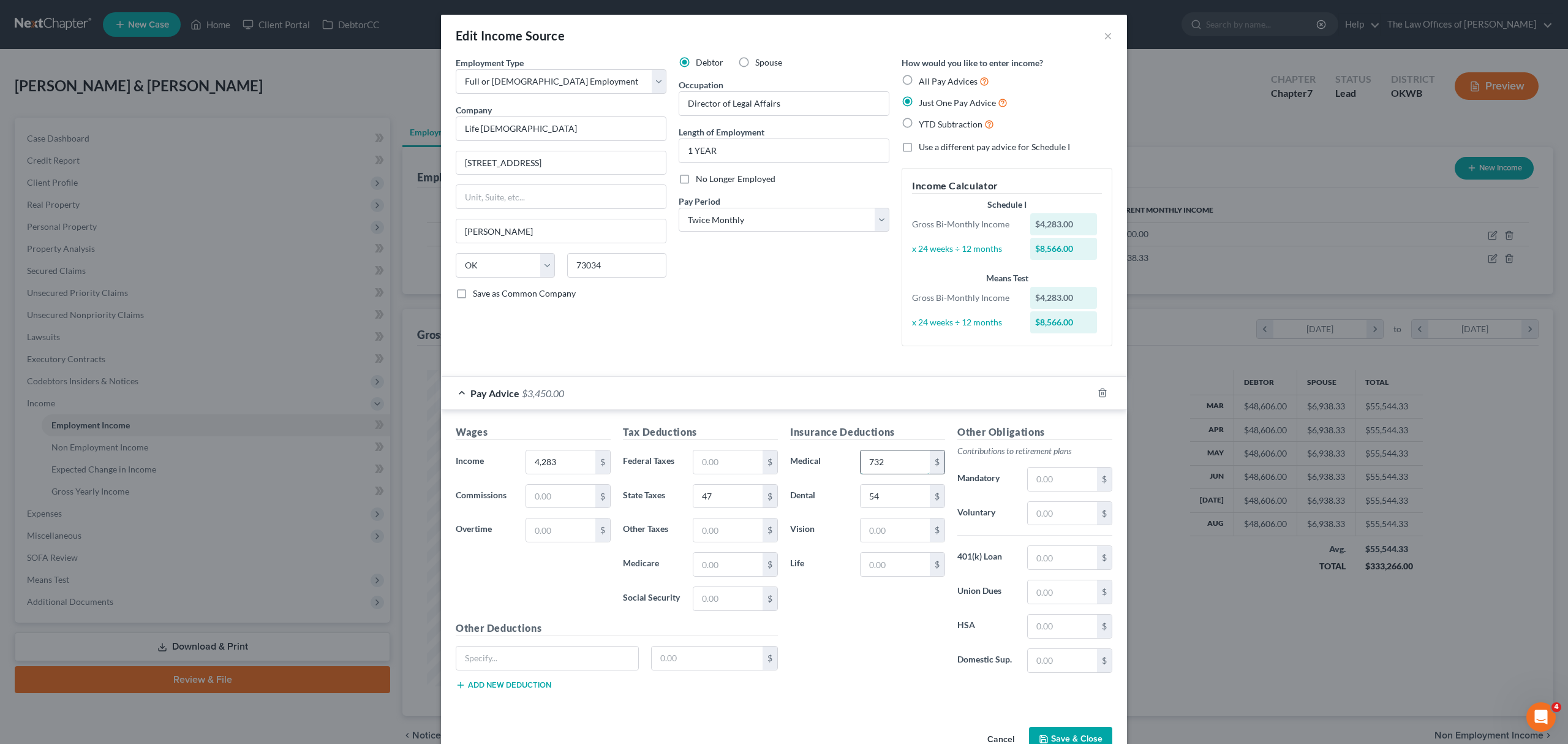
type input "732"
click at [1041, 479] on input "text" at bounding box center [1062, 479] width 69 height 23
type input "213"
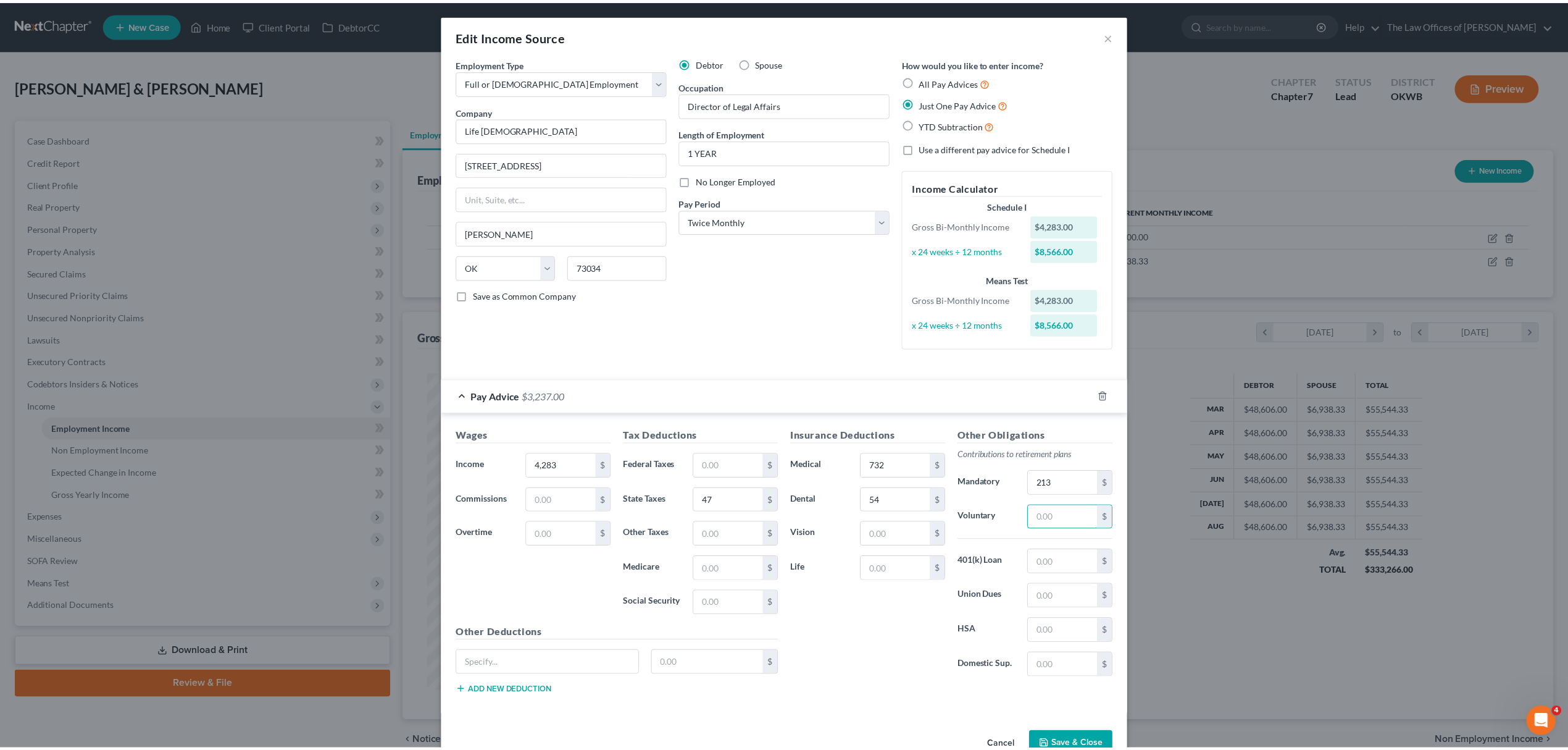
scroll to position [36, 0]
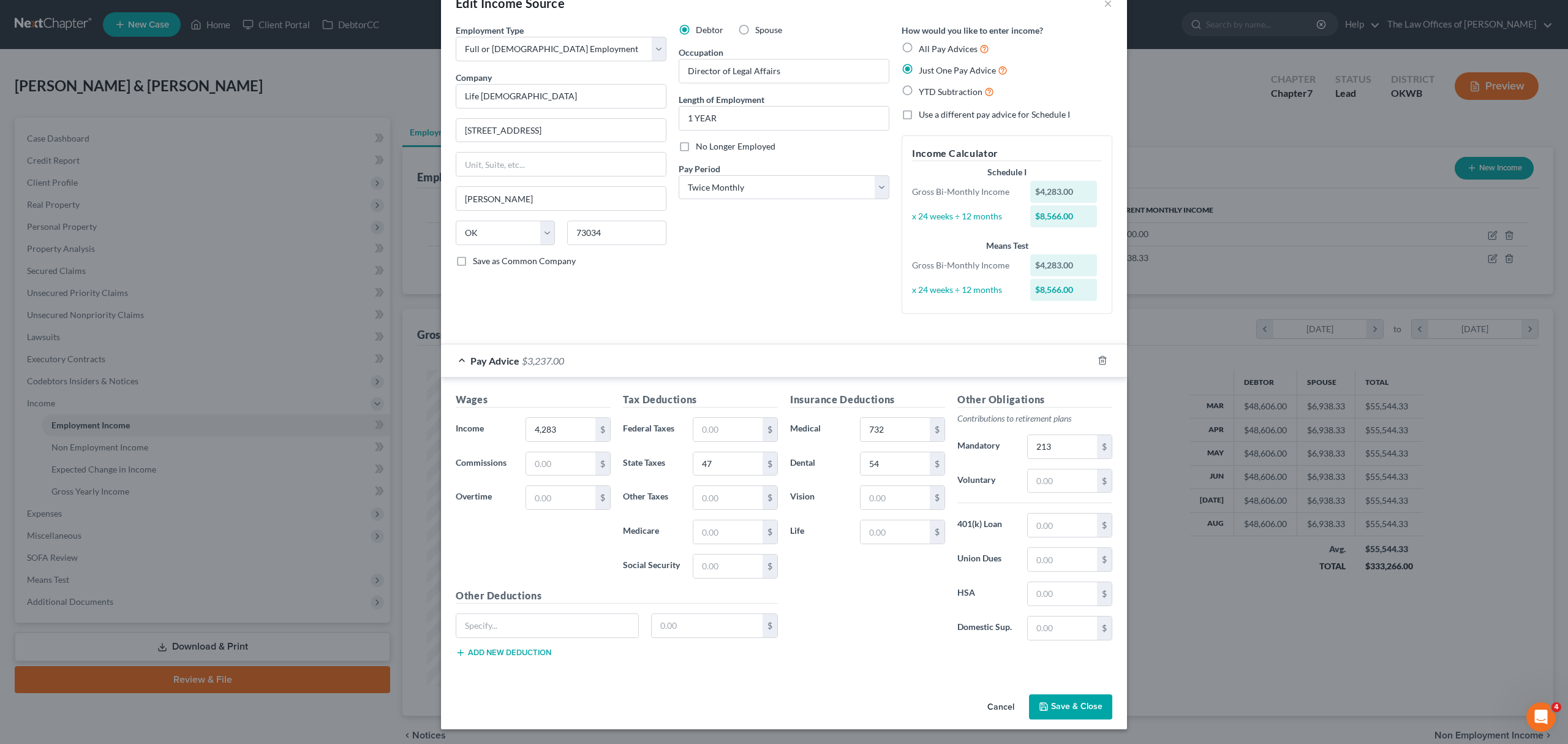
click at [1037, 695] on button "Save & Close" at bounding box center [1071, 706] width 84 height 26
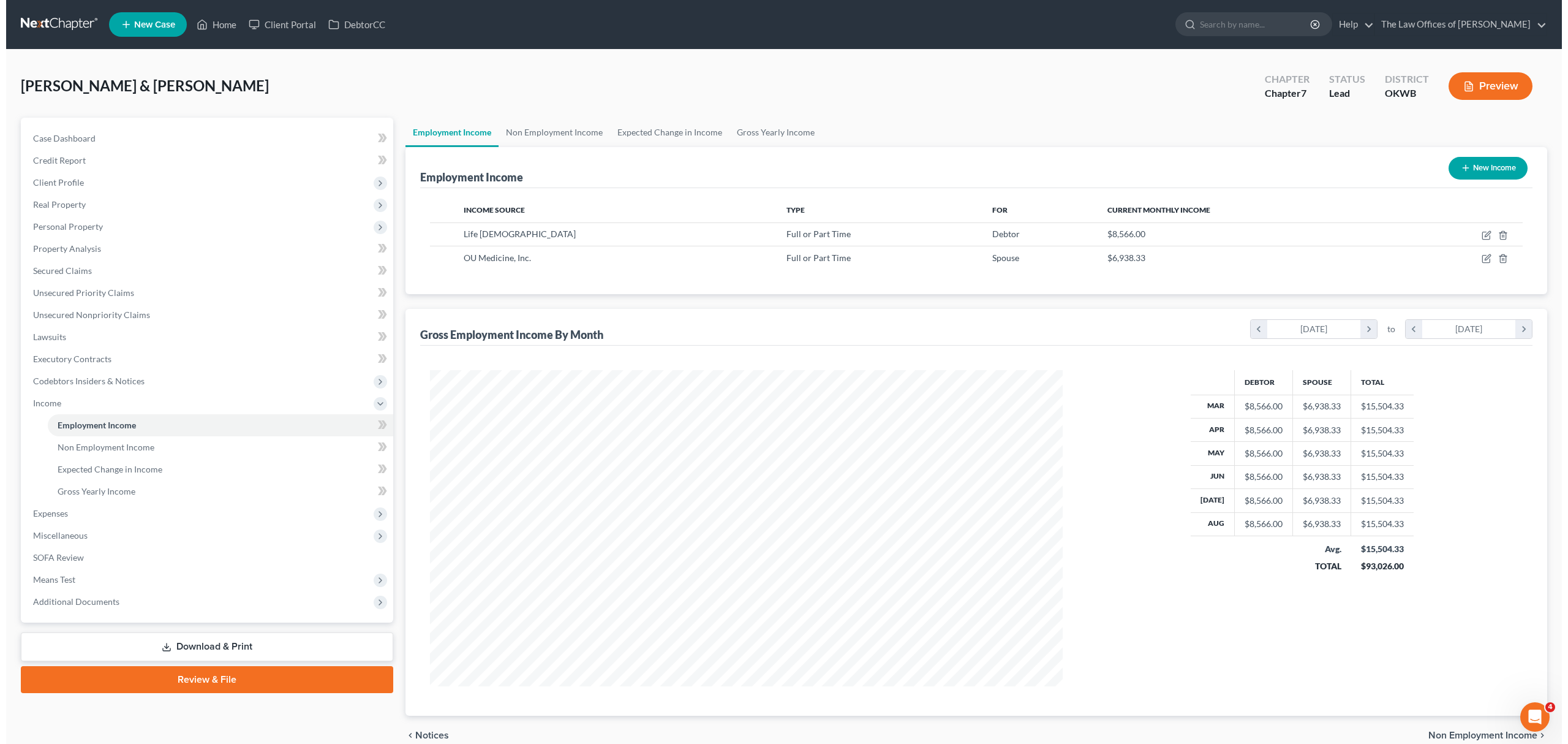
scroll to position [612266, 611914]
click at [1478, 255] on icon "button" at bounding box center [1480, 259] width 8 height 8
select select "0"
select select "37"
select select "2"
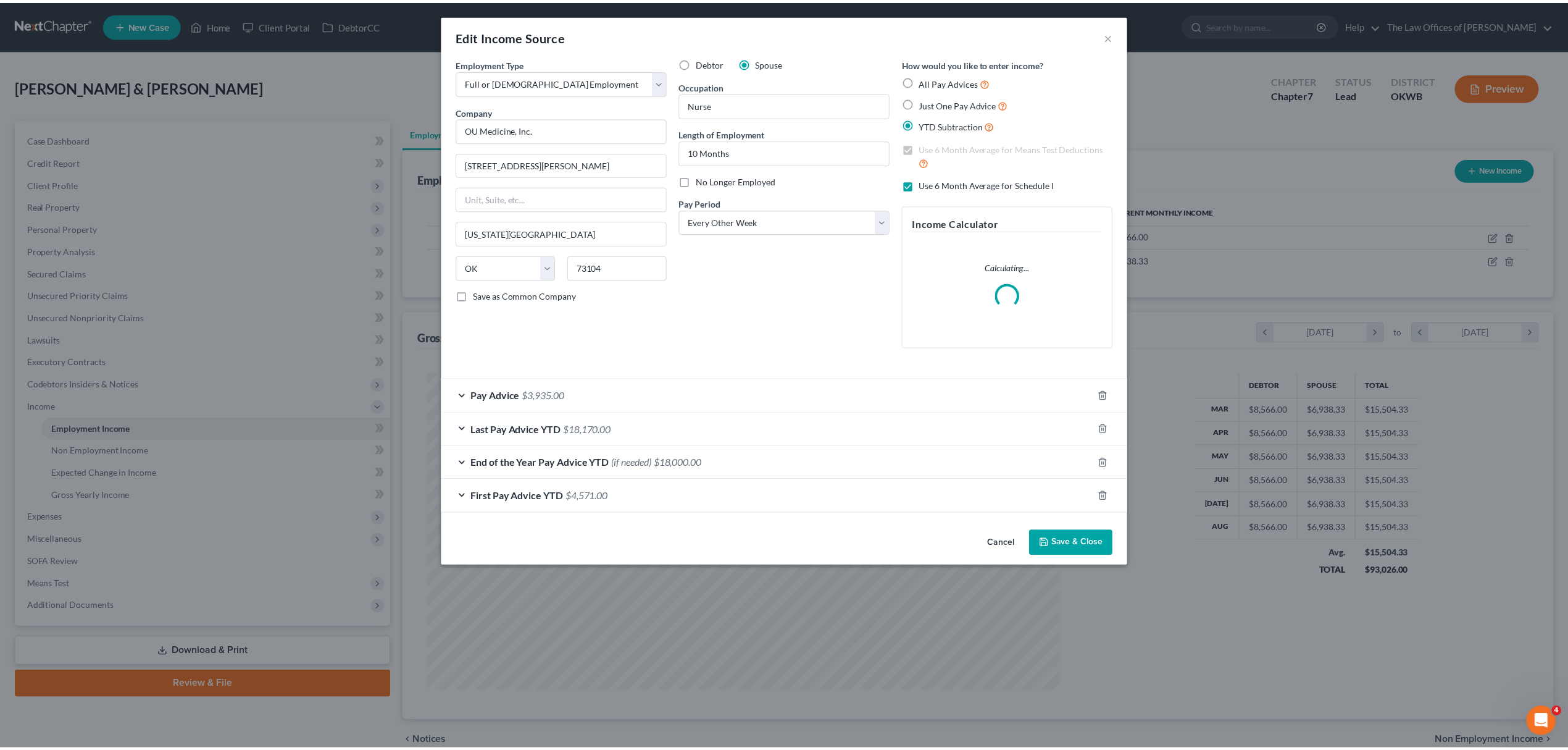
scroll to position [319, 662]
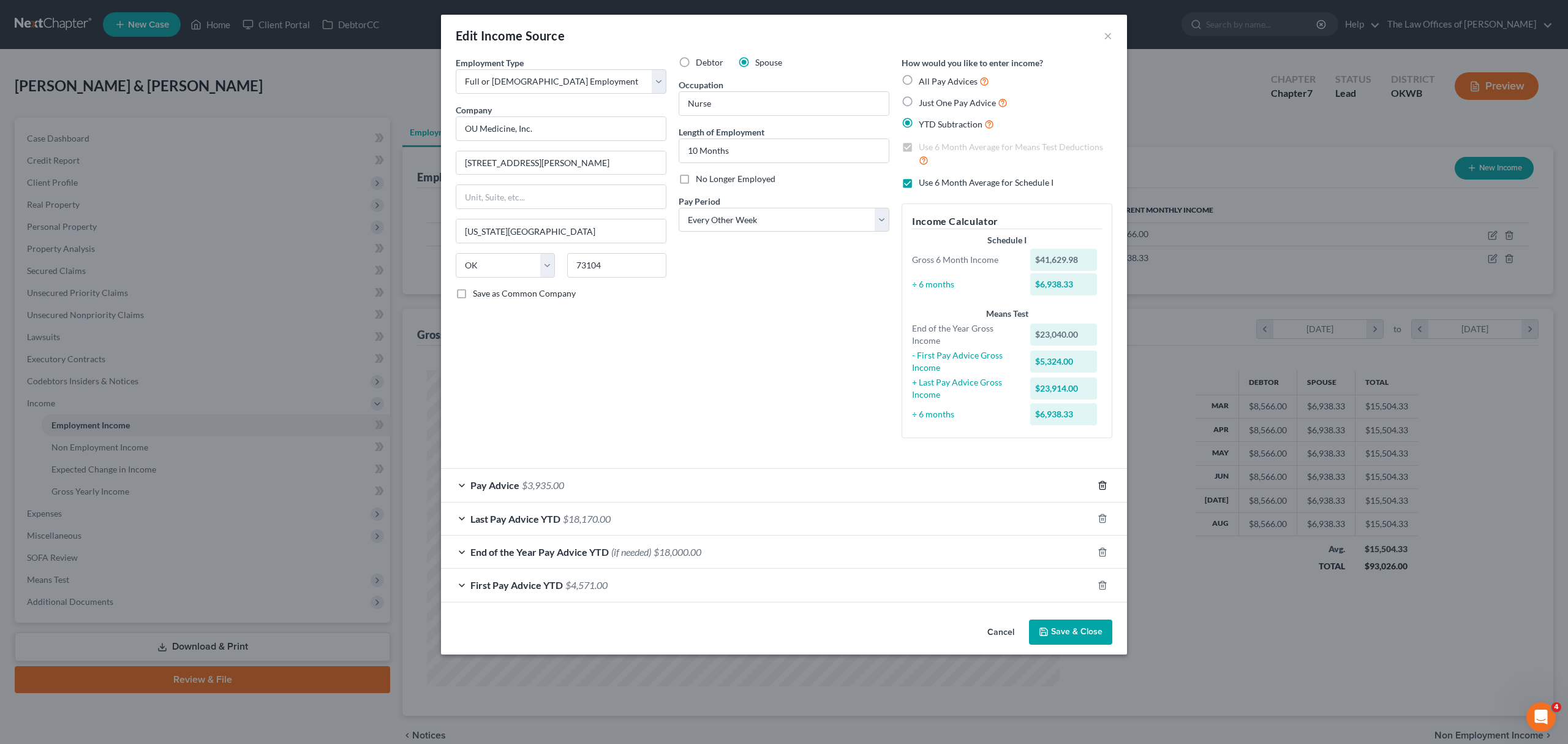
click at [1103, 489] on icon "button" at bounding box center [1102, 485] width 10 height 10
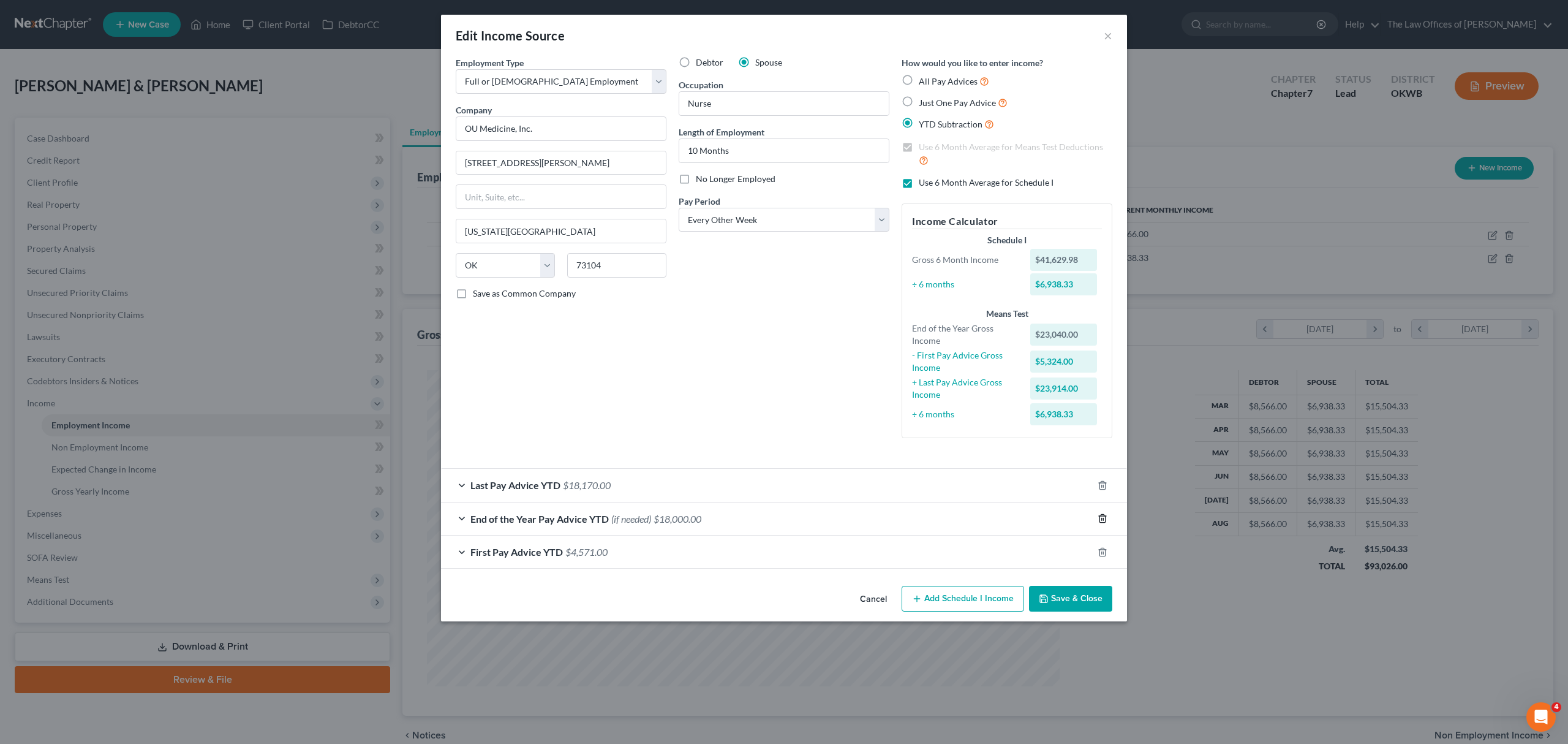
click at [1101, 514] on icon "button" at bounding box center [1102, 519] width 10 height 10
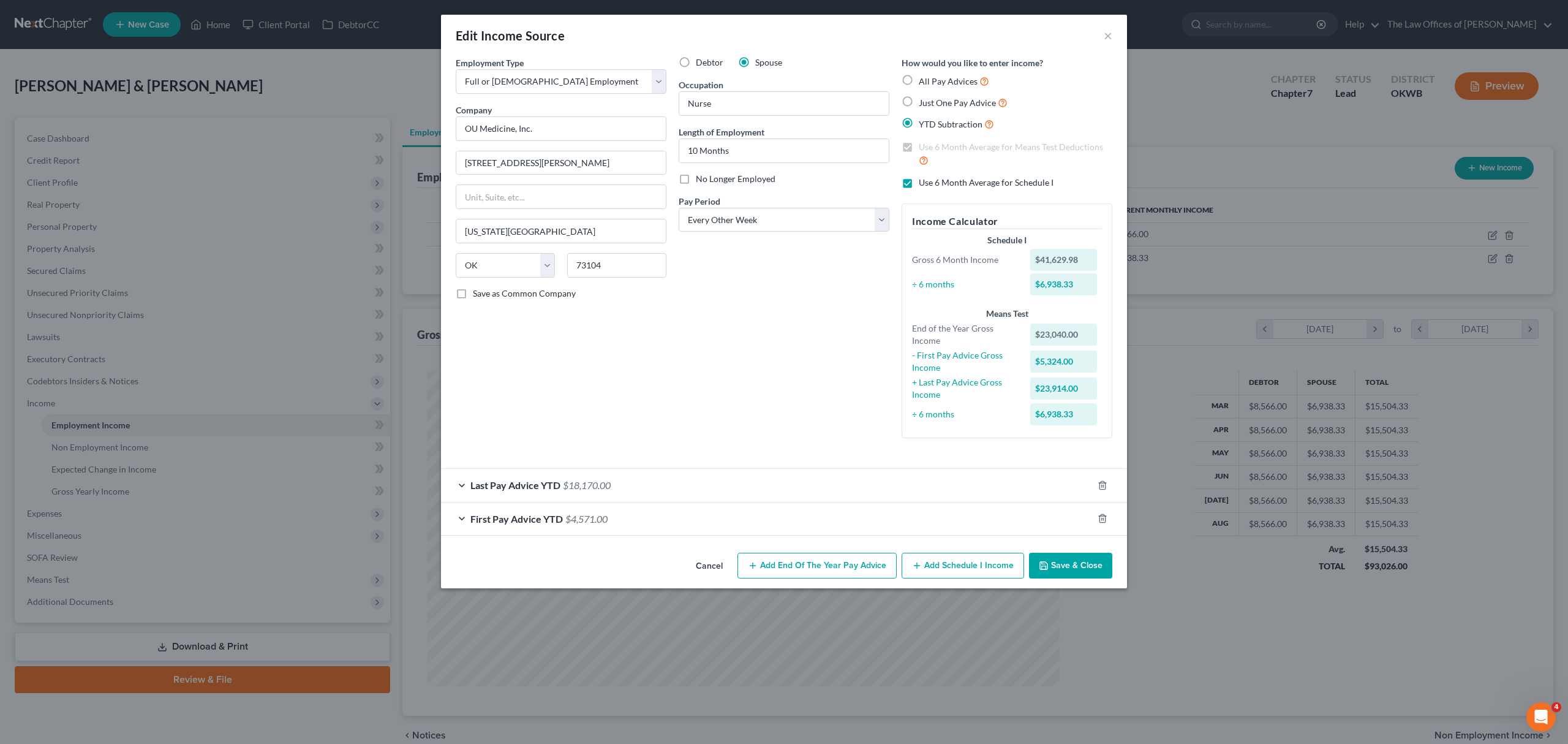
click at [1104, 493] on div at bounding box center [1109, 485] width 34 height 19
click at [1105, 486] on icon "button" at bounding box center [1102, 484] width 6 height 8
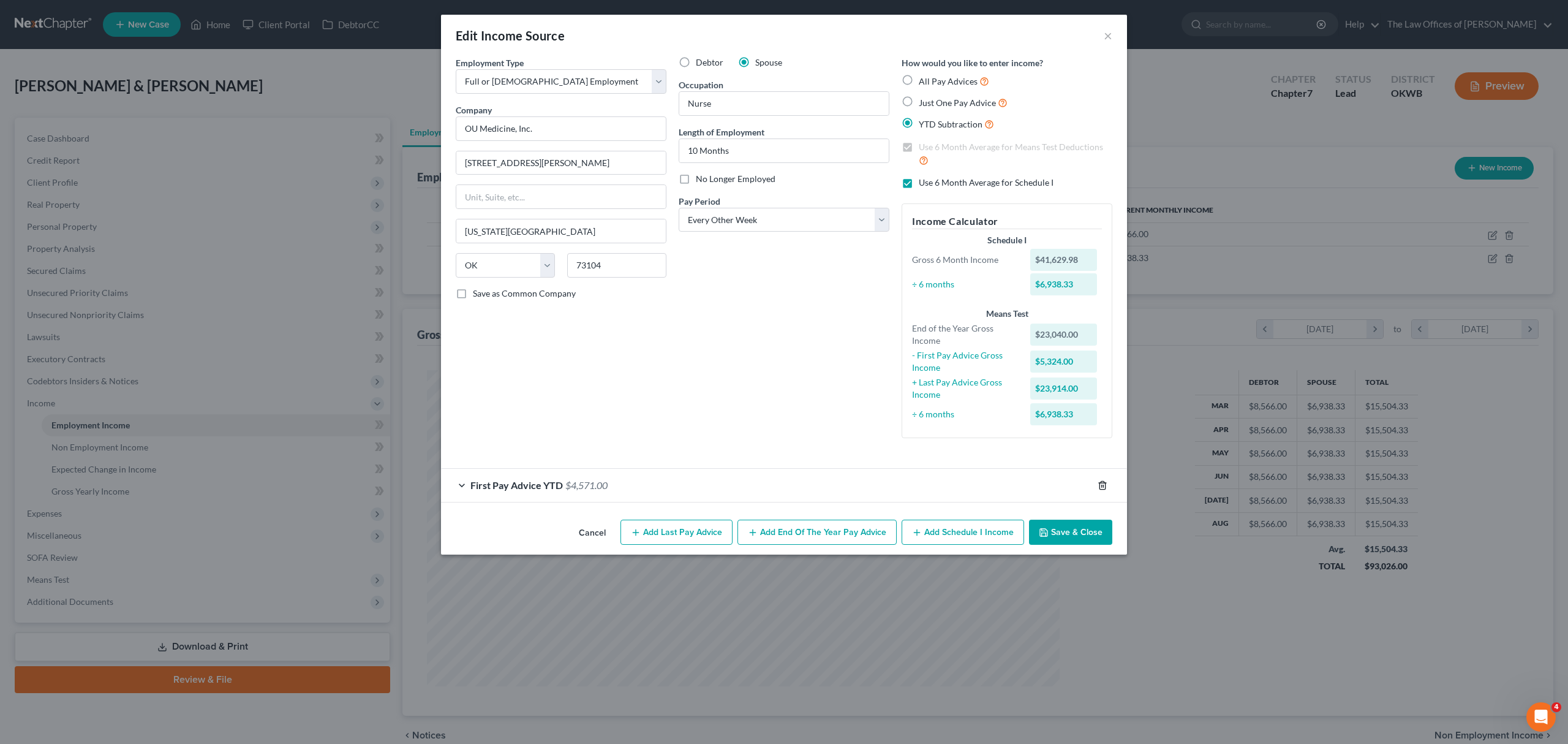
click at [1100, 489] on icon "button" at bounding box center [1102, 484] width 6 height 8
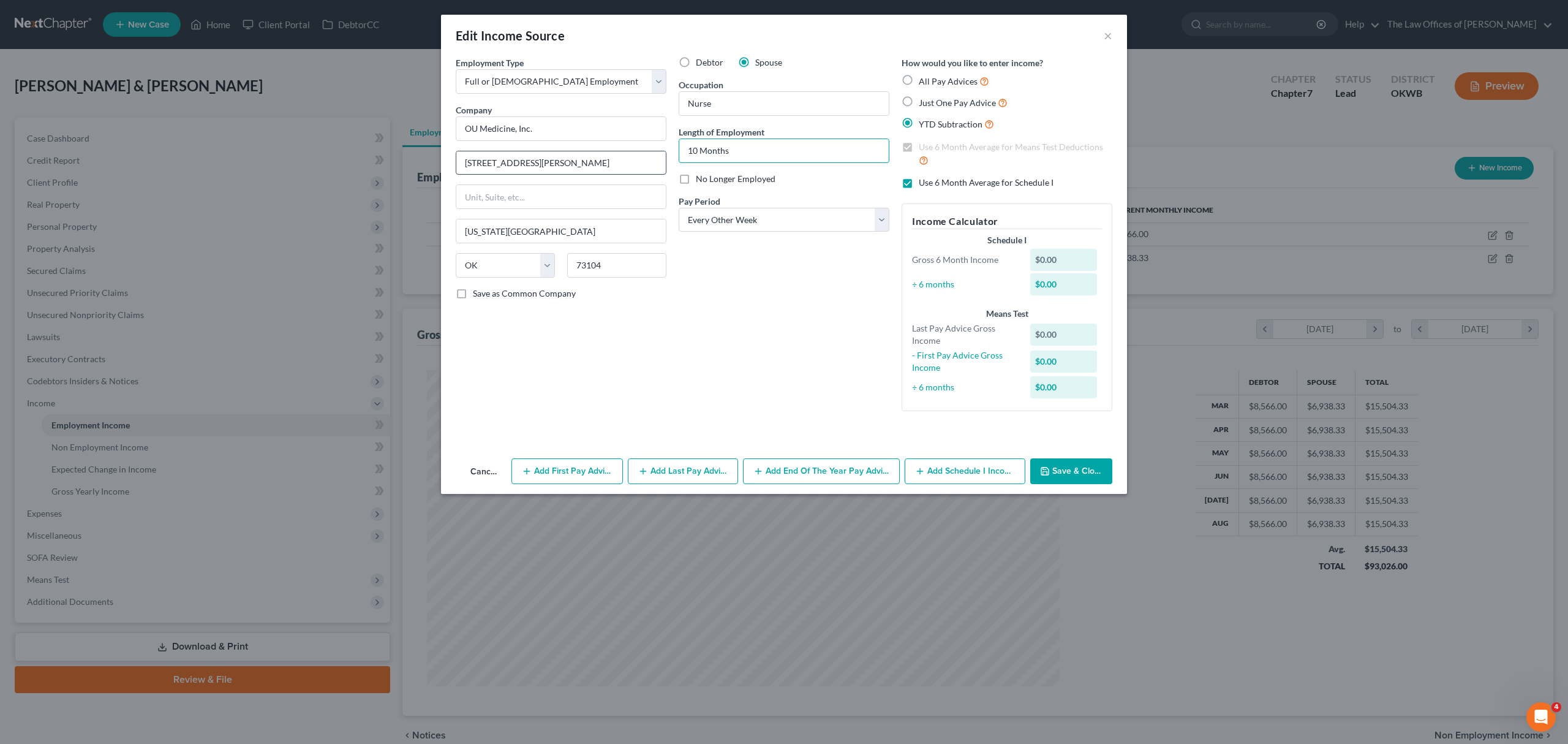
drag, startPoint x: 740, startPoint y: 145, endPoint x: 537, endPoint y: 164, distance: 203.9
click at [537, 164] on div "Employment Type * Select Full or Part Time Employment Self Employment Company *…" at bounding box center [784, 244] width 669 height 375
type input "1 YEAR"
click at [733, 217] on select "Select Monthly Twice Monthly Every Other Week Weekly" at bounding box center [784, 219] width 211 height 24
select select "0"
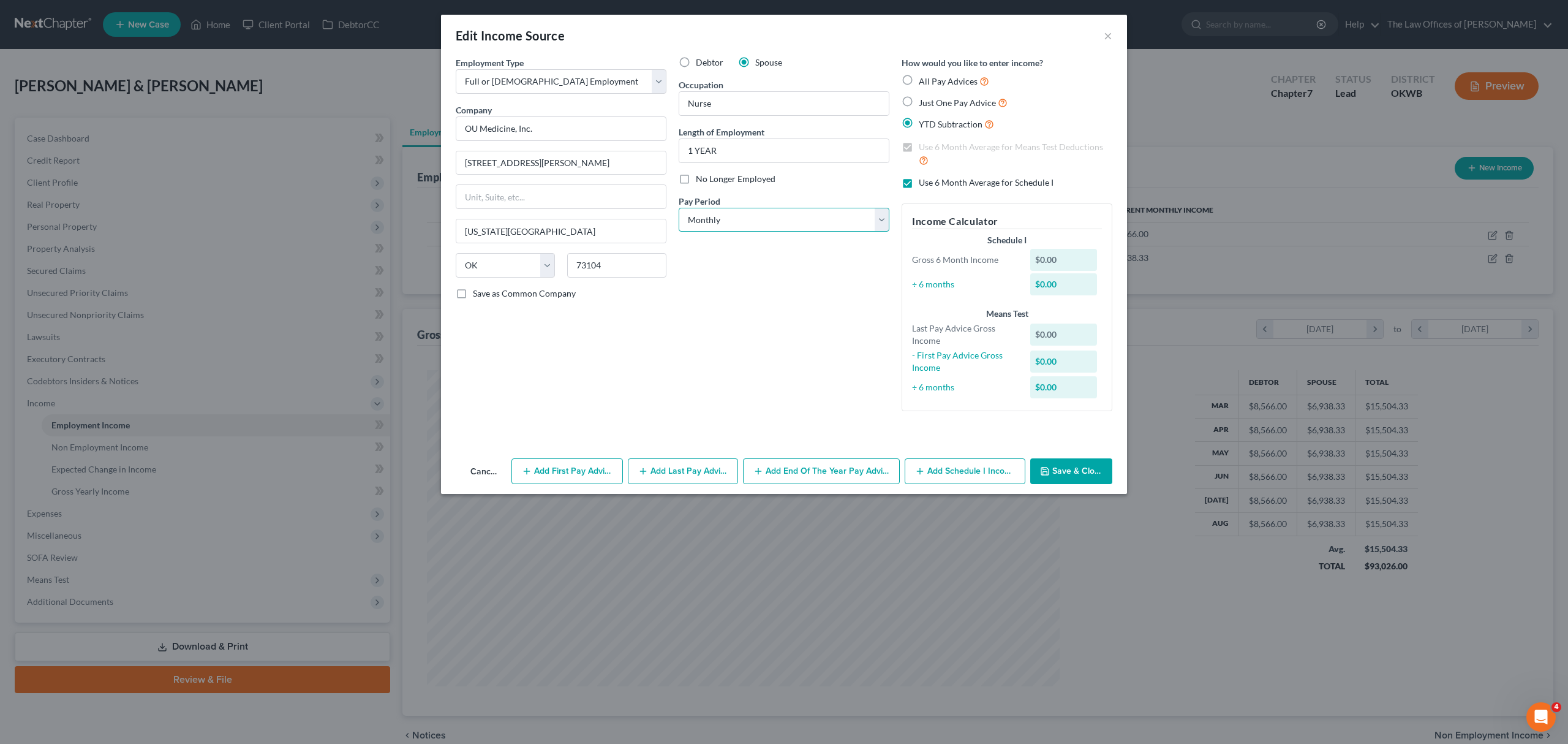
click at [679, 207] on select "Select Monthly Twice Monthly Every Other Week Weekly" at bounding box center [784, 219] width 211 height 24
click at [919, 101] on label "Just One Pay Advice" at bounding box center [963, 102] width 89 height 14
click at [924, 101] on input "Just One Pay Advice" at bounding box center [927, 99] width 8 height 8
radio input "true"
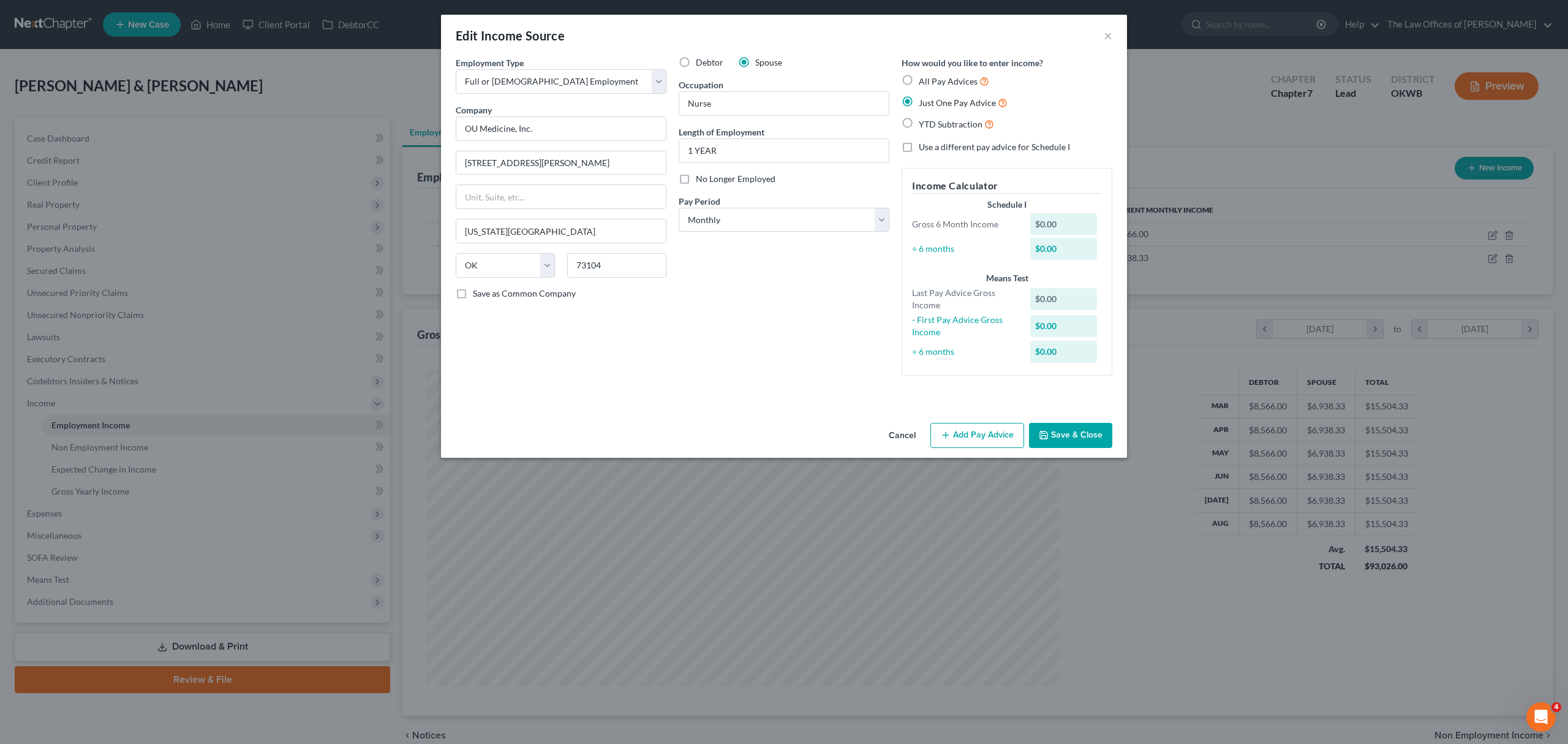
click at [986, 436] on button "Add Pay Advice" at bounding box center [977, 435] width 94 height 26
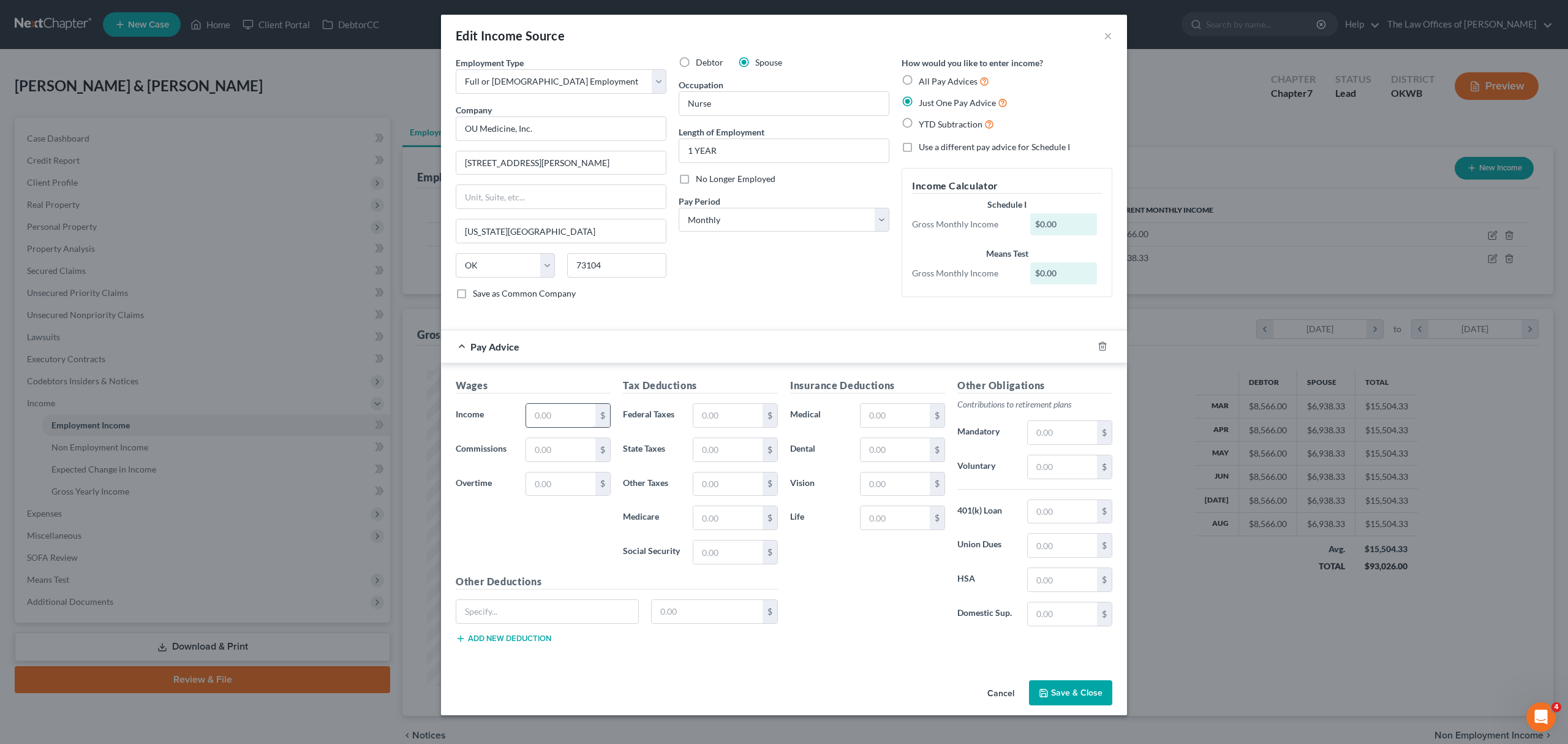
drag, startPoint x: 575, startPoint y: 420, endPoint x: 577, endPoint y: 410, distance: 10.2
click at [575, 420] on input "text" at bounding box center [560, 415] width 69 height 23
type input "7,454"
click at [904, 525] on input "text" at bounding box center [895, 517] width 69 height 23
click at [889, 516] on input "23" at bounding box center [895, 517] width 69 height 23
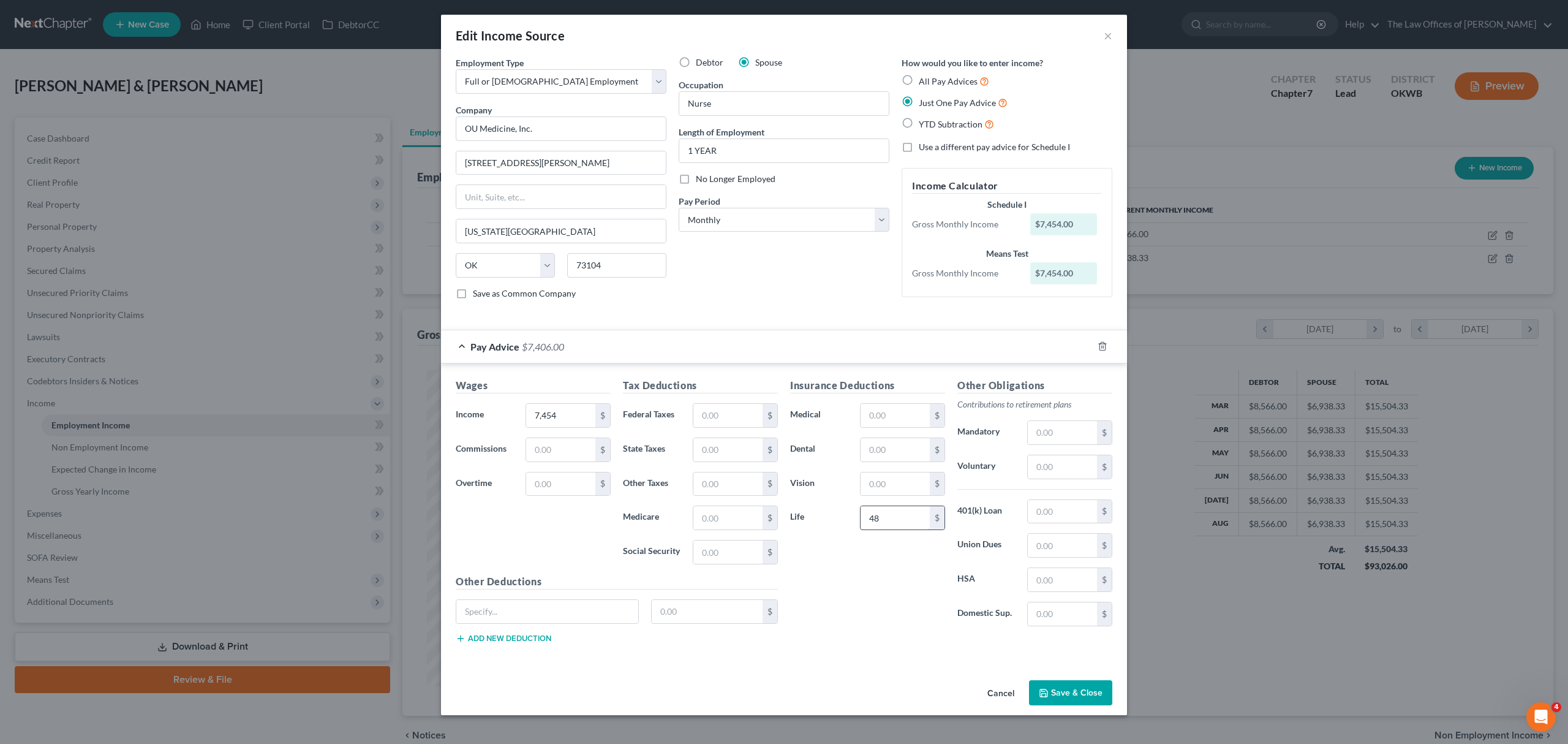
type input "48"
click at [712, 529] on input "text" at bounding box center [727, 517] width 69 height 23
click at [703, 552] on input "text" at bounding box center [727, 551] width 69 height 23
type input "544"
click at [713, 518] on input "text" at bounding box center [727, 517] width 69 height 23
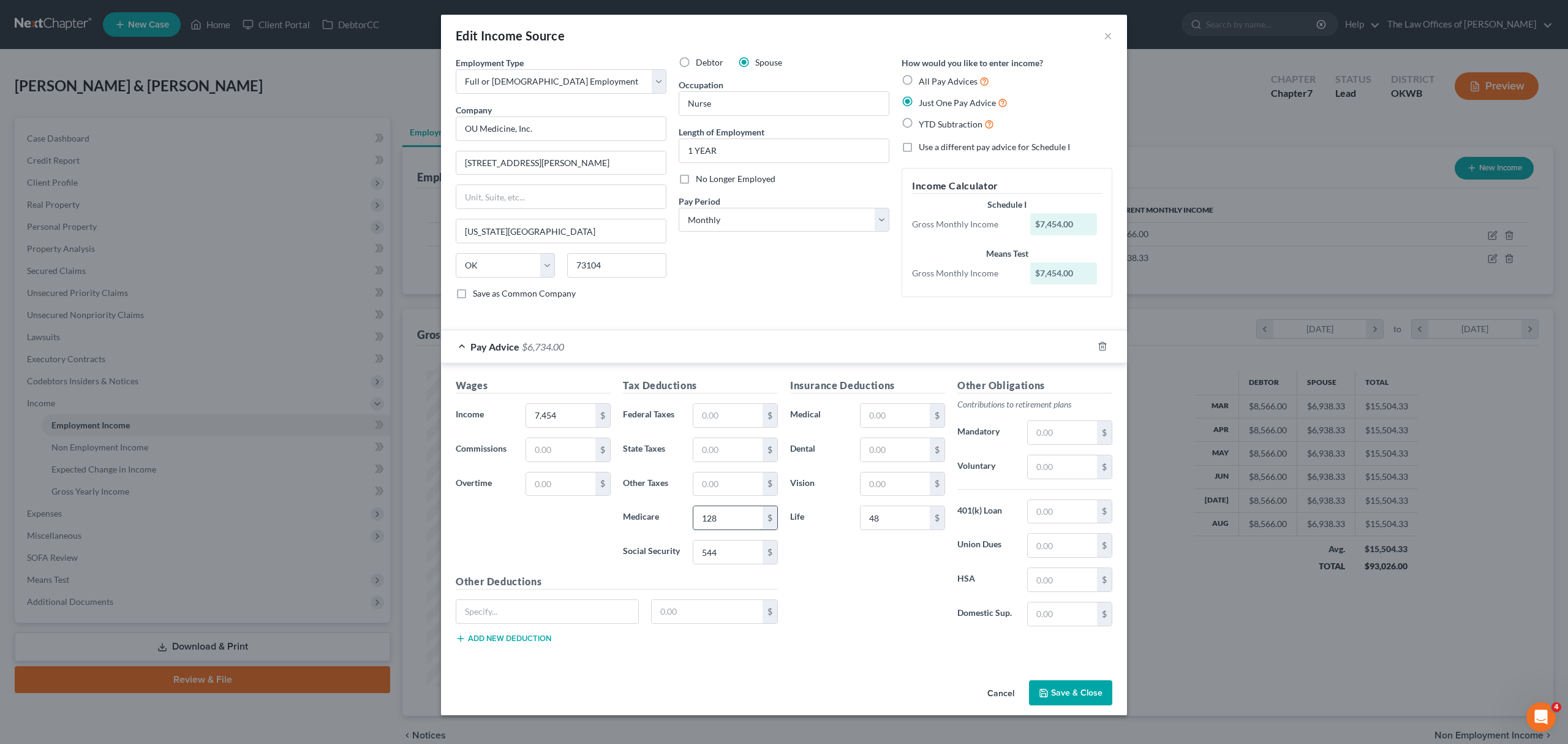
type input "128"
click at [725, 422] on input "text" at bounding box center [727, 415] width 69 height 23
type input "1,089"
click at [729, 454] on input "text" at bounding box center [727, 449] width 69 height 23
type input "301"
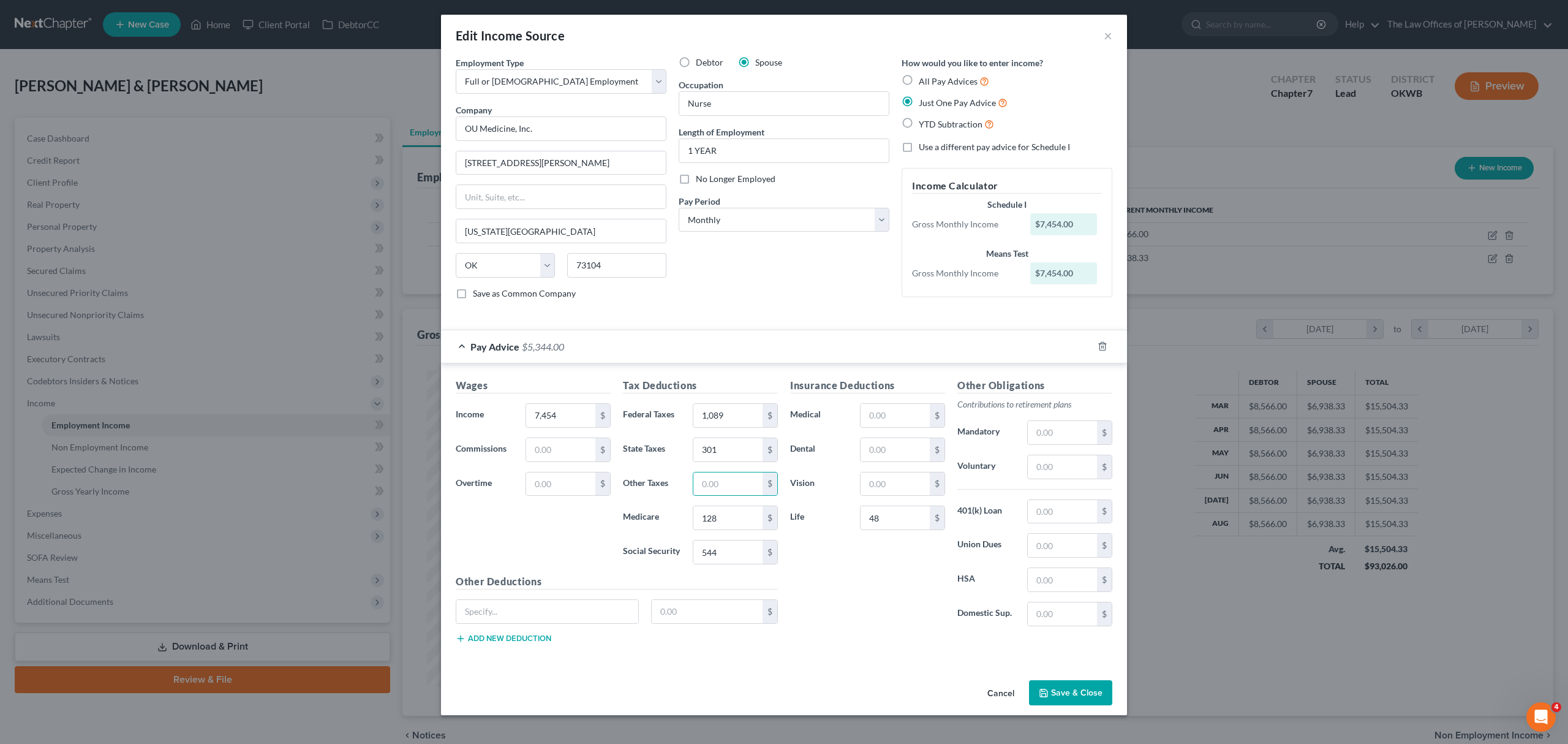
click at [1051, 698] on button "Save & Close" at bounding box center [1071, 692] width 84 height 26
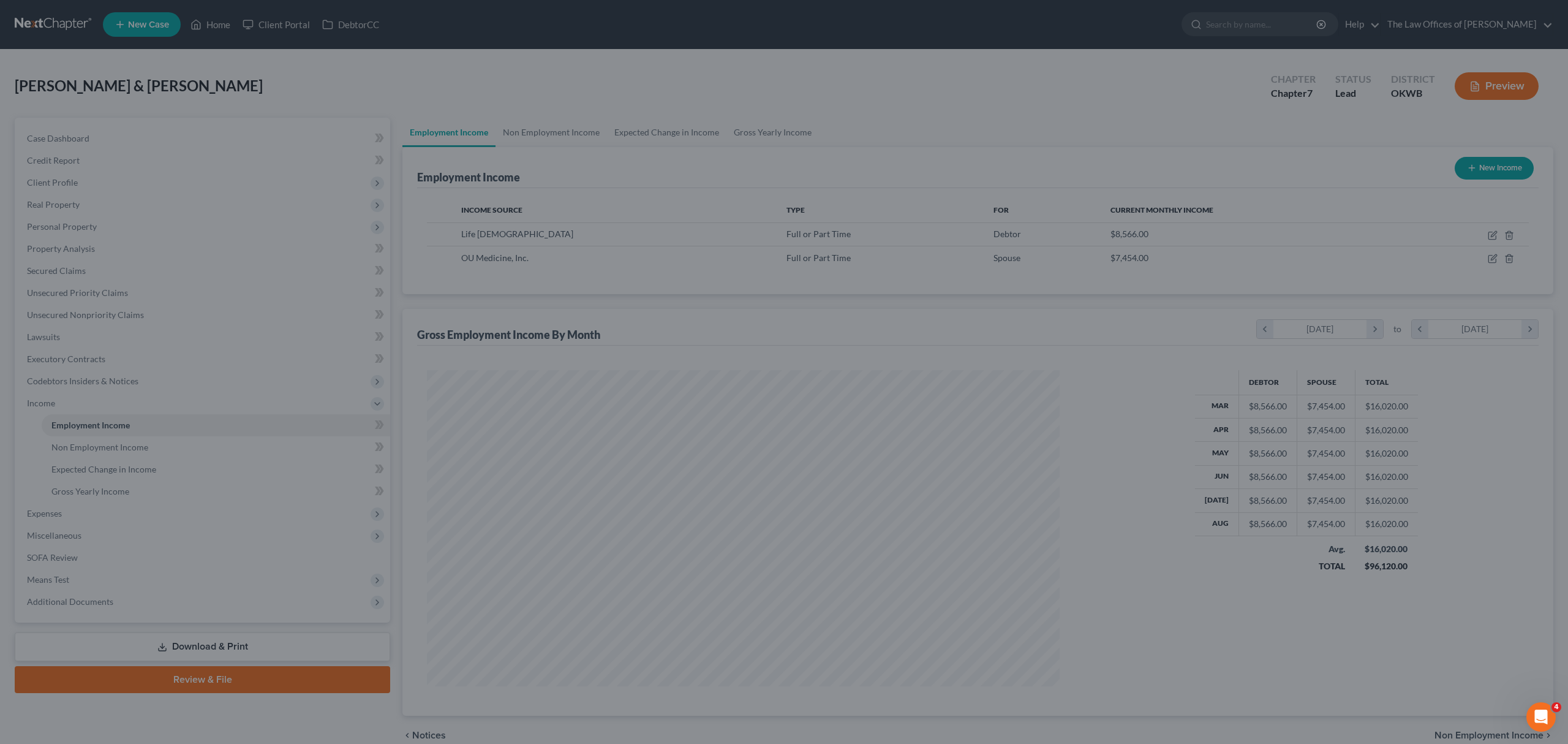
scroll to position [612266, 611914]
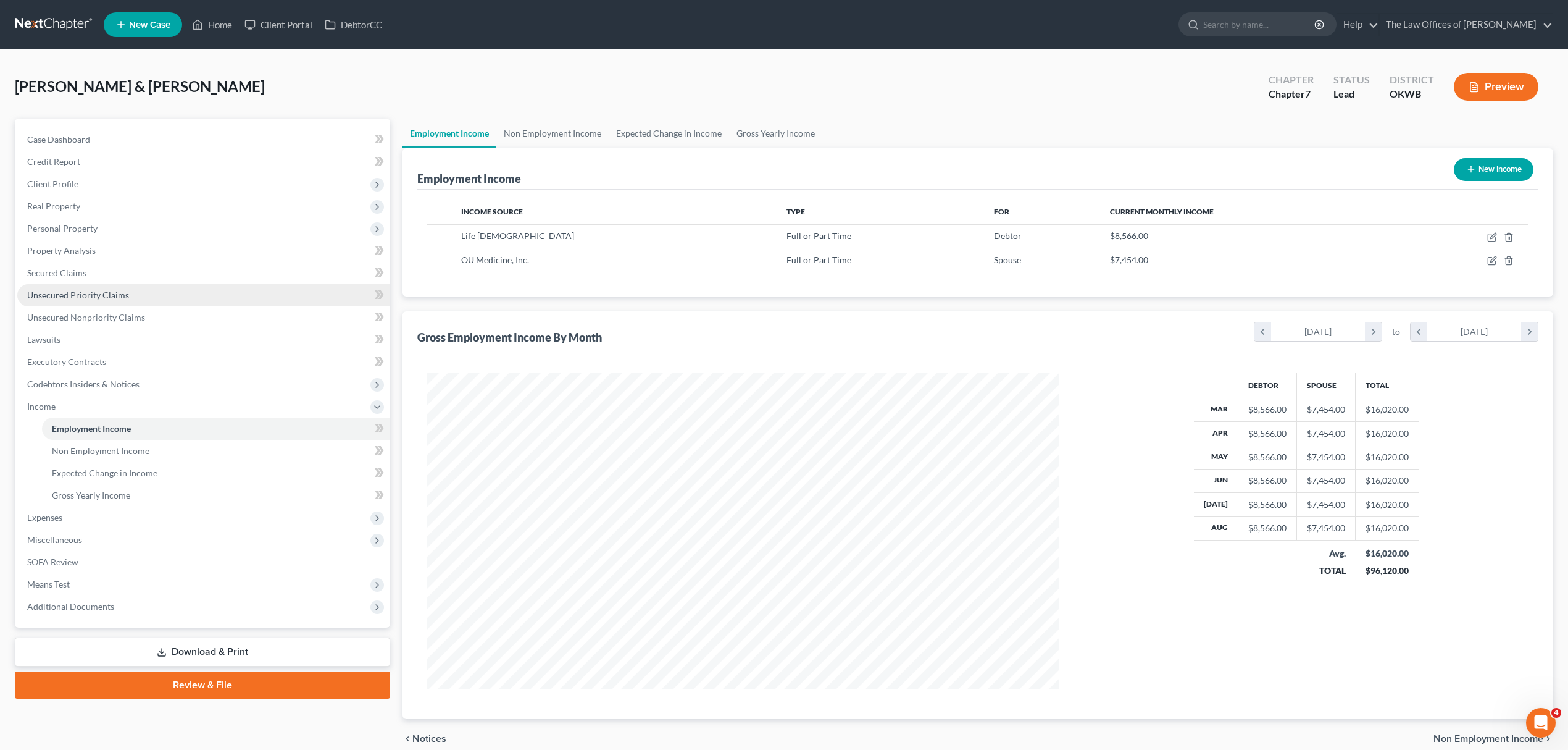
click at [87, 294] on span "Unsecured Priority Claims" at bounding box center [78, 295] width 102 height 11
